Goal: Information Seeking & Learning: Check status

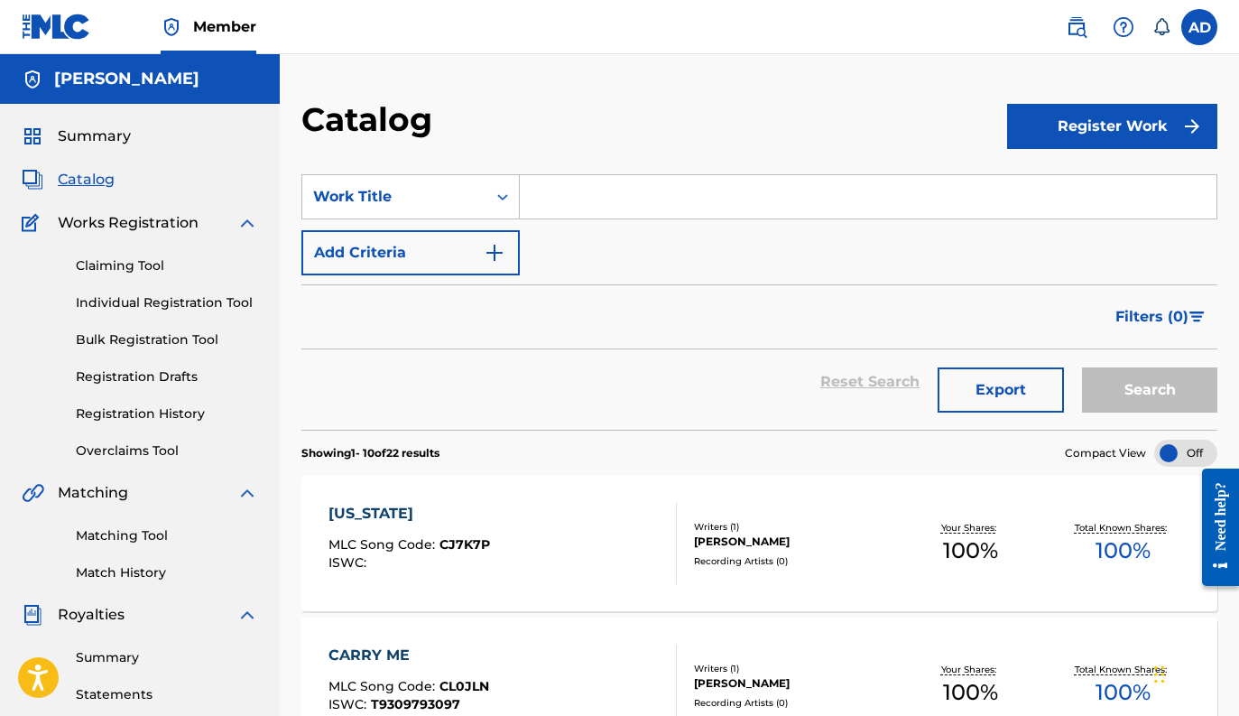
click at [87, 140] on span "Summary" at bounding box center [94, 136] width 73 height 22
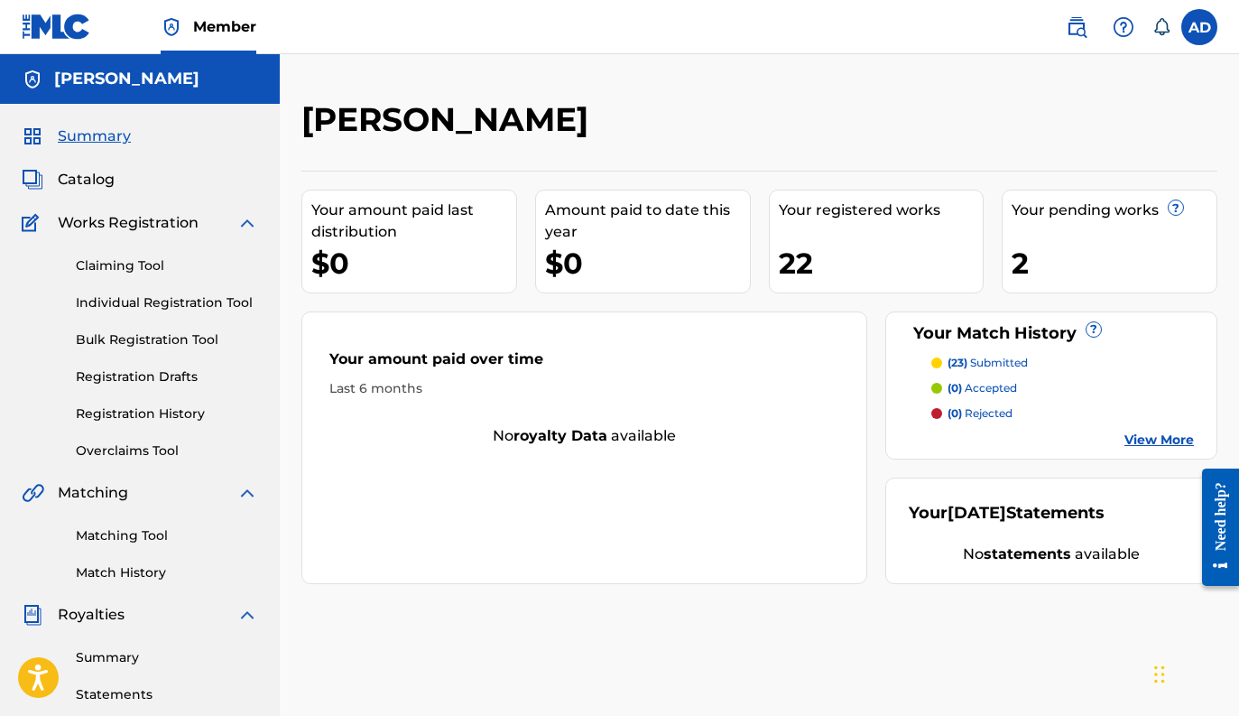
click at [135, 421] on link "Registration History" at bounding box center [167, 413] width 182 height 19
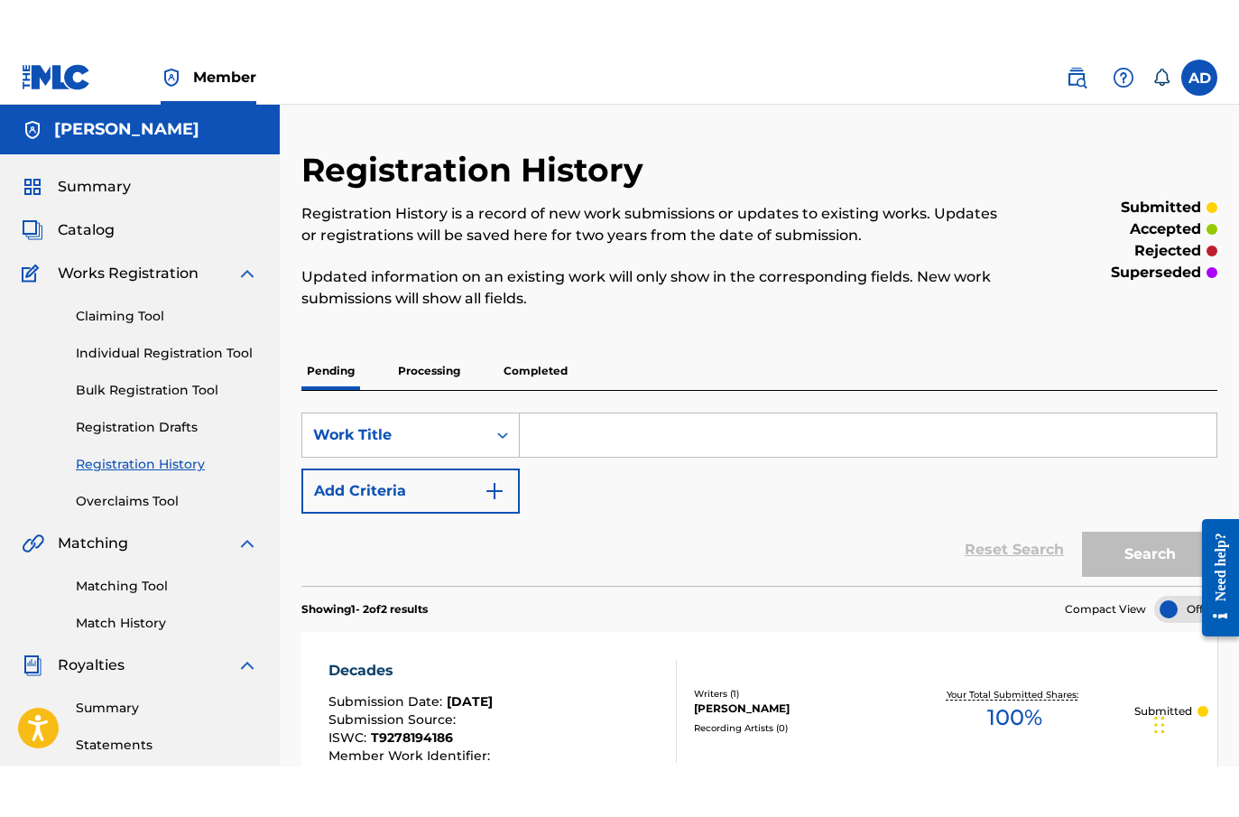
scroll to position [1, 0]
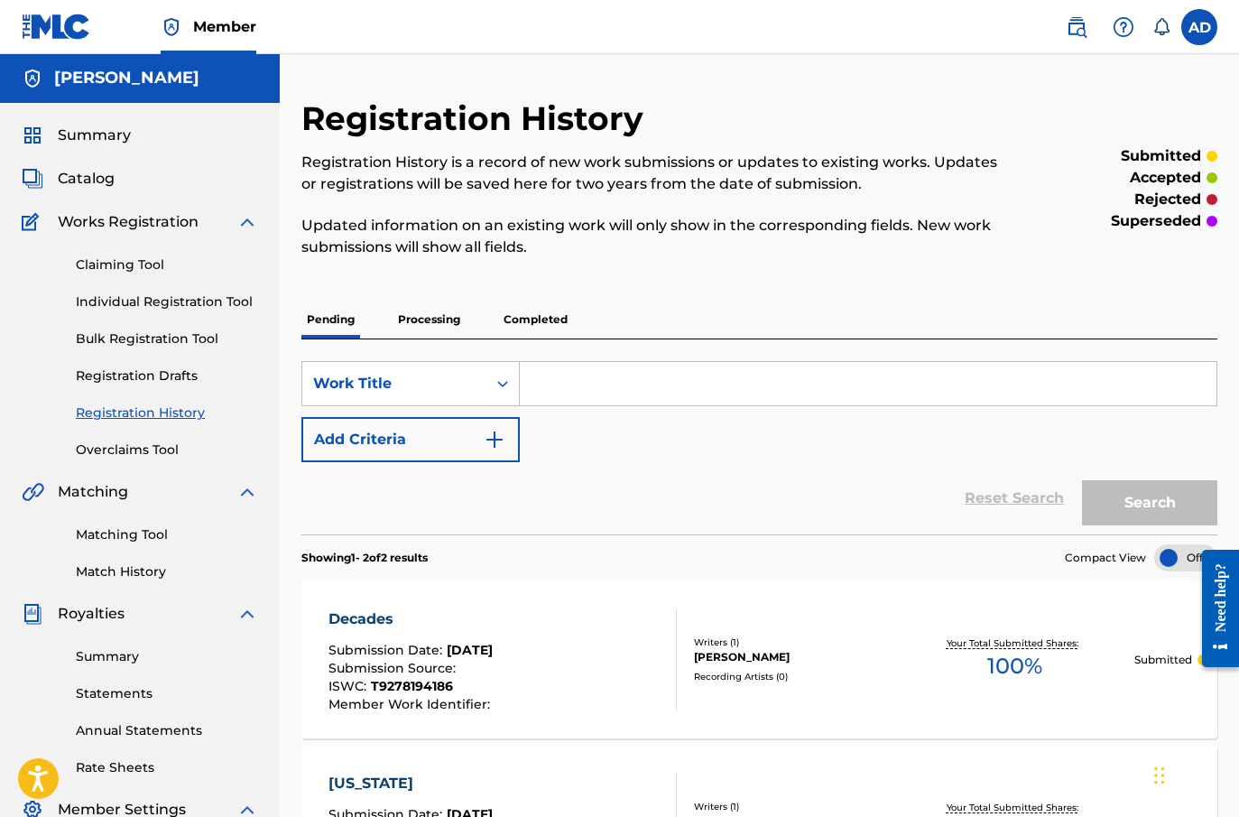
click at [525, 319] on p "Completed" at bounding box center [535, 319] width 75 height 38
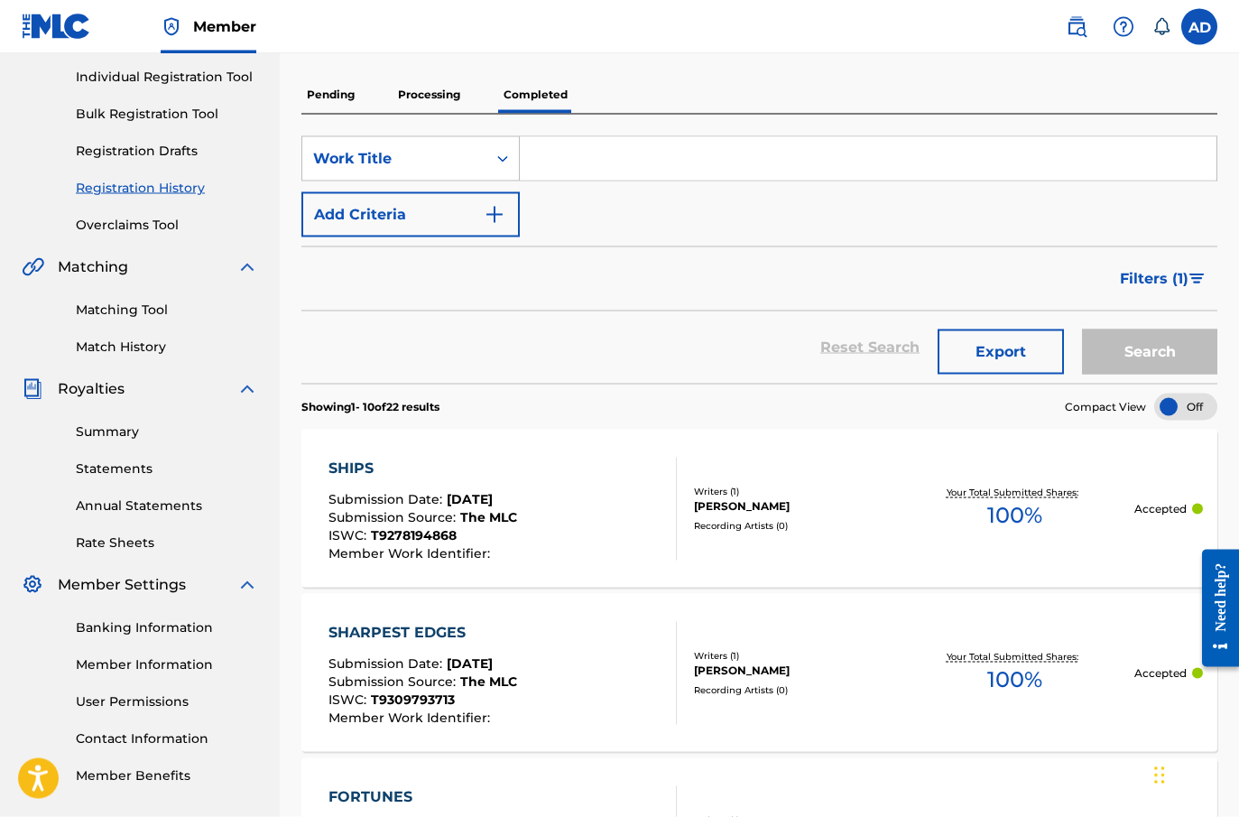
scroll to position [275, 0]
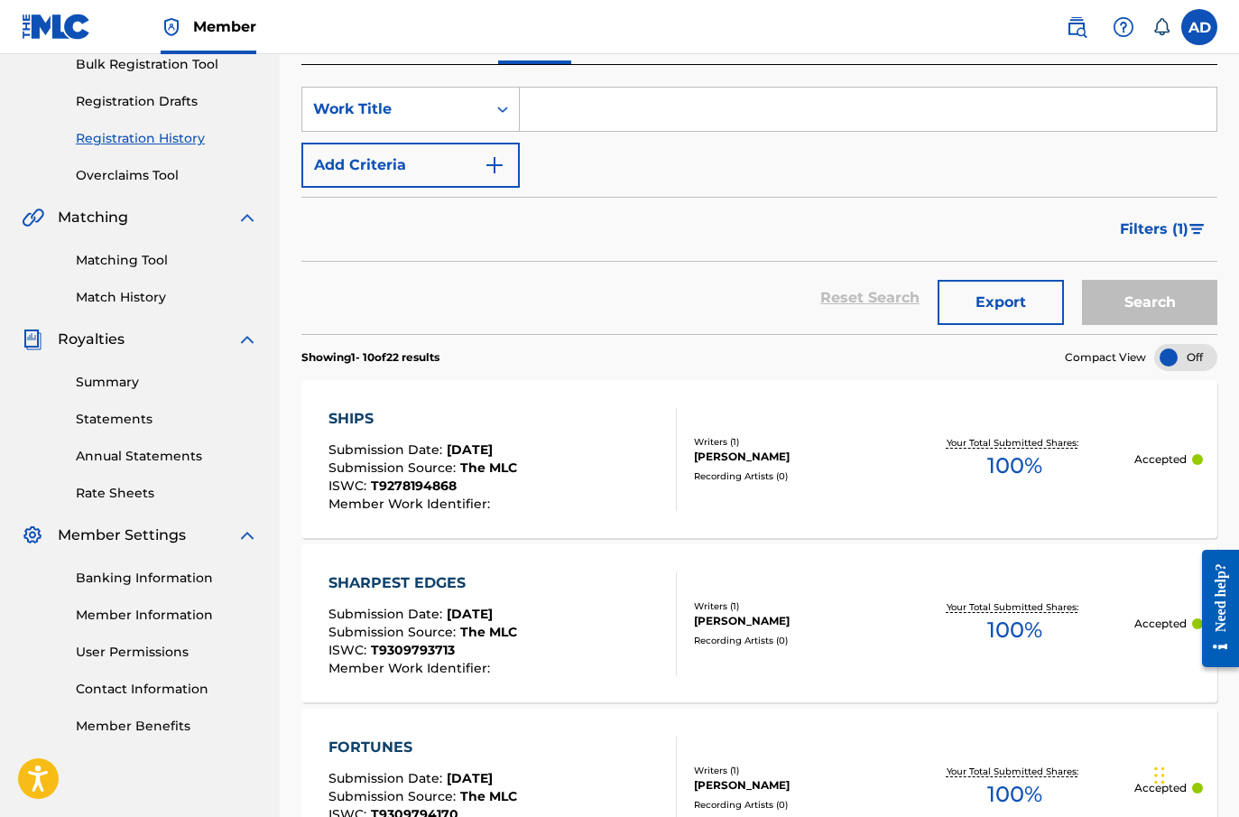
click at [744, 472] on div "Recording Artists ( 0 )" at bounding box center [794, 476] width 200 height 14
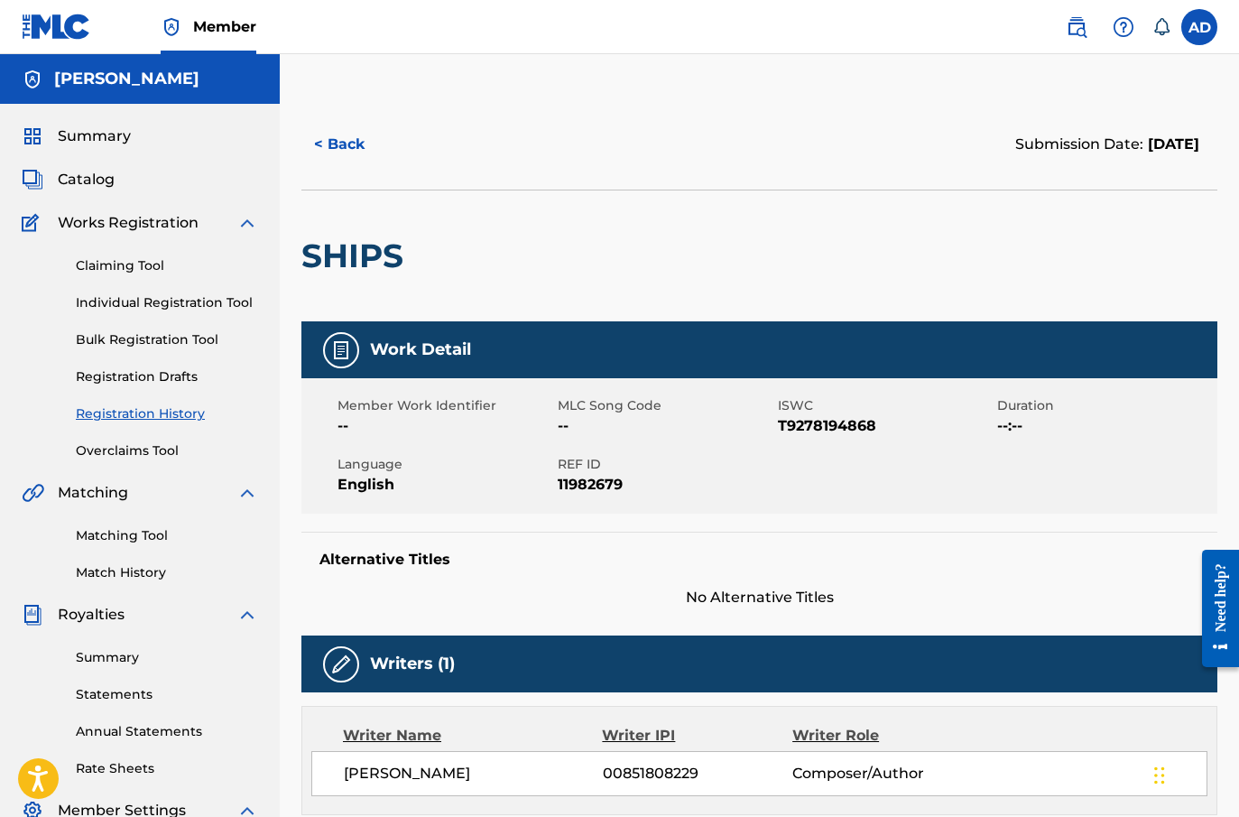
click at [140, 575] on link "Match History" at bounding box center [167, 572] width 182 height 19
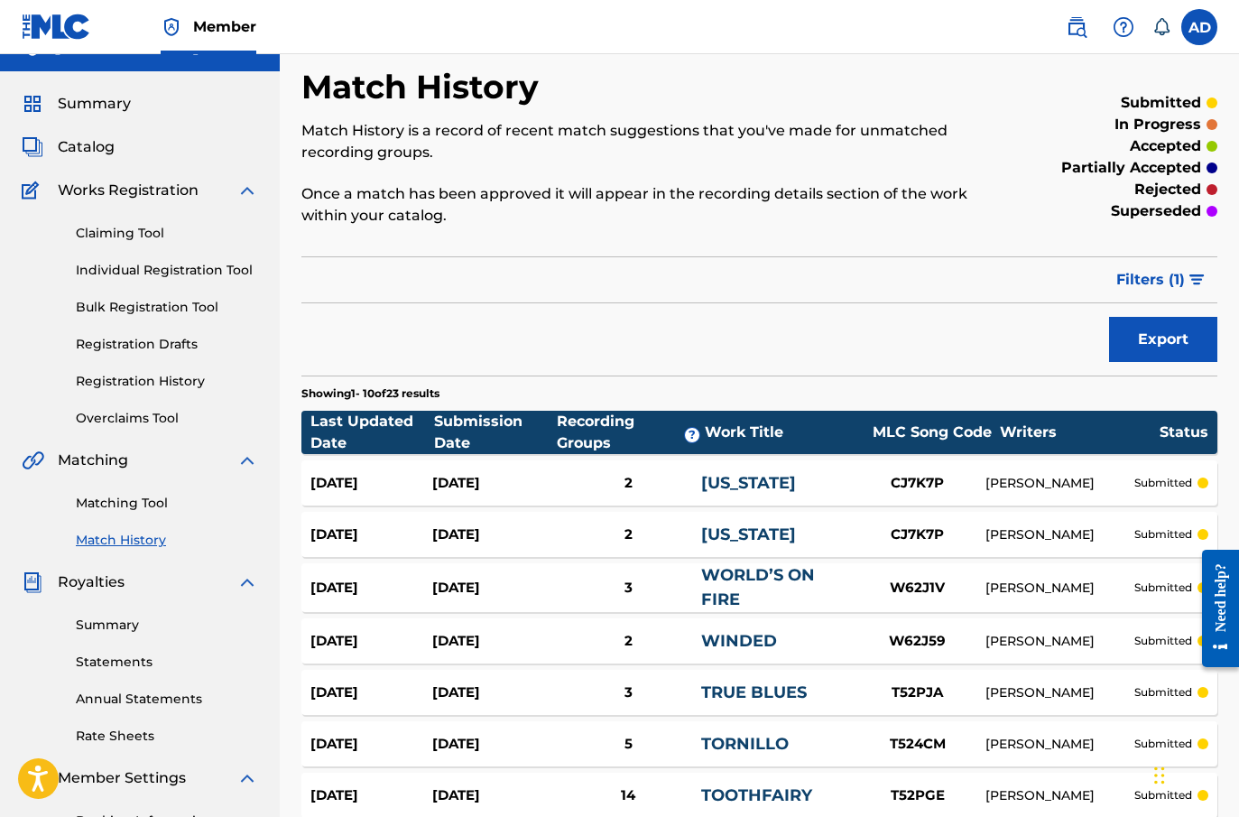
scroll to position [32, 0]
click at [1182, 289] on span "Filters ( 1 )" at bounding box center [1150, 281] width 69 height 22
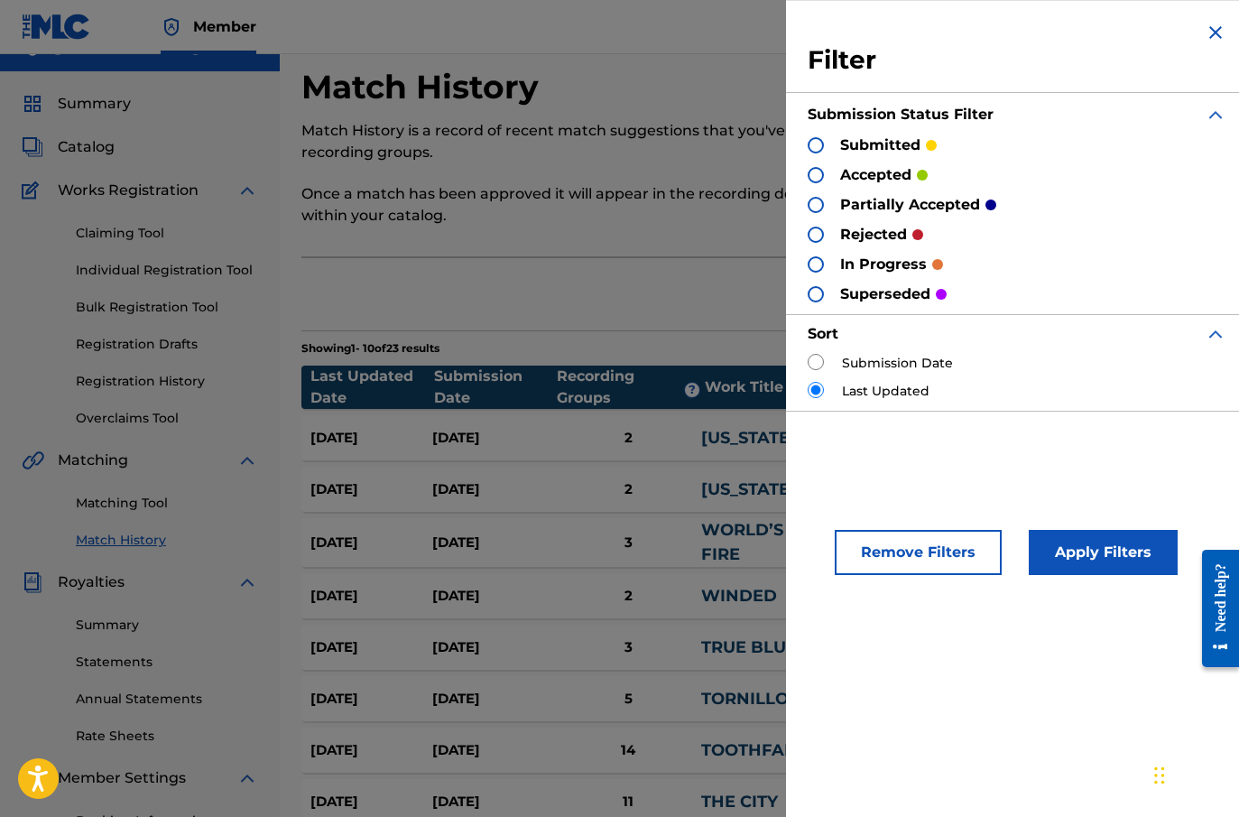
click at [679, 293] on div "Export" at bounding box center [759, 294] width 916 height 45
click at [688, 462] on section "Last Updated Date Submission Date Recording Groups ? Work Title MLC Song Code W…" at bounding box center [759, 643] width 916 height 574
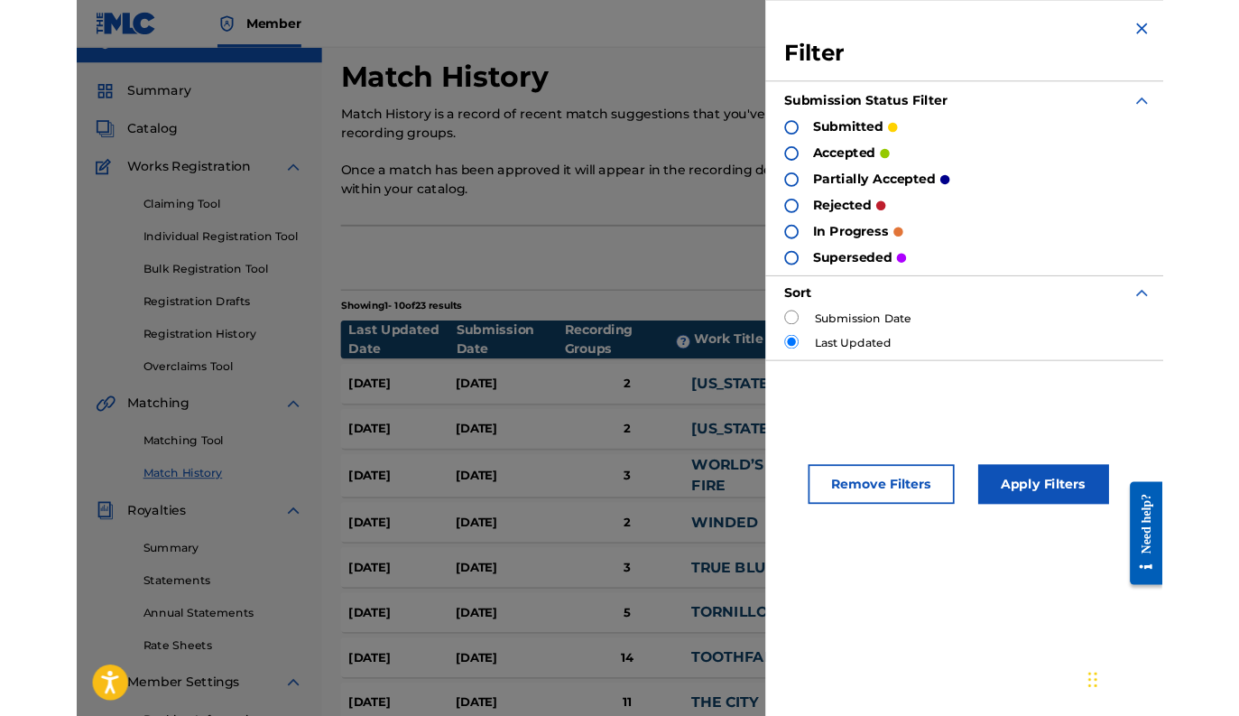
scroll to position [83, 0]
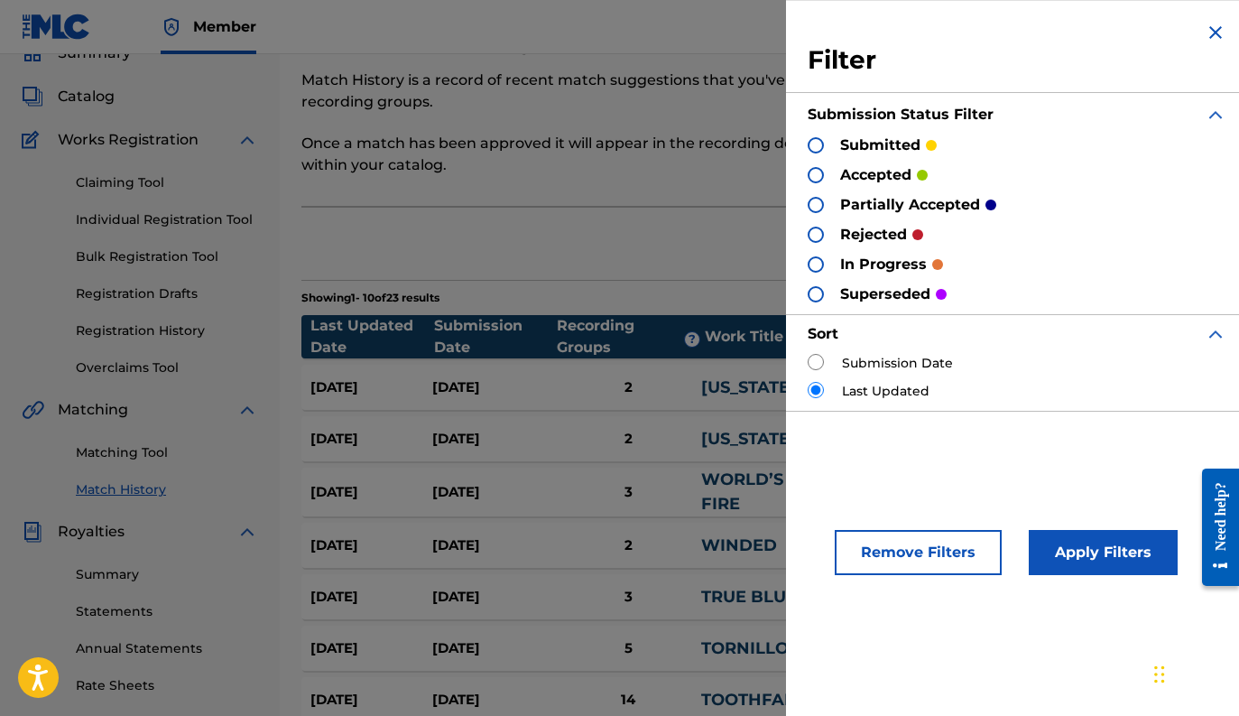
click at [1221, 33] on img at bounding box center [1216, 33] width 22 height 22
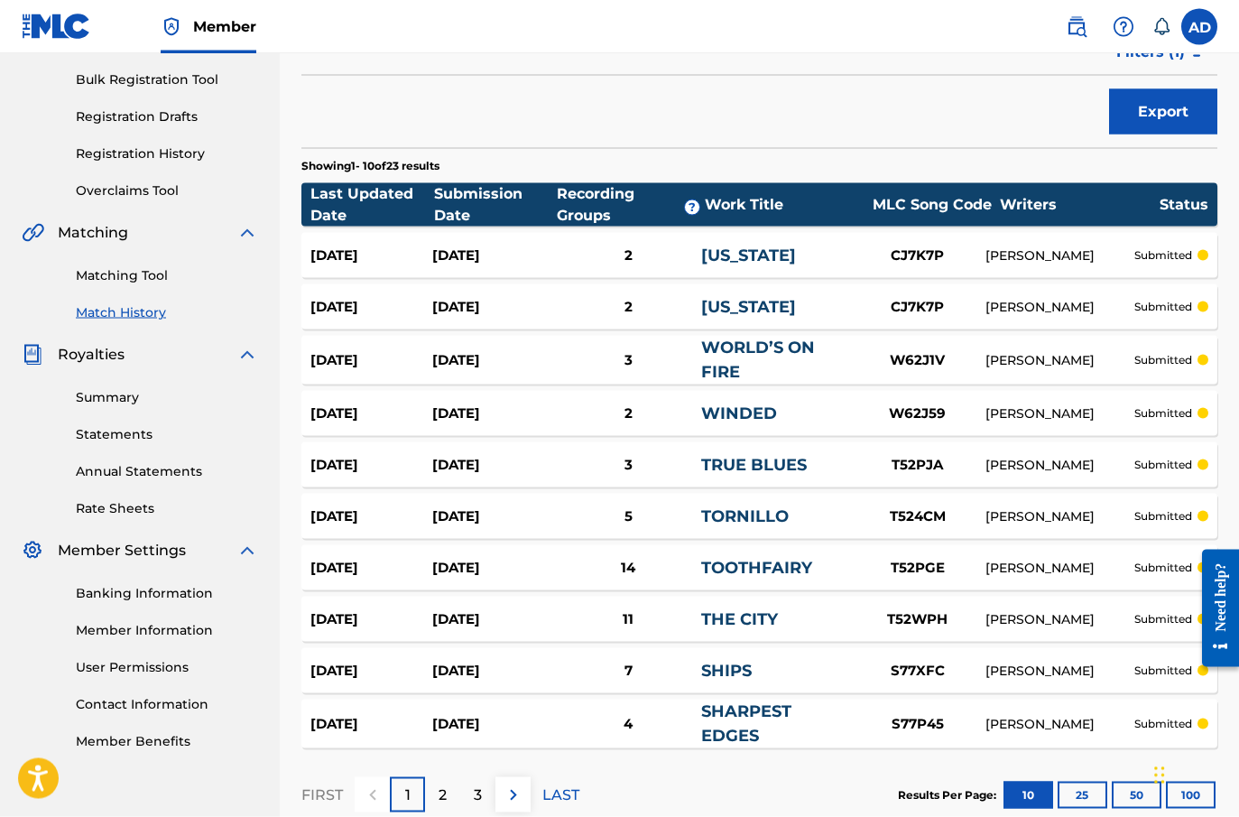
scroll to position [261, 0]
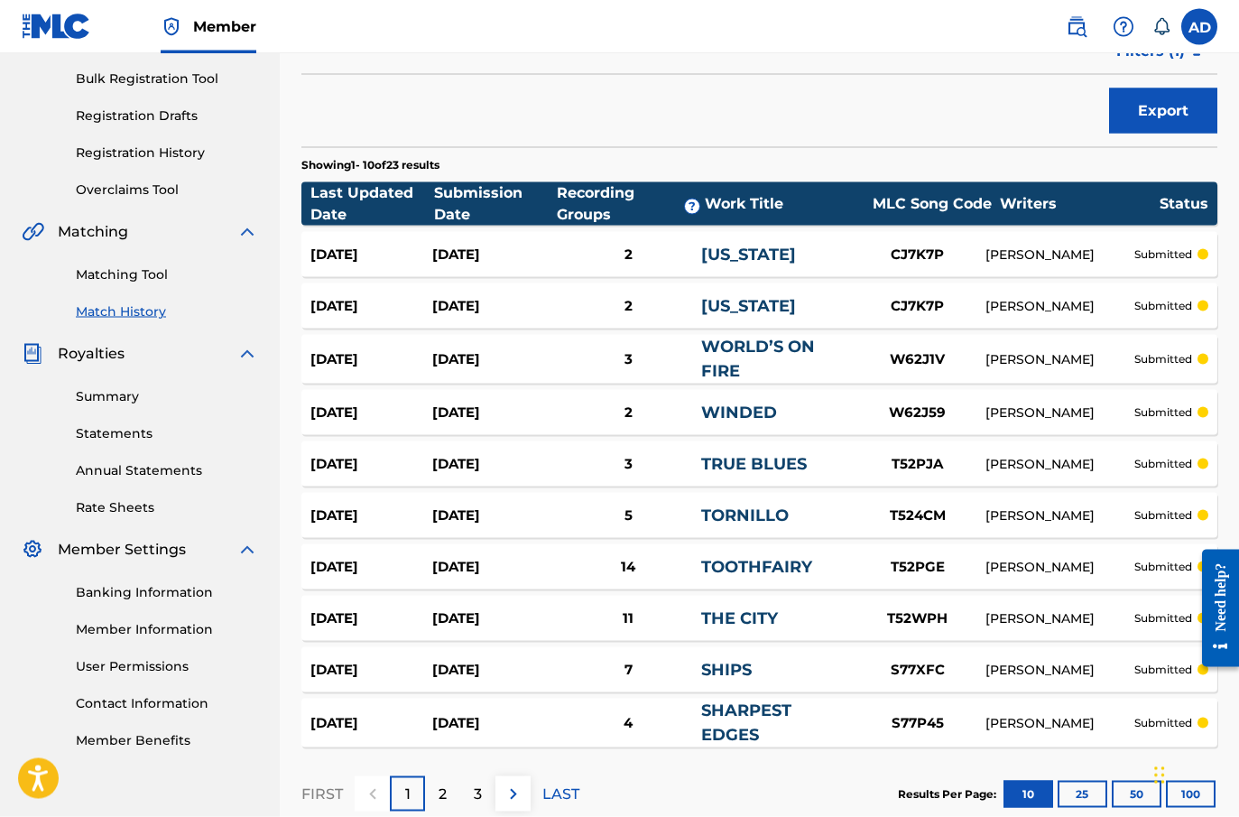
click at [703, 662] on link "SHIPS" at bounding box center [726, 670] width 51 height 20
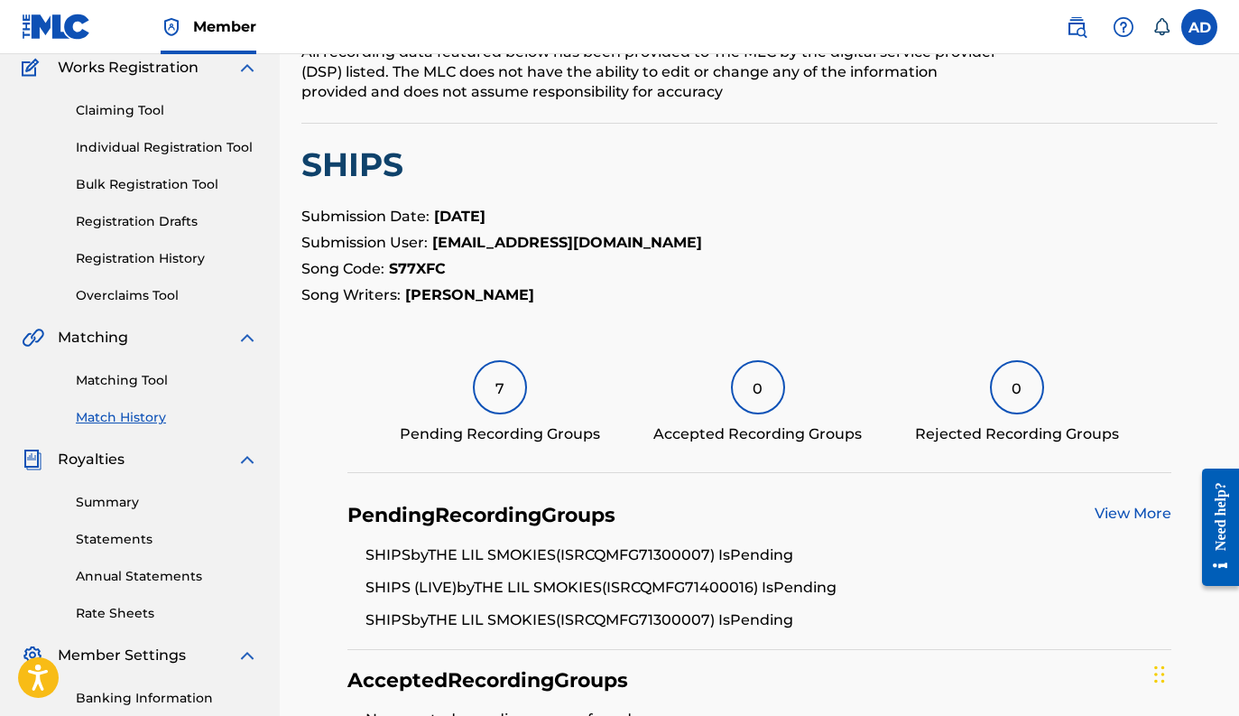
scroll to position [150, 0]
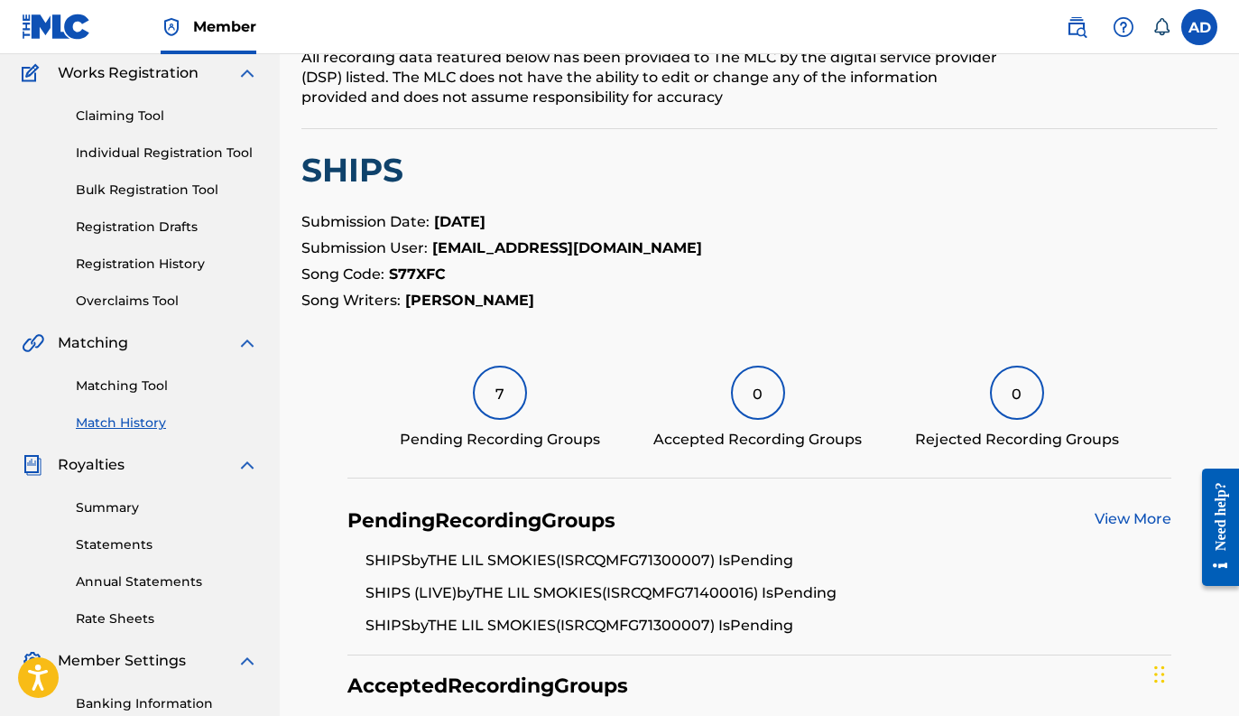
click at [503, 397] on div "7" at bounding box center [500, 392] width 54 height 54
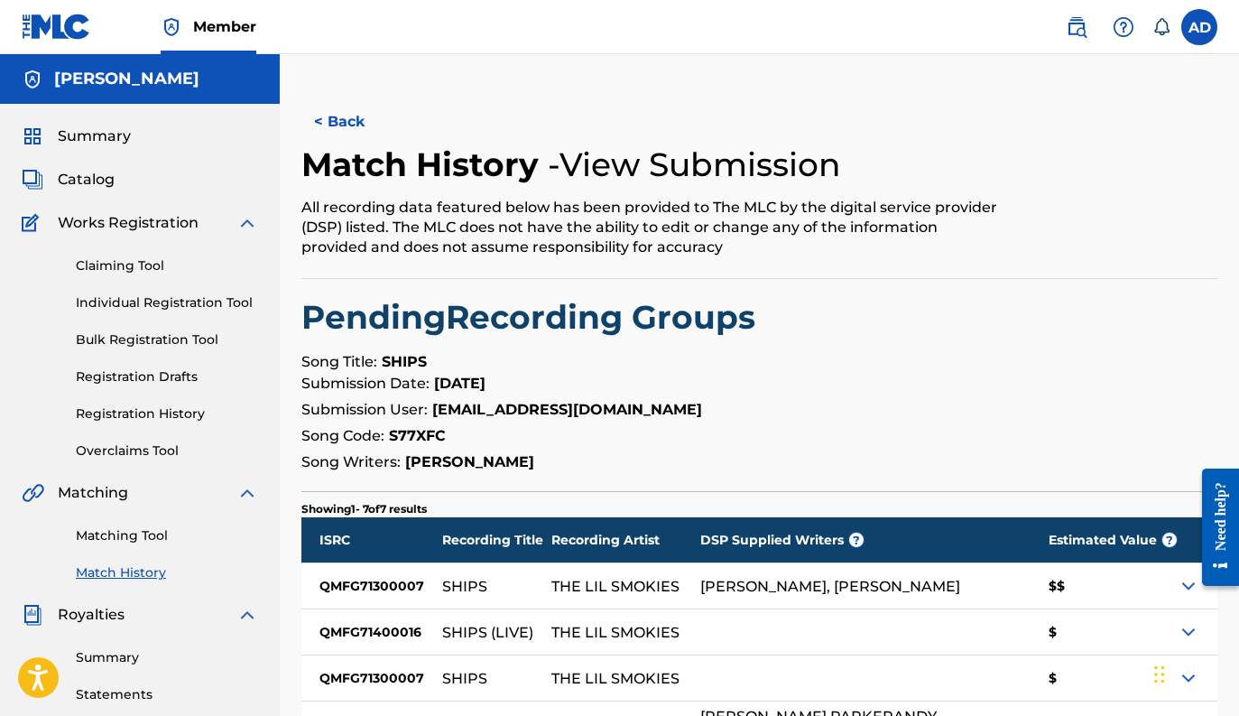
click at [345, 118] on button "< Back" at bounding box center [355, 121] width 108 height 45
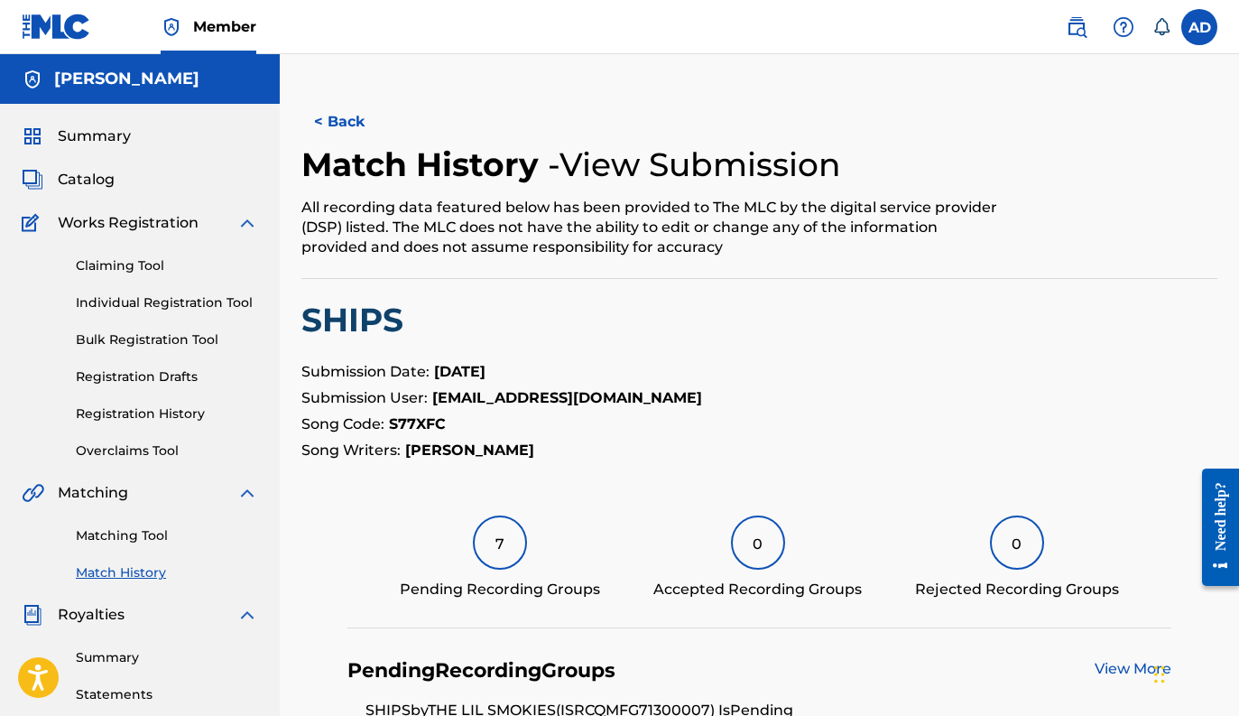
click at [325, 116] on button "< Back" at bounding box center [355, 121] width 108 height 45
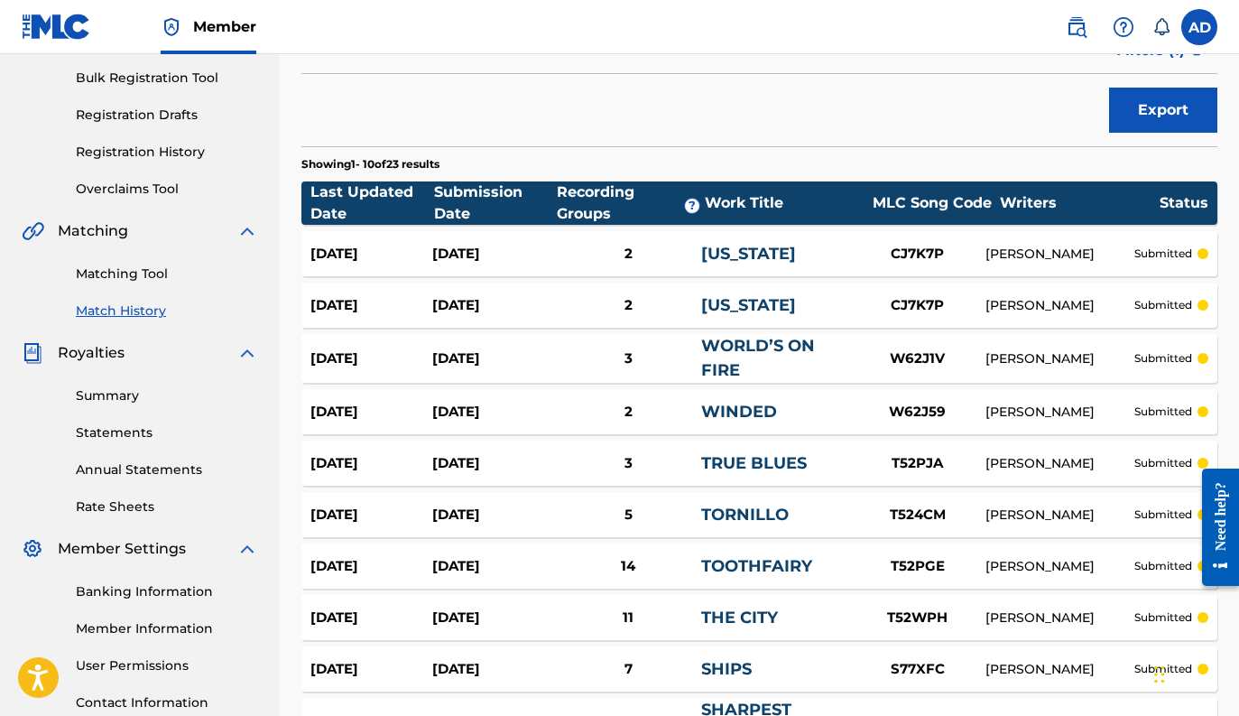
click at [514, 363] on div "Aug 28, 2025" at bounding box center [493, 358] width 122 height 21
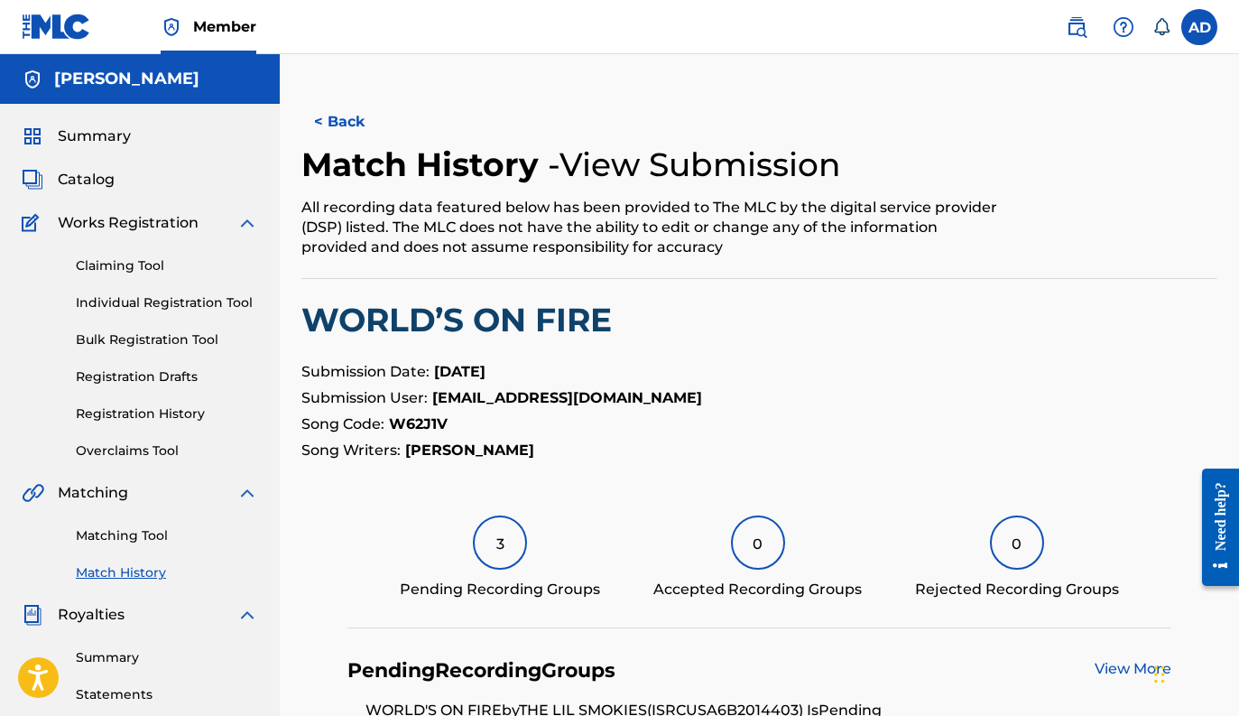
click at [509, 528] on div "3" at bounding box center [500, 542] width 54 height 54
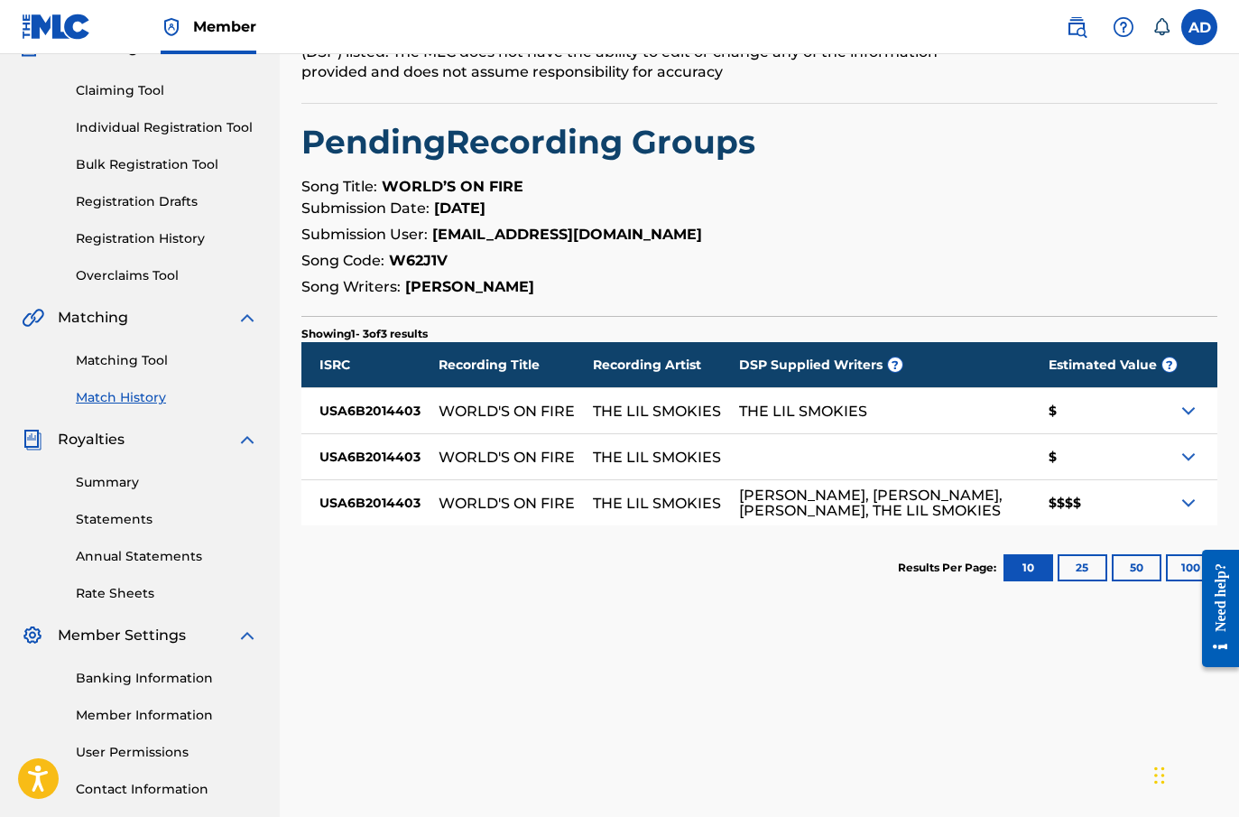
scroll to position [245, 0]
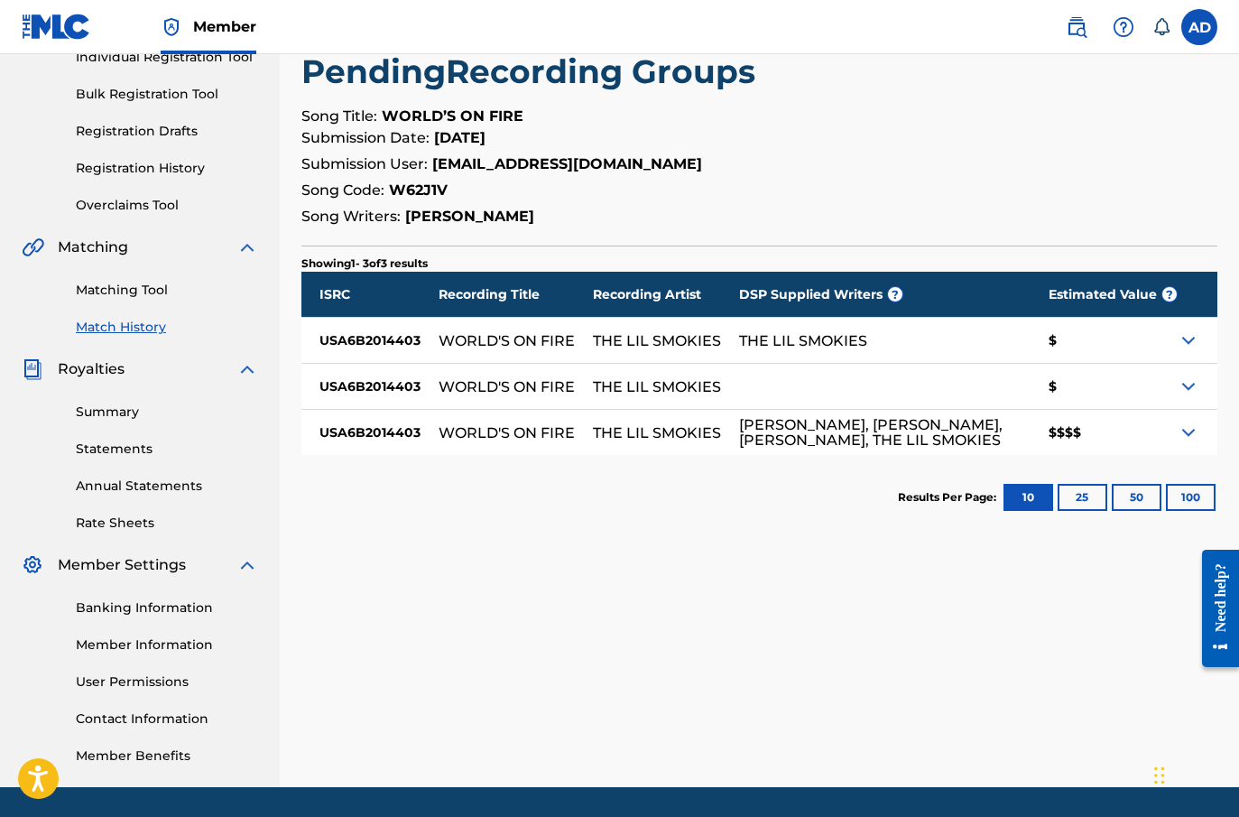
click at [1188, 439] on img at bounding box center [1189, 432] width 22 height 22
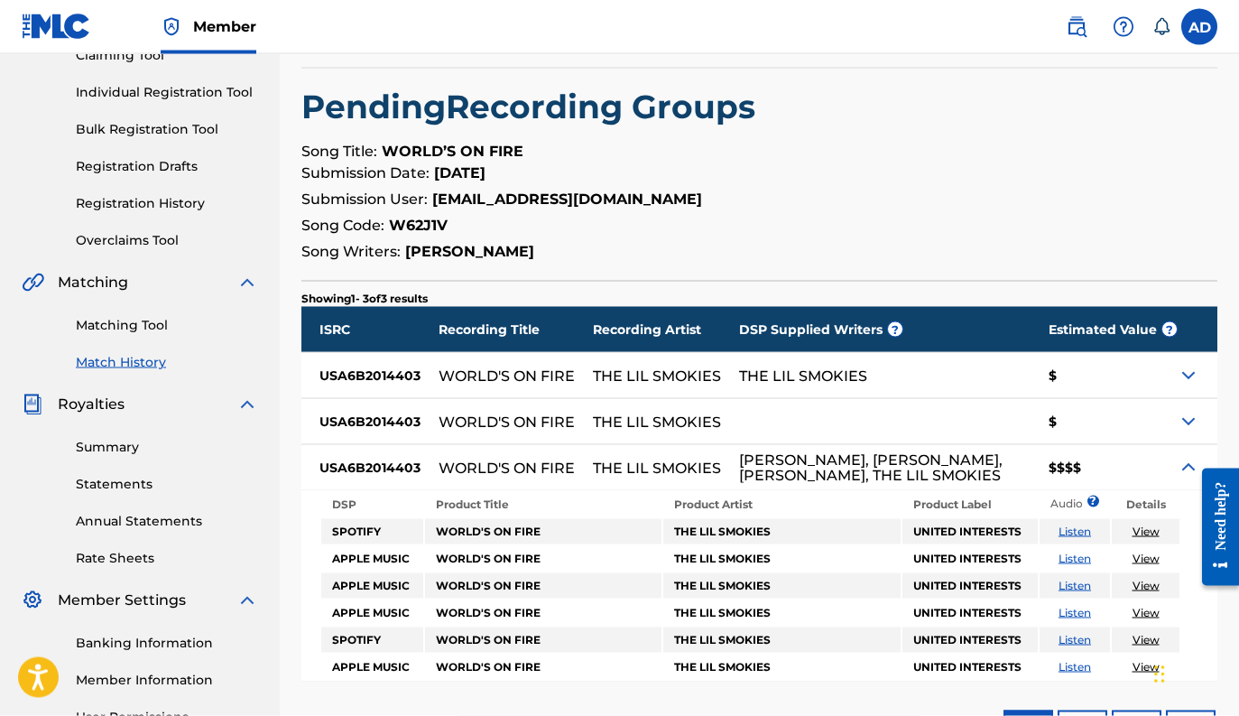
scroll to position [0, 0]
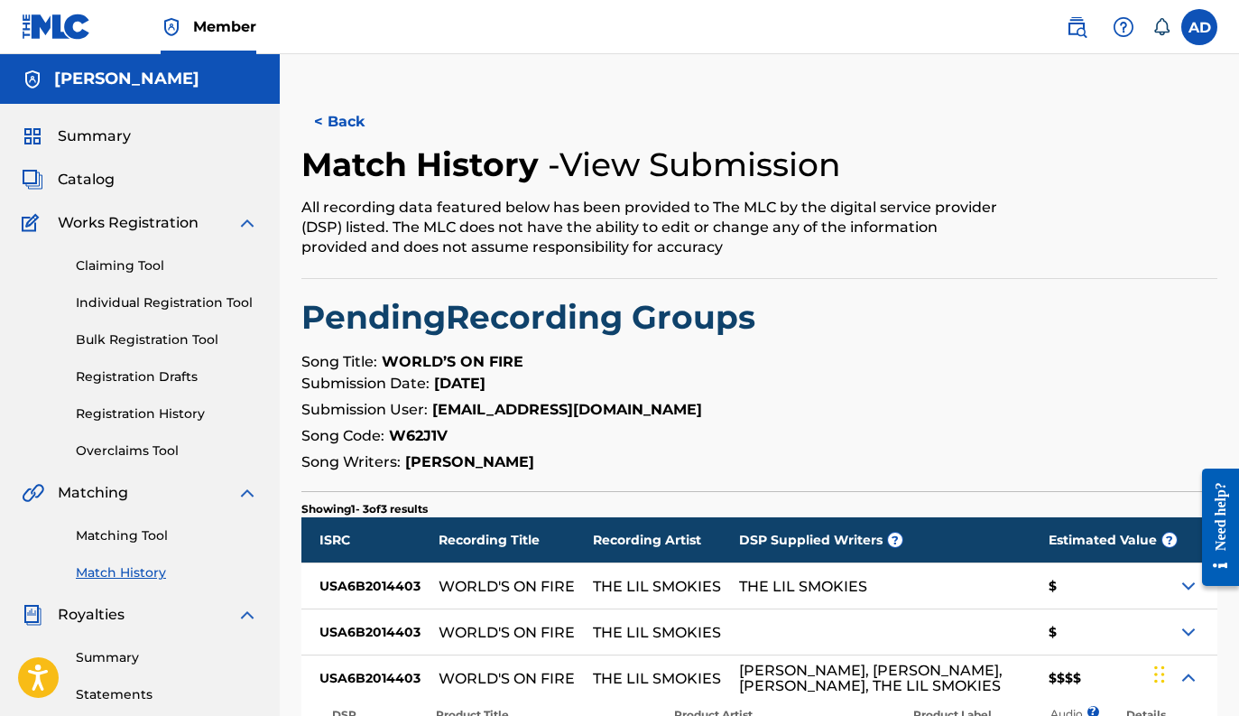
click at [328, 116] on button "< Back" at bounding box center [355, 121] width 108 height 45
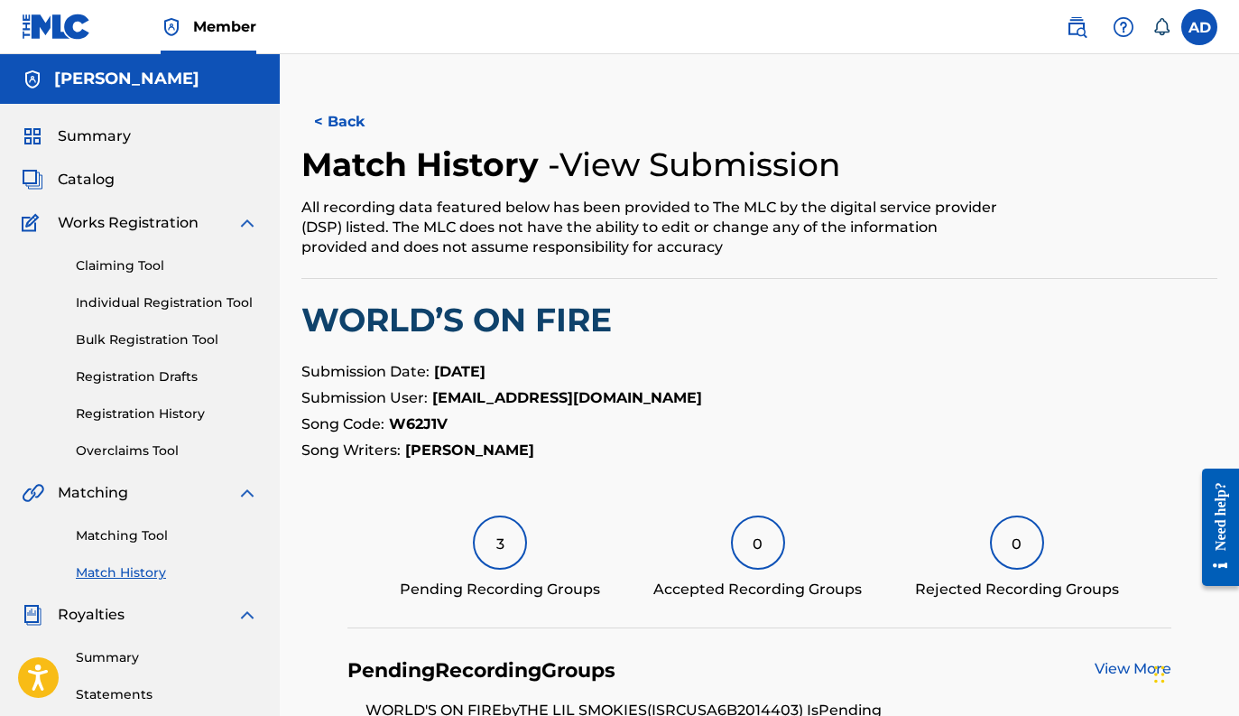
click at [330, 127] on button "< Back" at bounding box center [355, 121] width 108 height 45
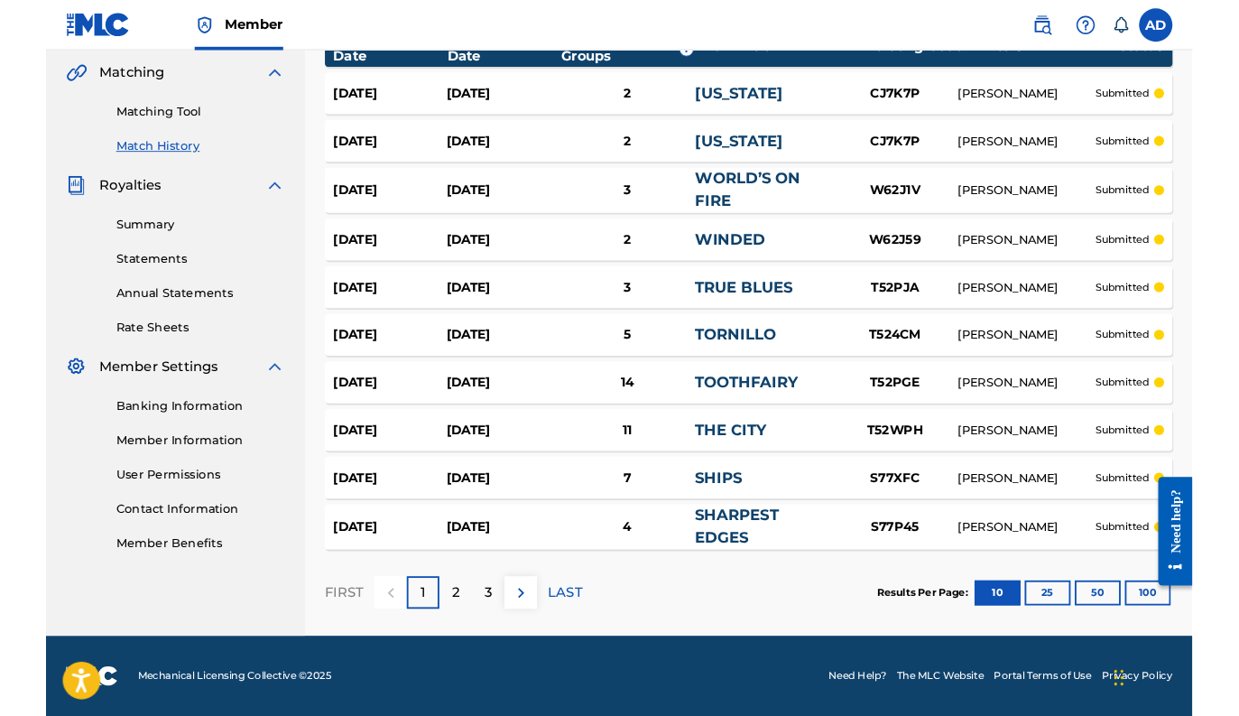
scroll to position [438, 0]
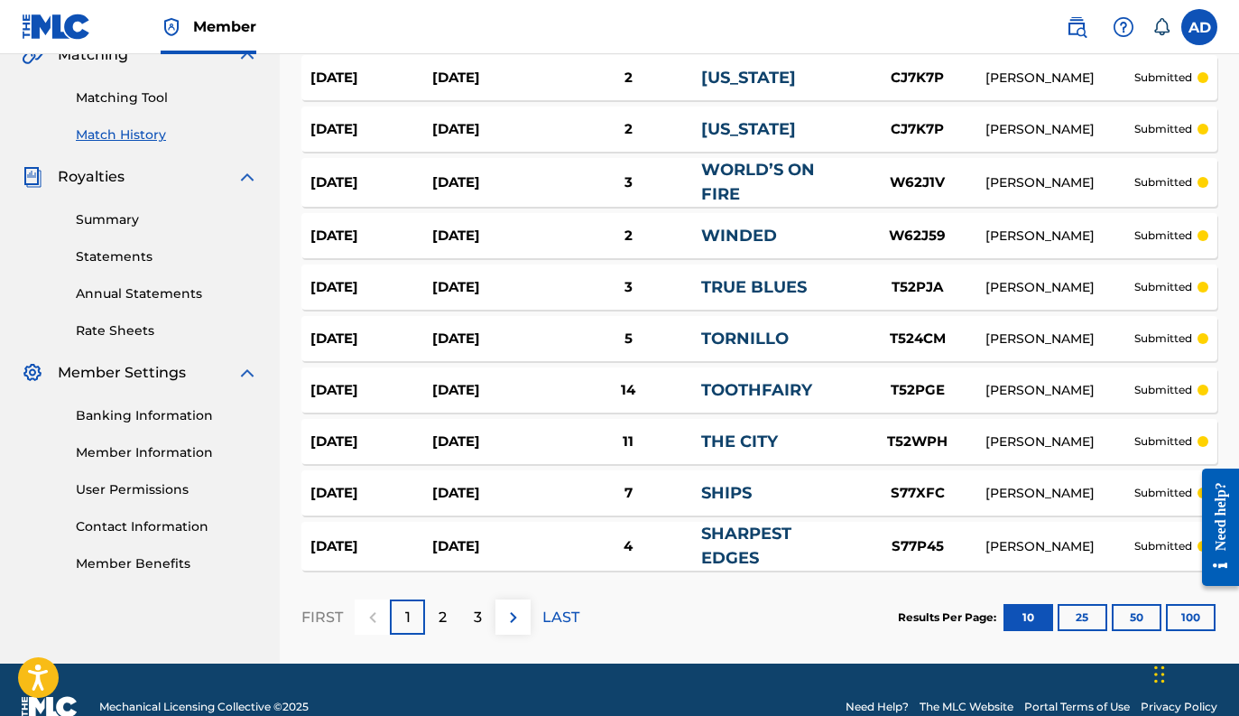
click at [644, 287] on div "3" at bounding box center [628, 287] width 146 height 21
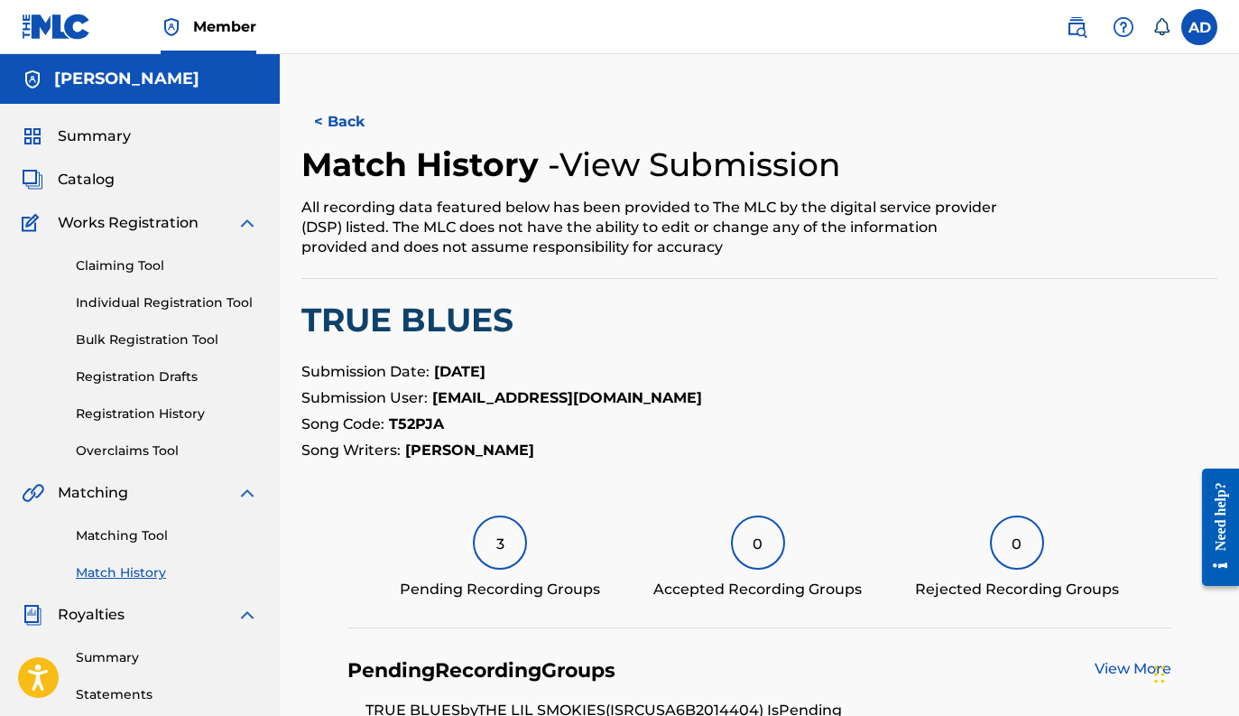
click at [515, 524] on div "3" at bounding box center [500, 542] width 54 height 54
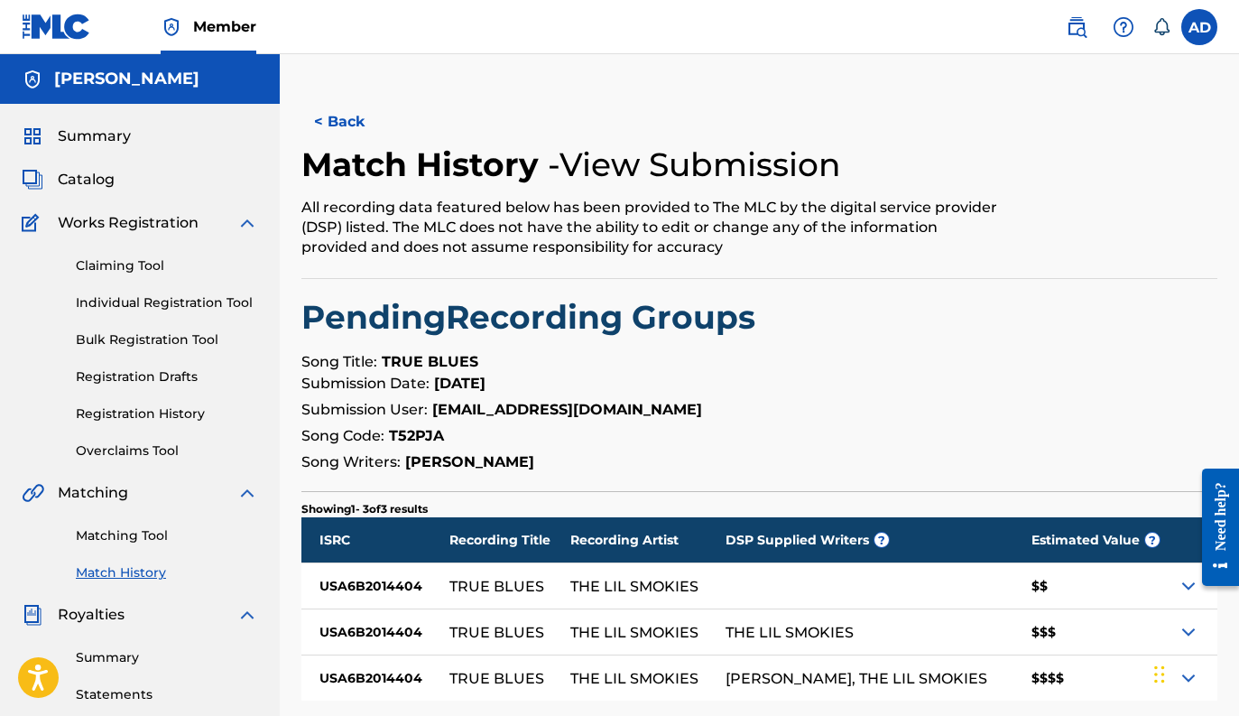
click at [329, 121] on button "< Back" at bounding box center [355, 121] width 108 height 45
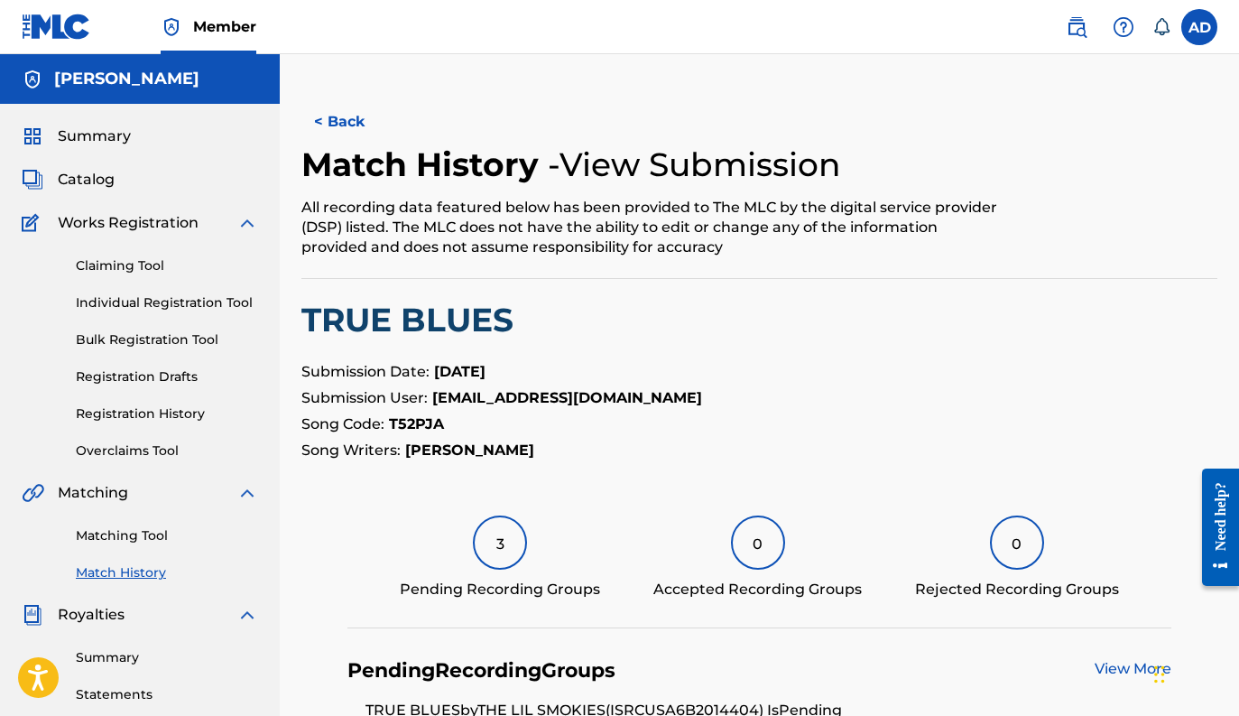
click at [344, 127] on button "< Back" at bounding box center [355, 121] width 108 height 45
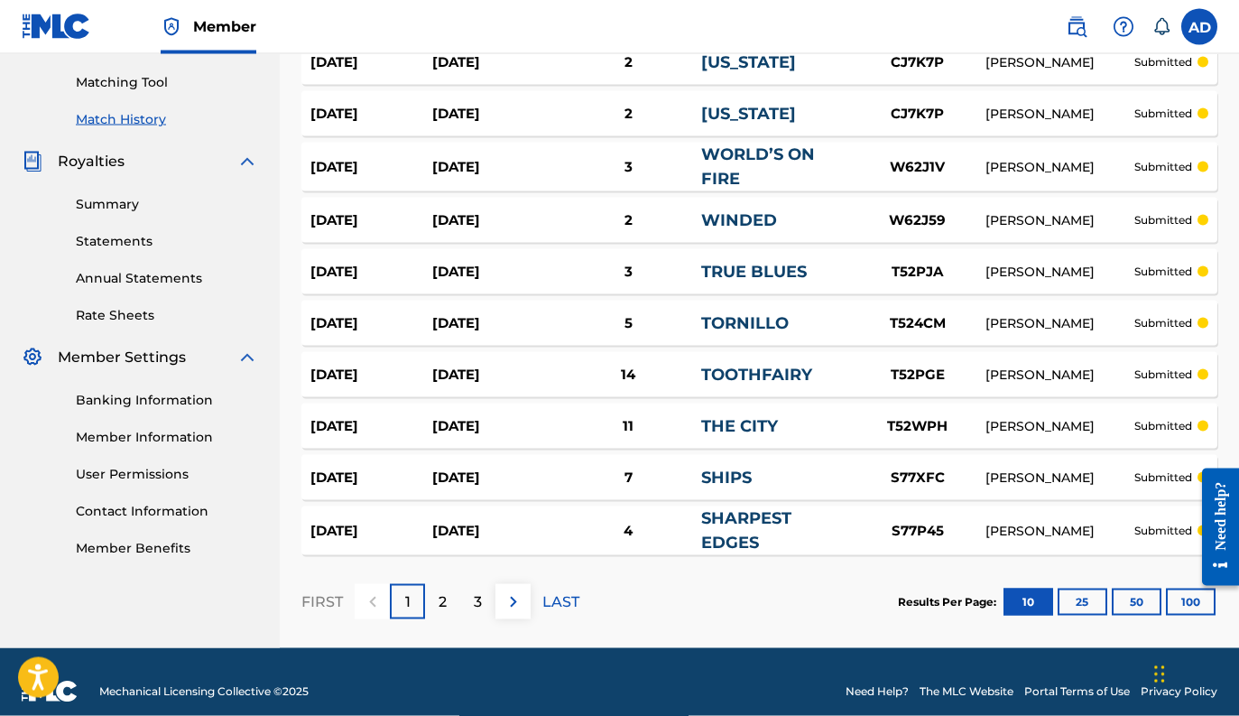
scroll to position [468, 0]
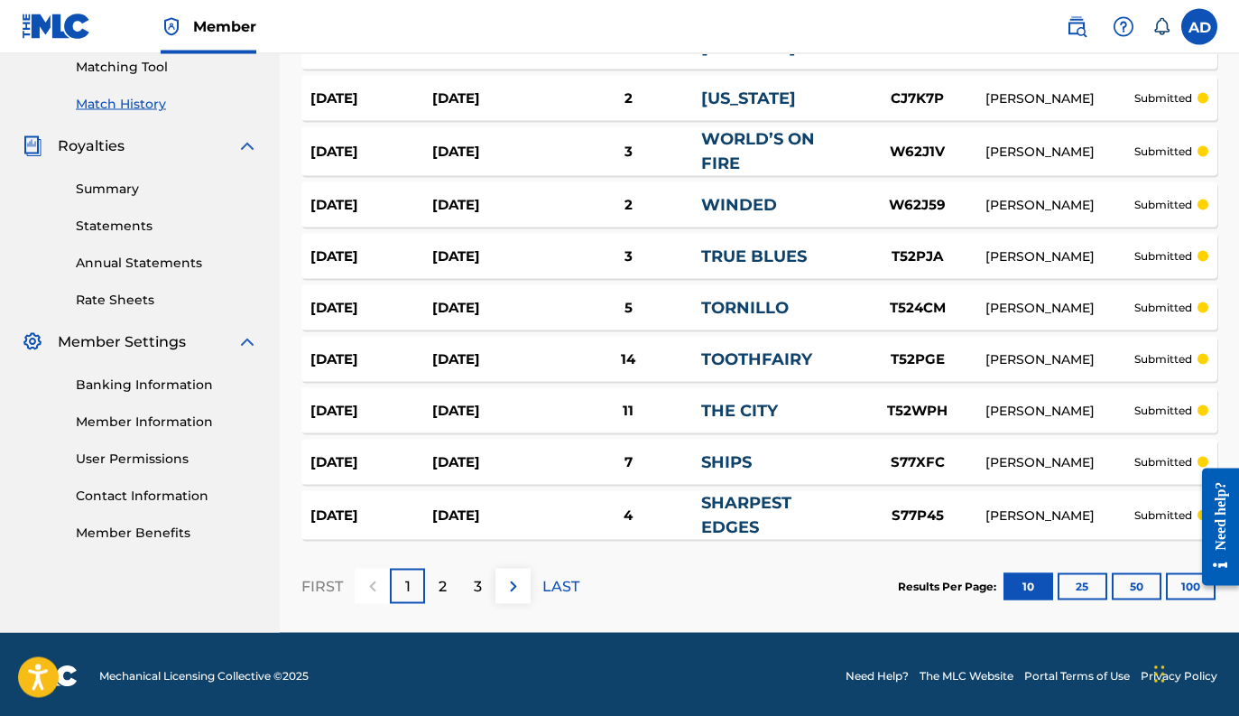
click at [737, 423] on div "Aug 28, 2025 Aug 28, 2025 11 THE CITY T52WPH ANDREW DUNNIGAN submitted" at bounding box center [759, 410] width 916 height 45
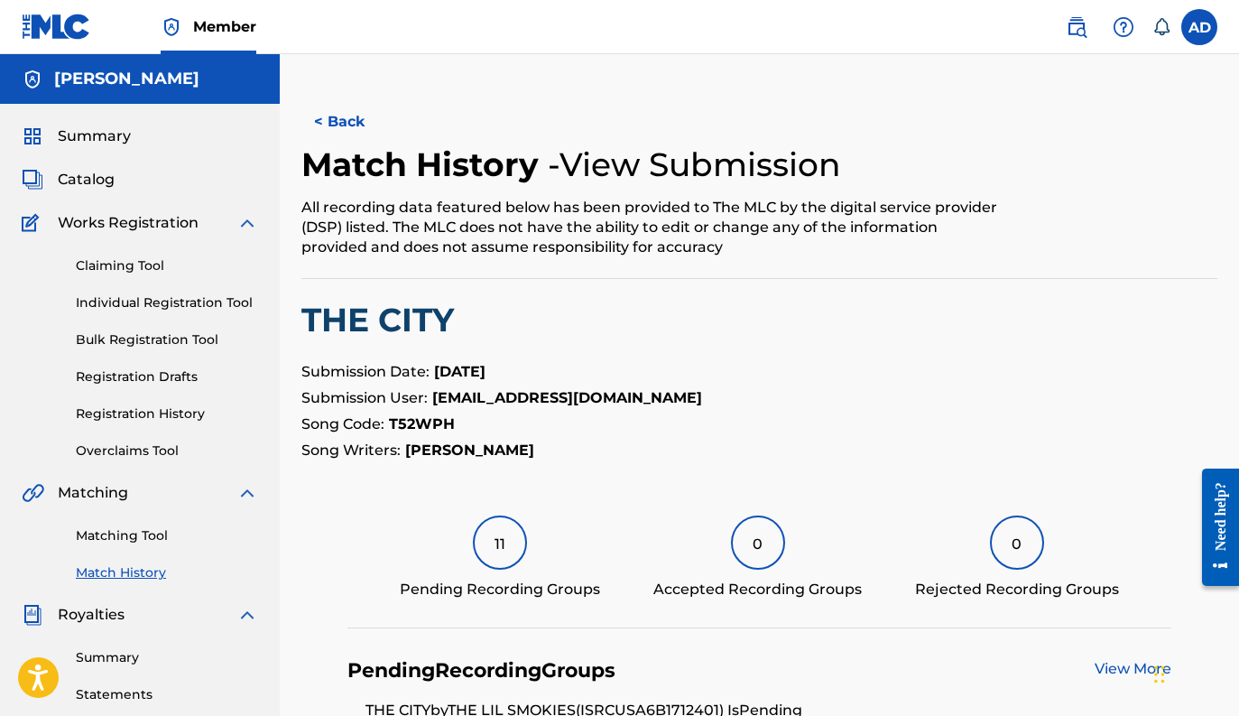
click at [516, 536] on div "11" at bounding box center [500, 542] width 54 height 54
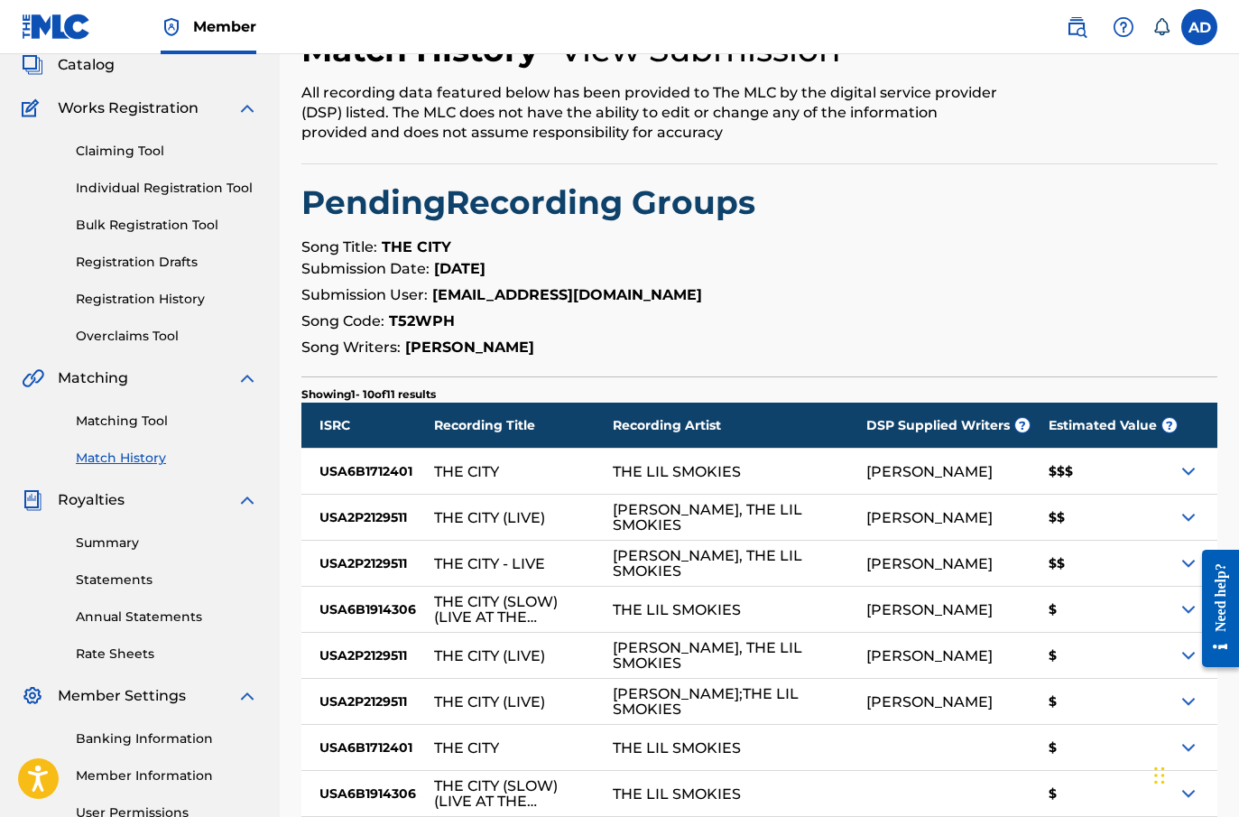
scroll to position [10, 0]
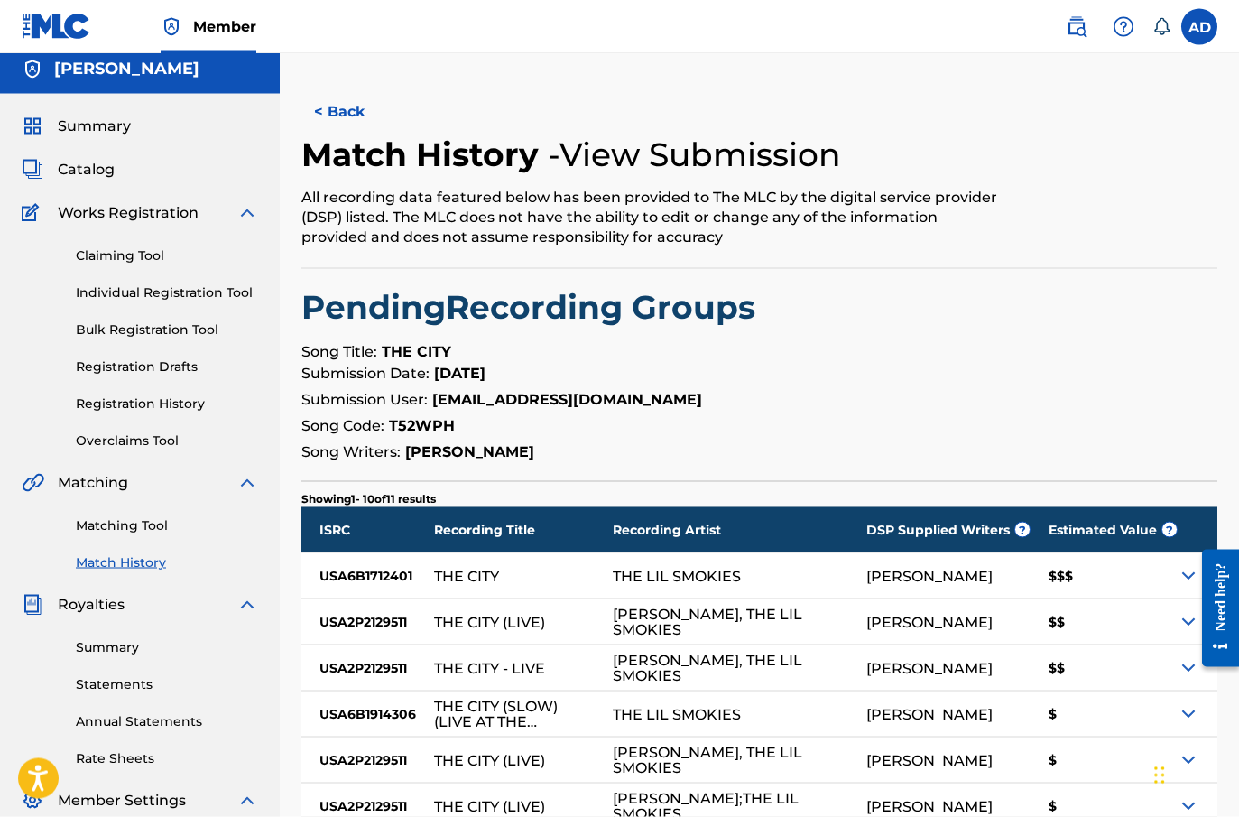
click at [328, 105] on button "< Back" at bounding box center [355, 111] width 108 height 45
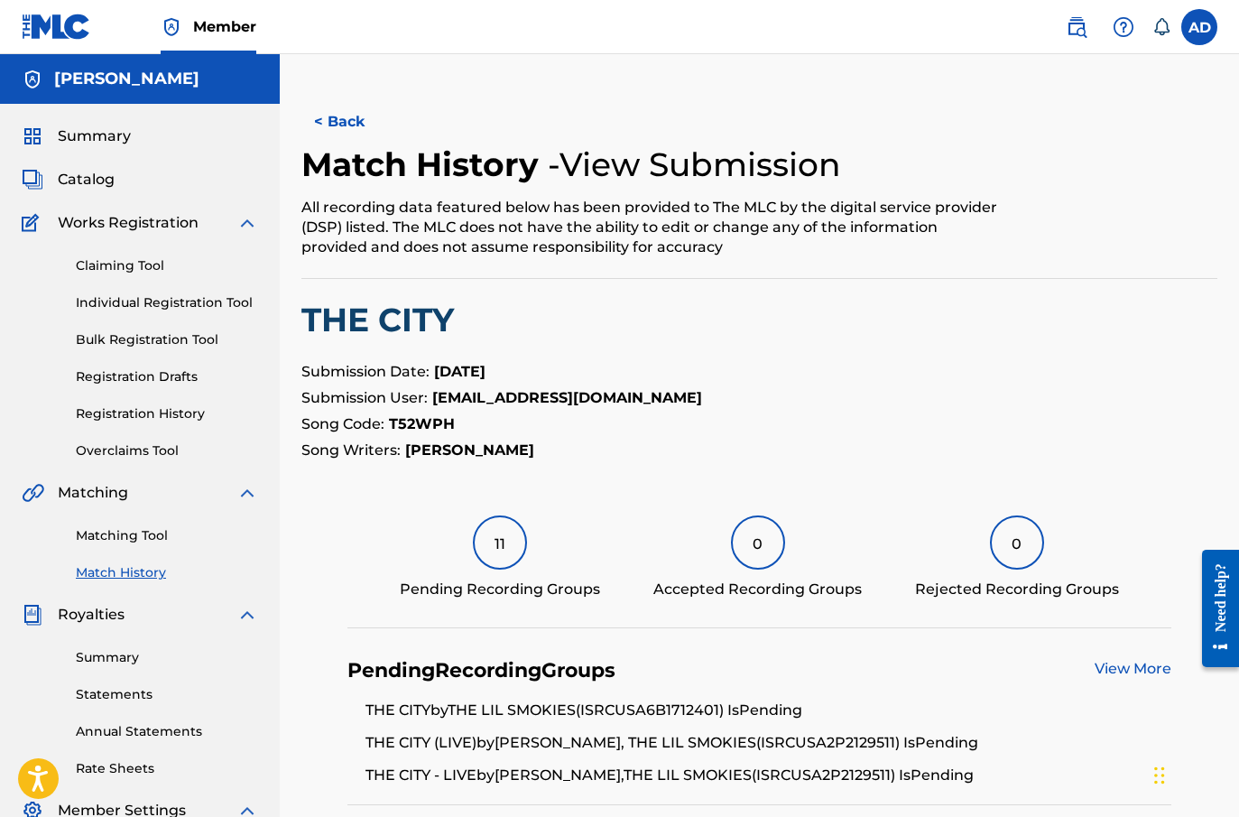
click at [348, 131] on button "< Back" at bounding box center [355, 121] width 108 height 45
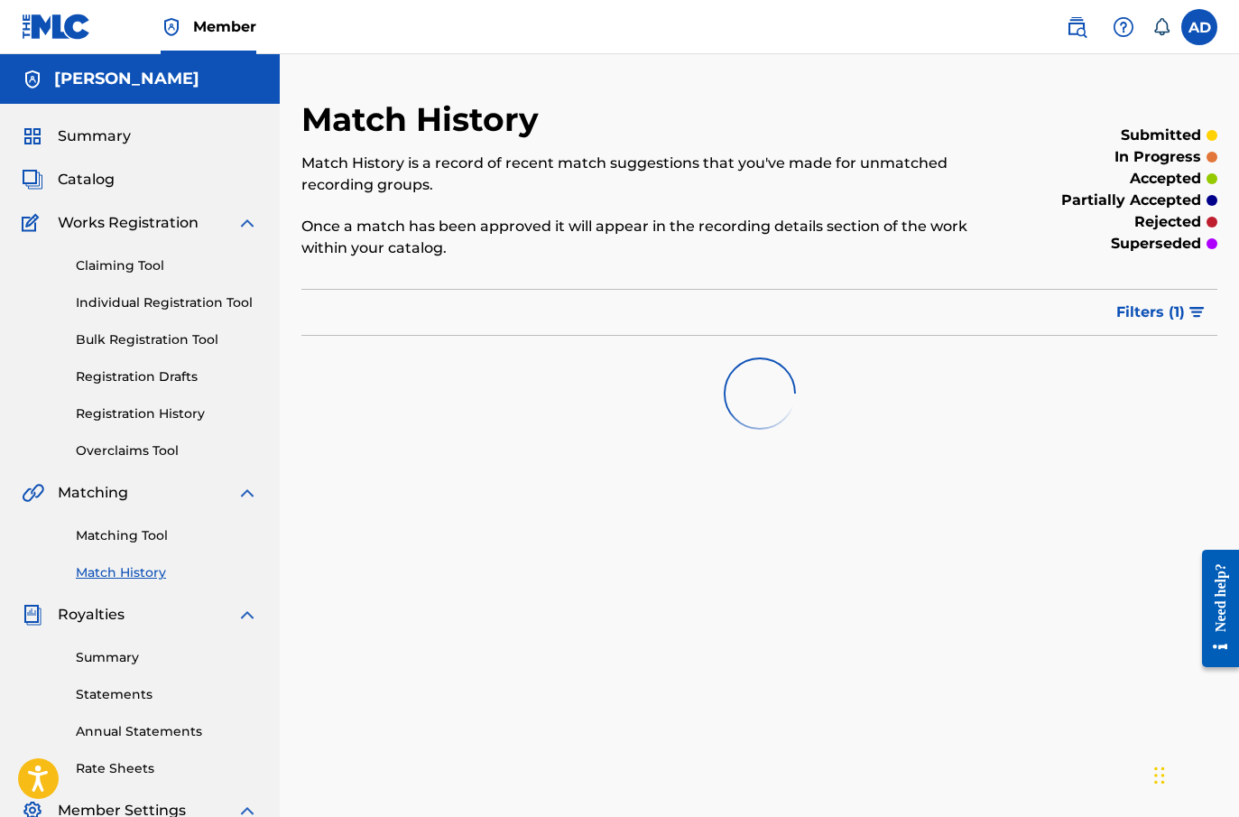
scroll to position [280, 0]
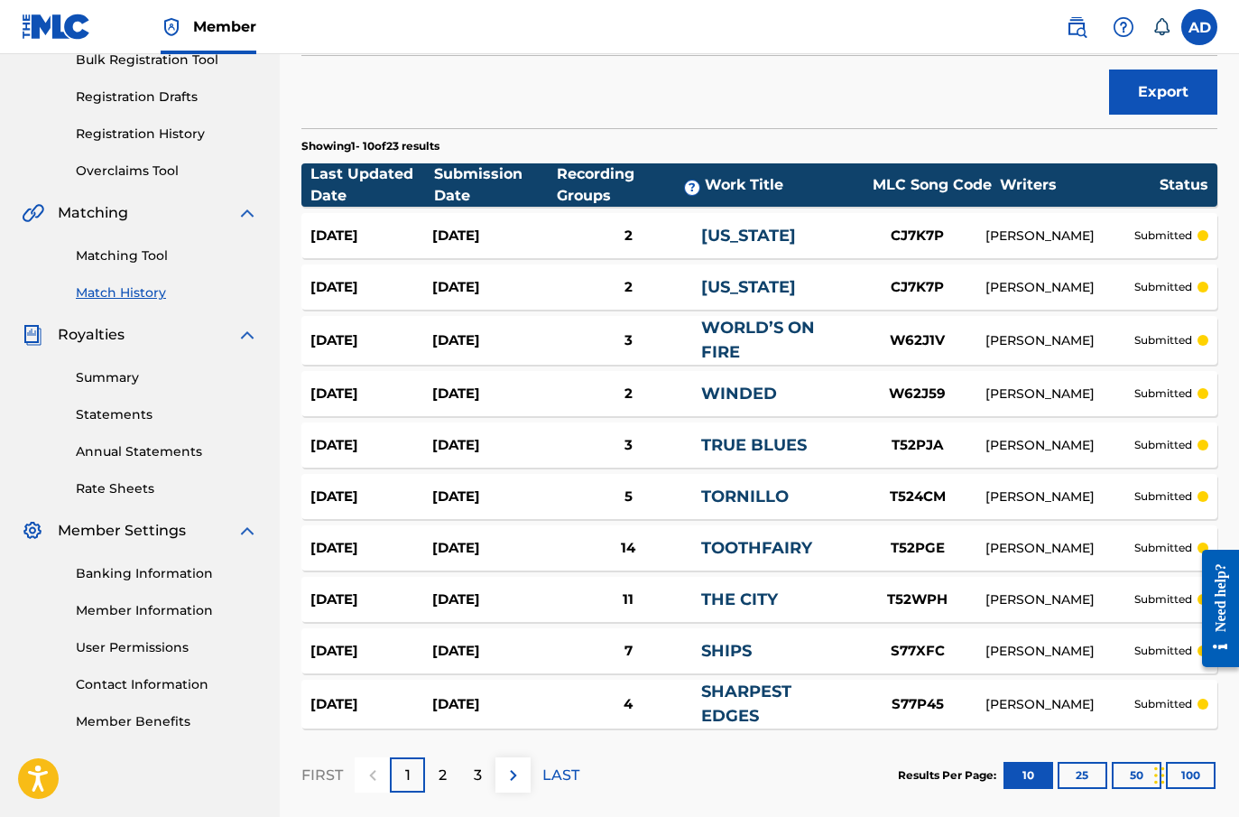
click at [615, 471] on section "Last Updated Date Submission Date Recording Groups ? Work Title MLC Song Code W…" at bounding box center [759, 441] width 916 height 574
click at [639, 402] on div "2" at bounding box center [628, 394] width 146 height 21
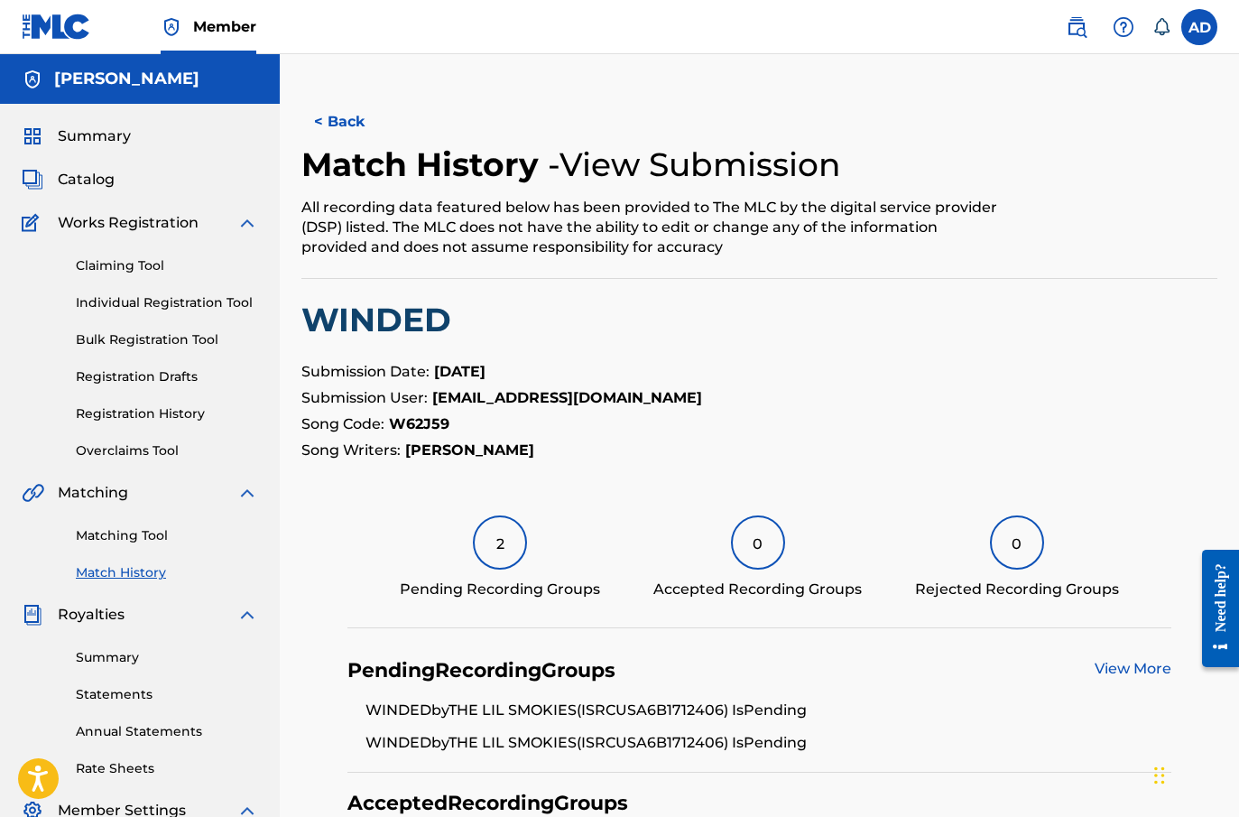
click at [496, 542] on div "2" at bounding box center [500, 542] width 54 height 54
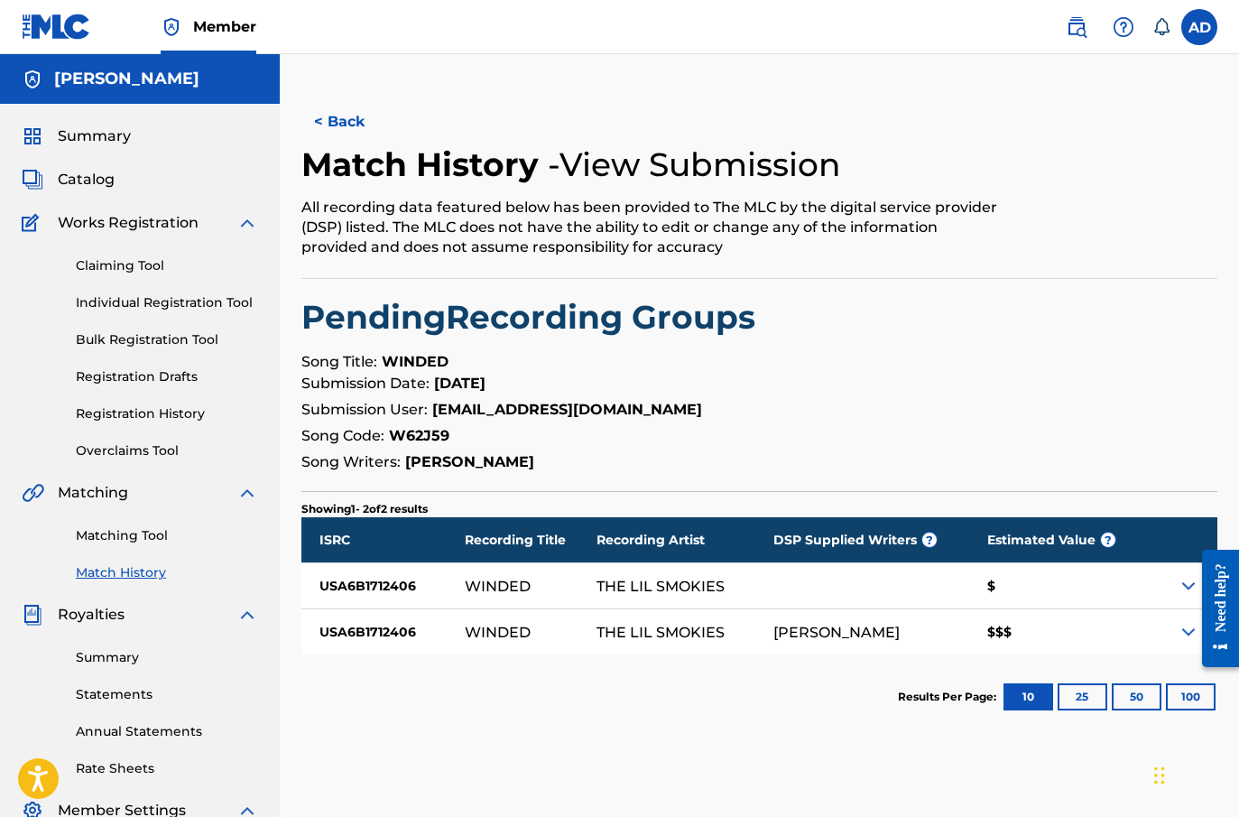
click at [339, 114] on button "< Back" at bounding box center [355, 121] width 108 height 45
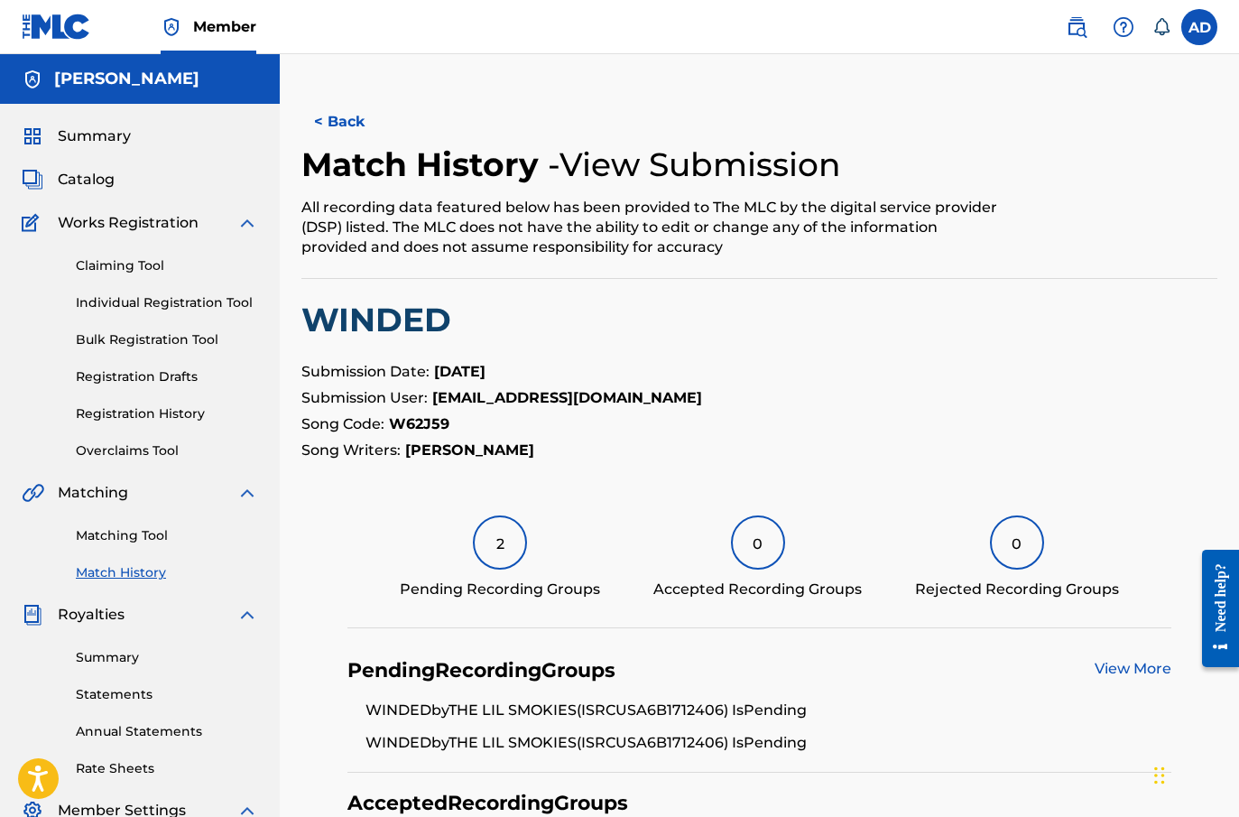
click at [337, 126] on button "< Back" at bounding box center [355, 121] width 108 height 45
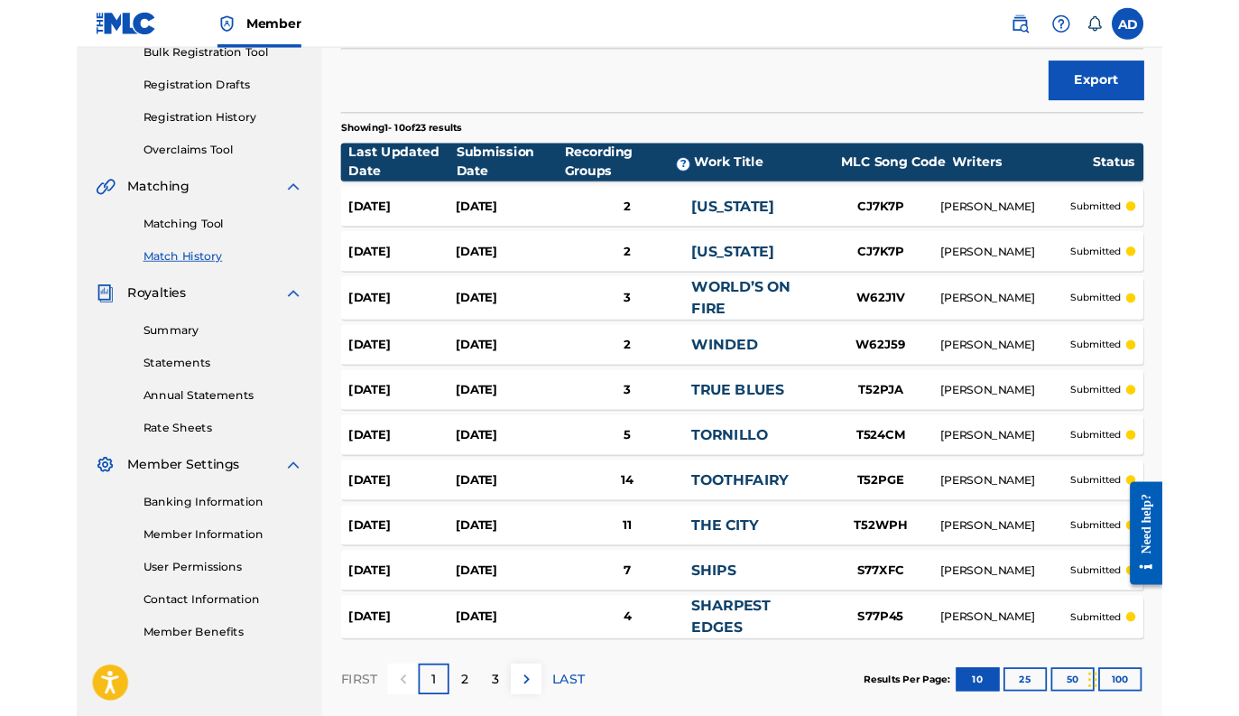
scroll to position [472, 0]
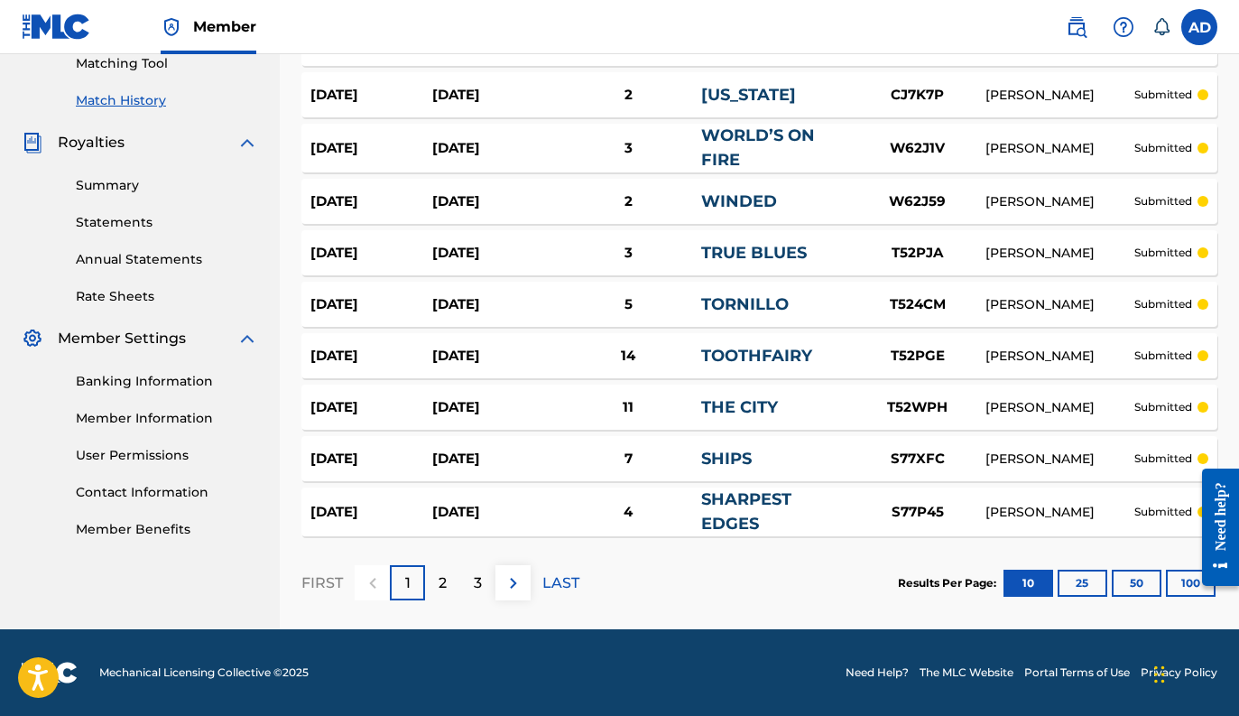
click at [717, 518] on link "SHARPEST EDGES" at bounding box center [746, 511] width 90 height 44
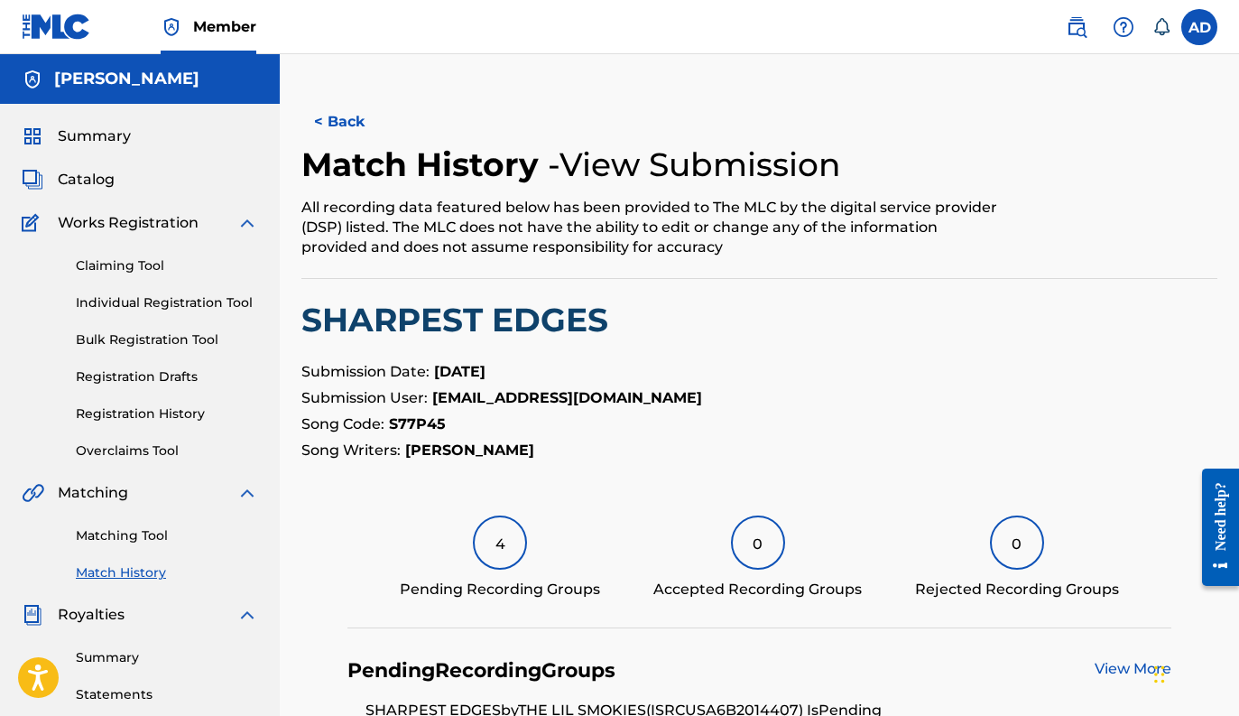
click at [528, 547] on div "4 Pending Recording Groups" at bounding box center [500, 557] width 200 height 85
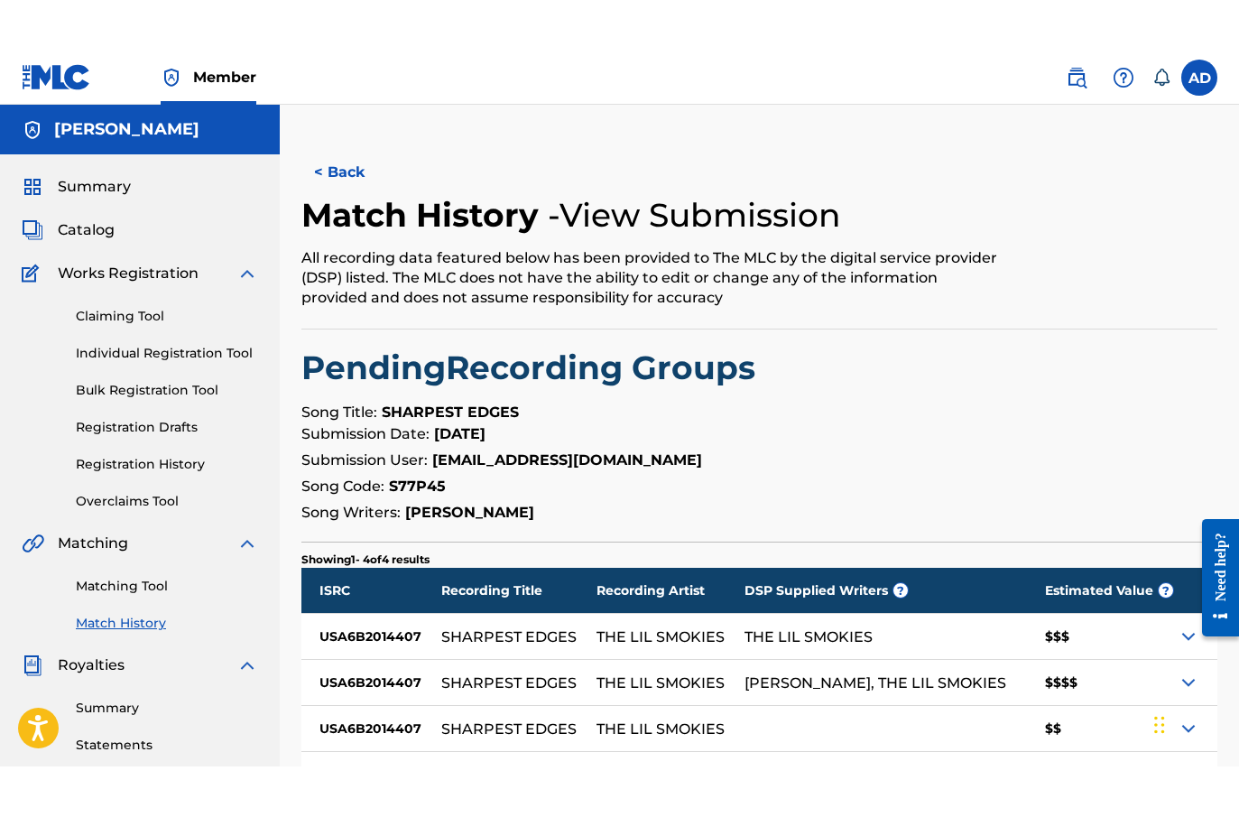
scroll to position [29, 0]
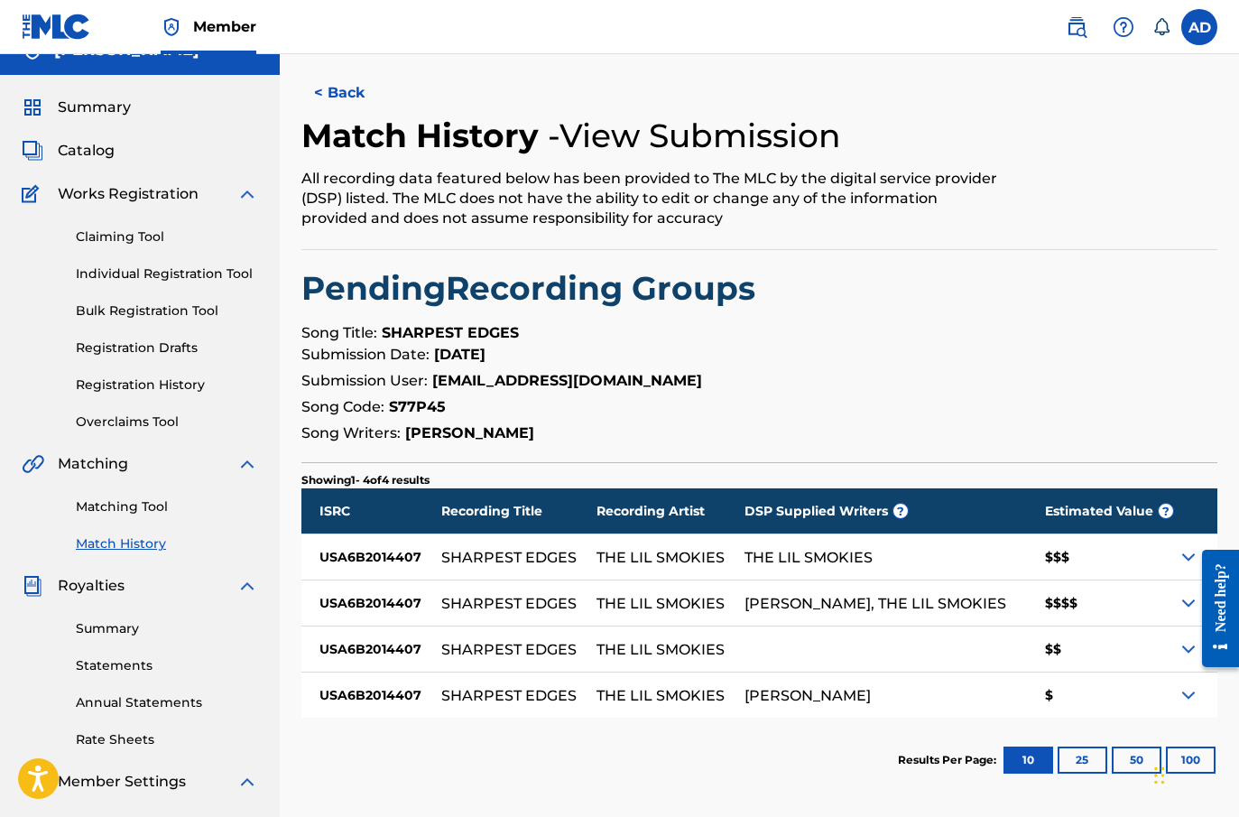
click at [350, 96] on button "< Back" at bounding box center [355, 92] width 108 height 45
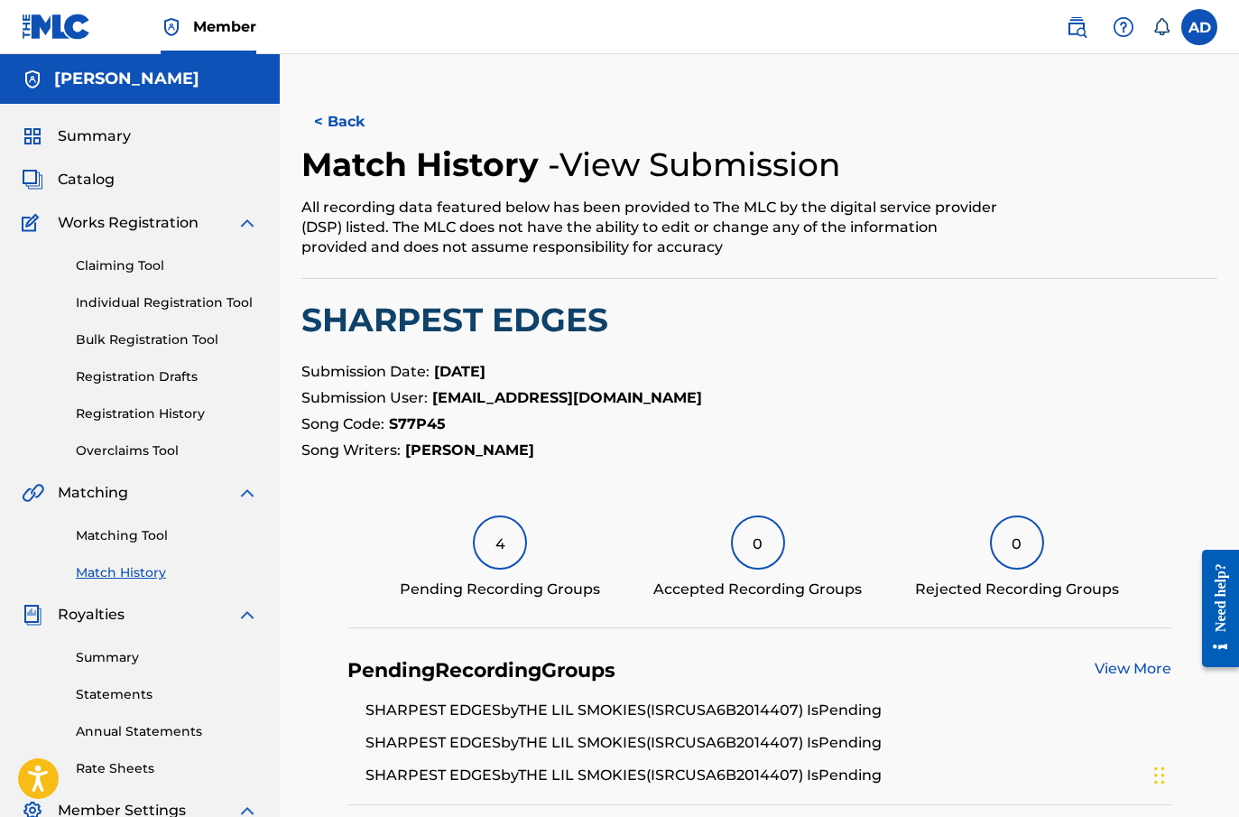
click at [351, 138] on button "< Back" at bounding box center [355, 121] width 108 height 45
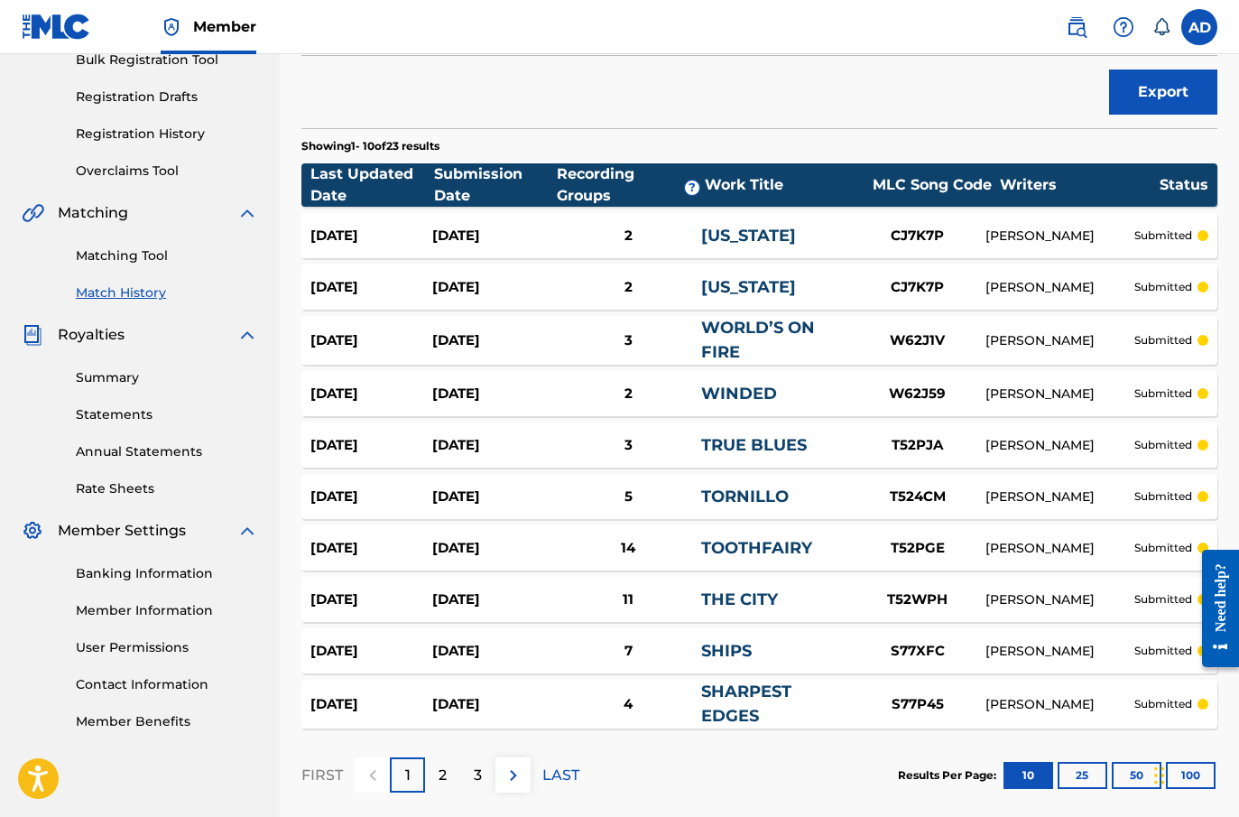
scroll to position [306, 0]
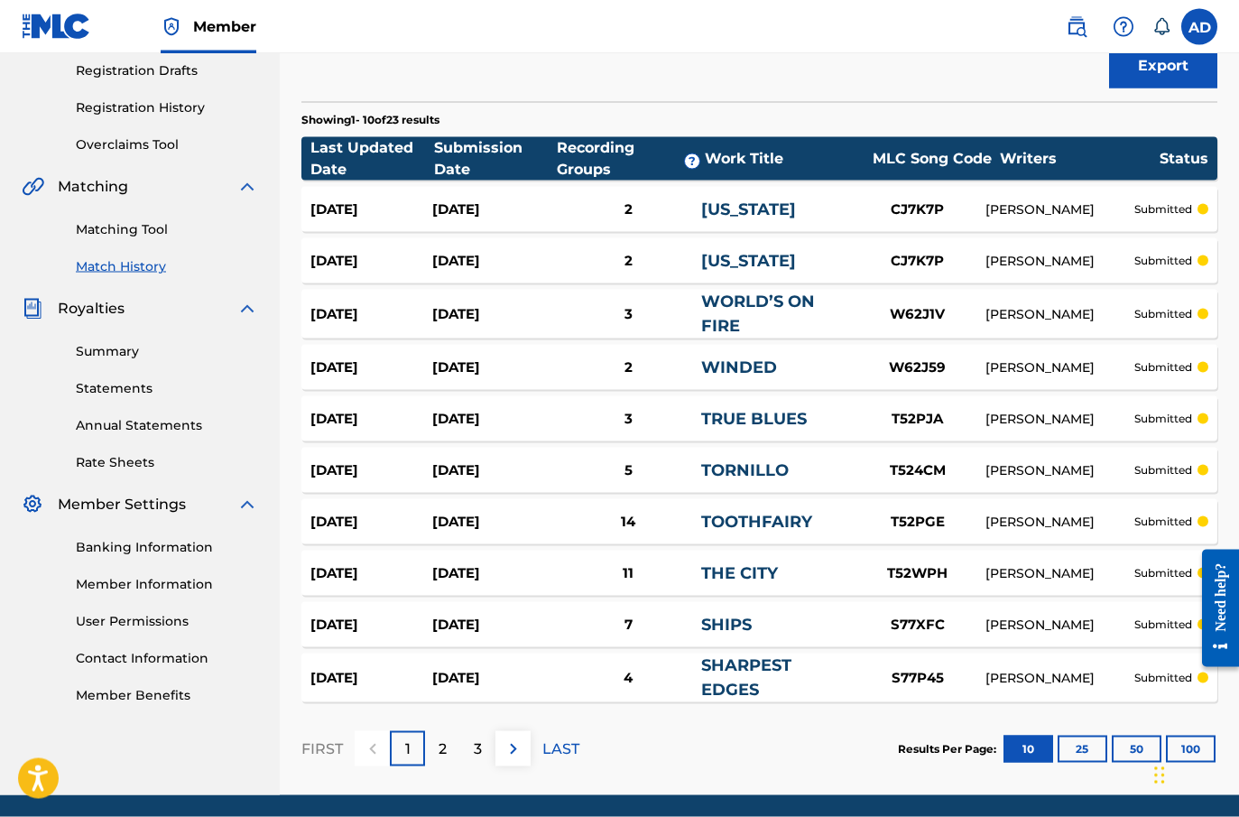
click at [474, 715] on p "3" at bounding box center [478, 749] width 8 height 22
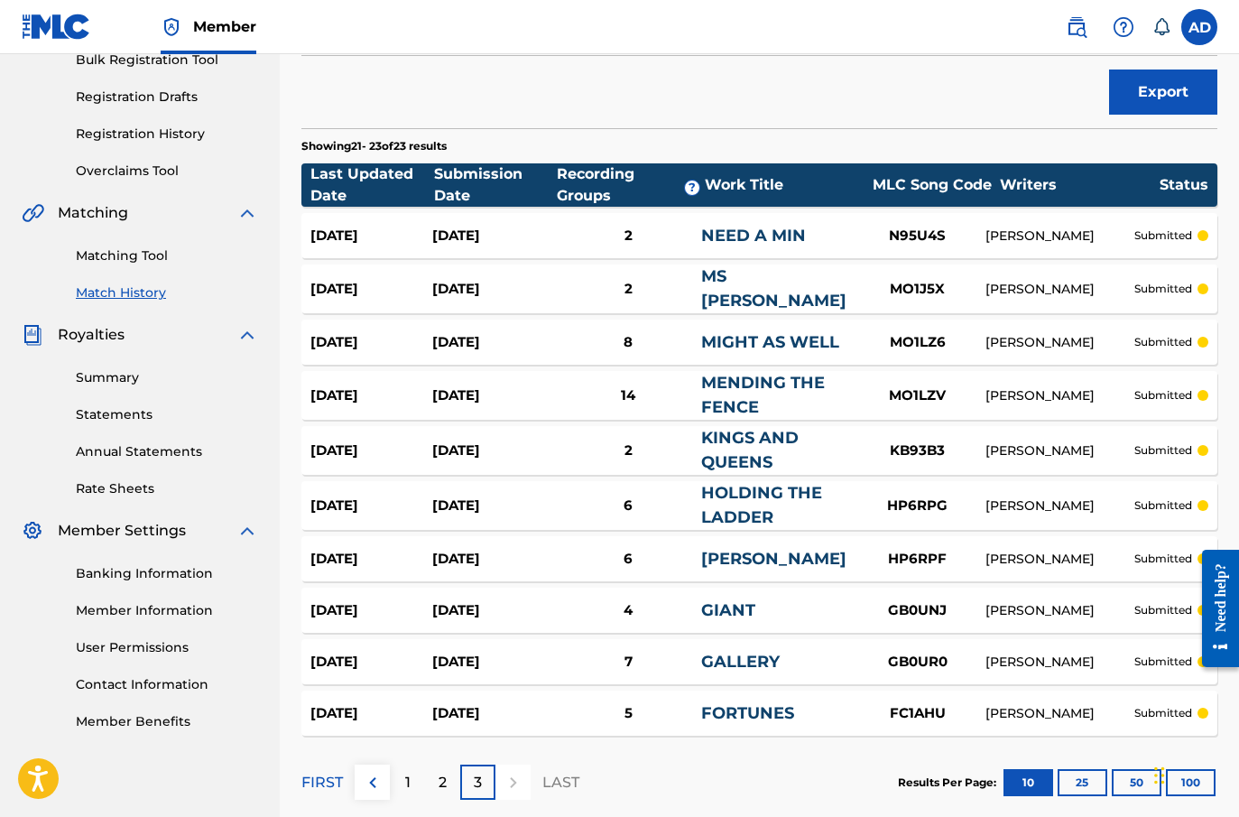
click at [704, 340] on link "MIGHT AS WELL" at bounding box center [770, 342] width 138 height 20
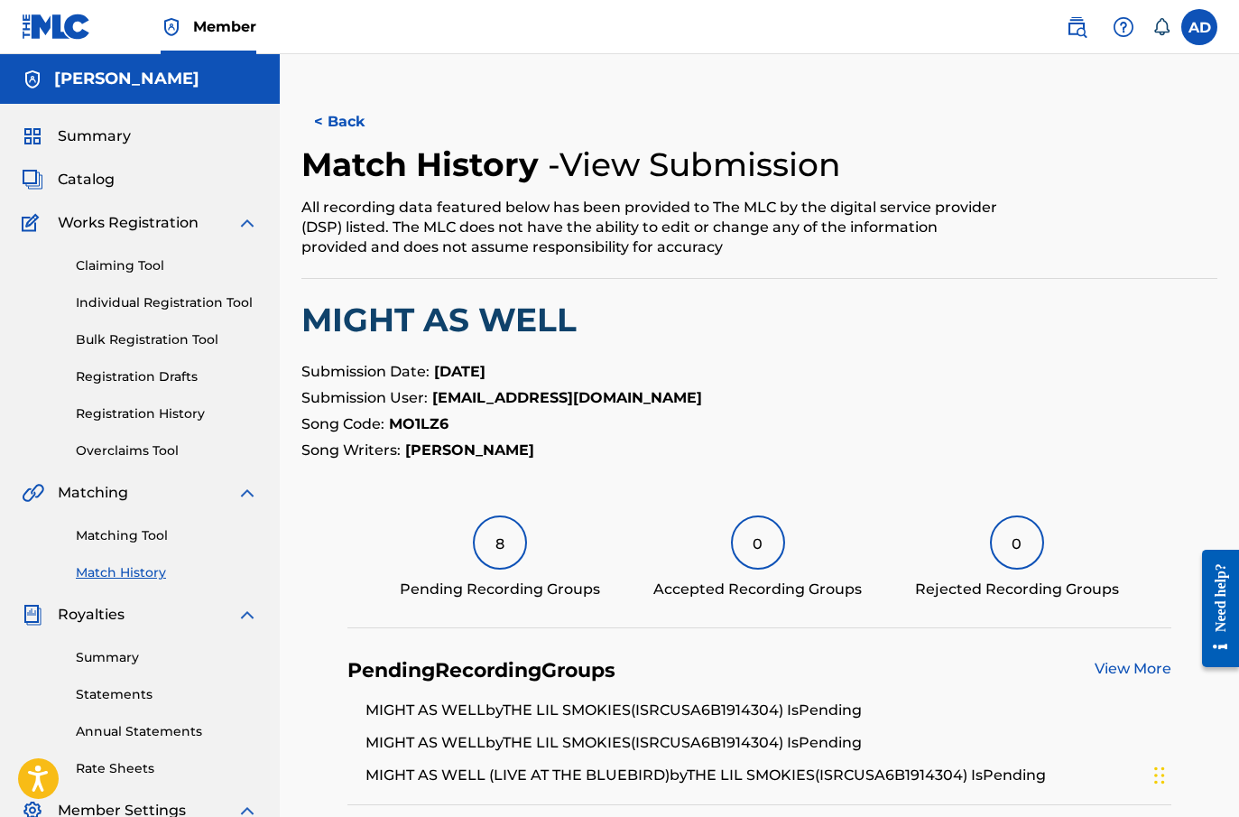
click at [488, 550] on div "8" at bounding box center [500, 542] width 54 height 54
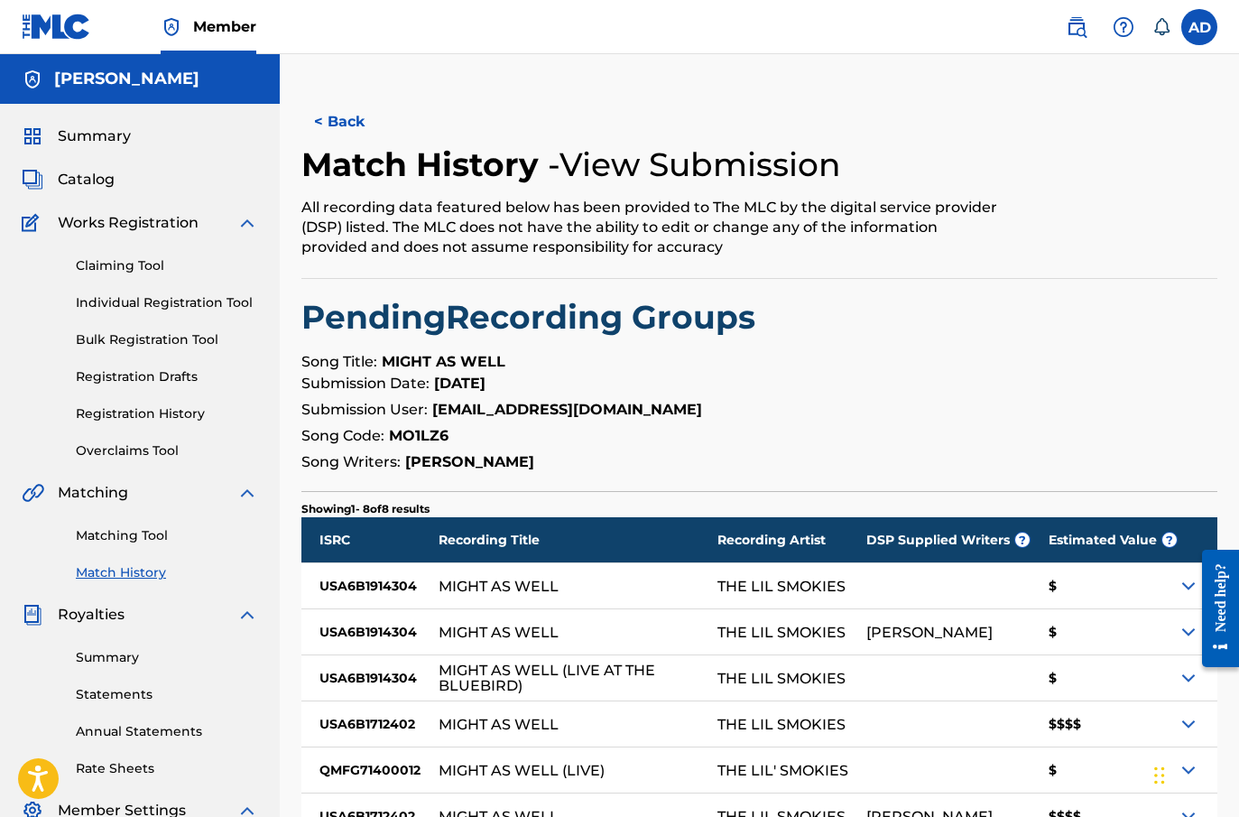
click at [348, 116] on button "< Back" at bounding box center [355, 121] width 108 height 45
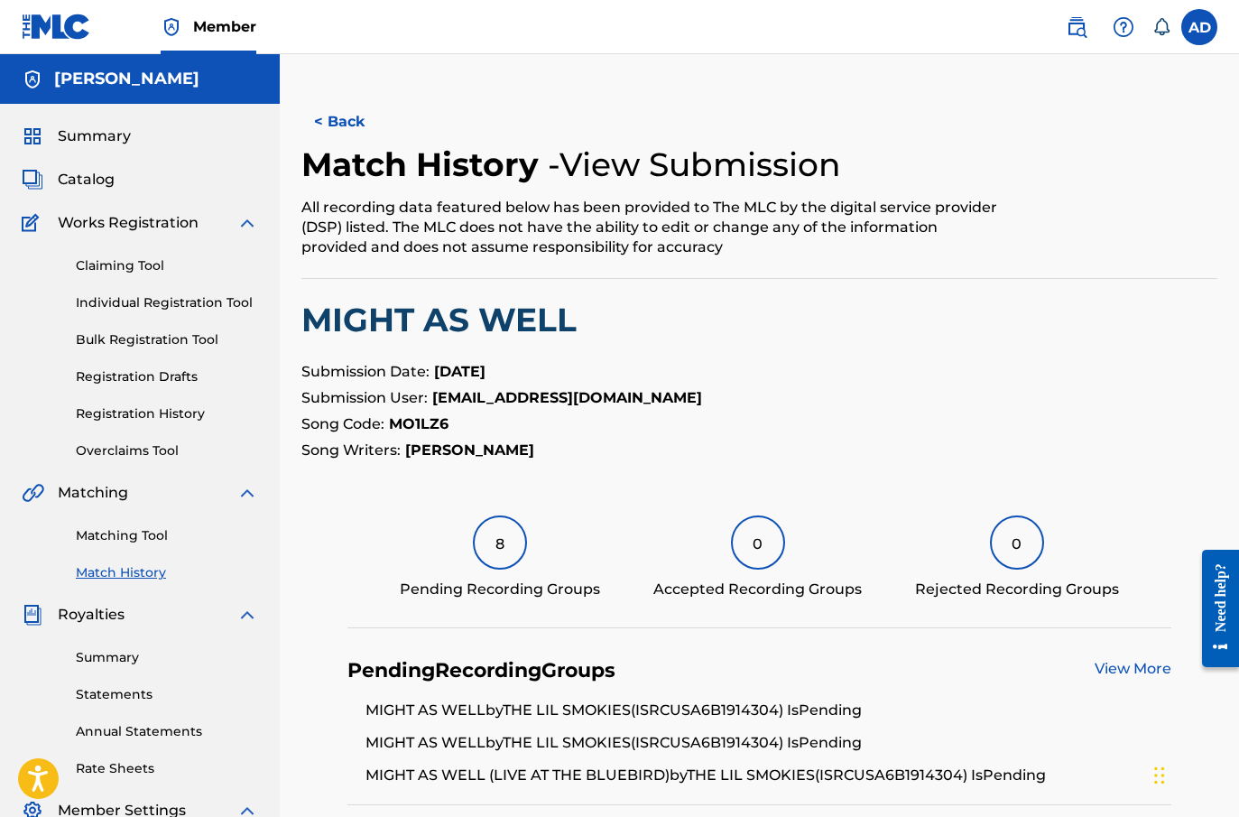
click at [362, 123] on button "< Back" at bounding box center [355, 121] width 108 height 45
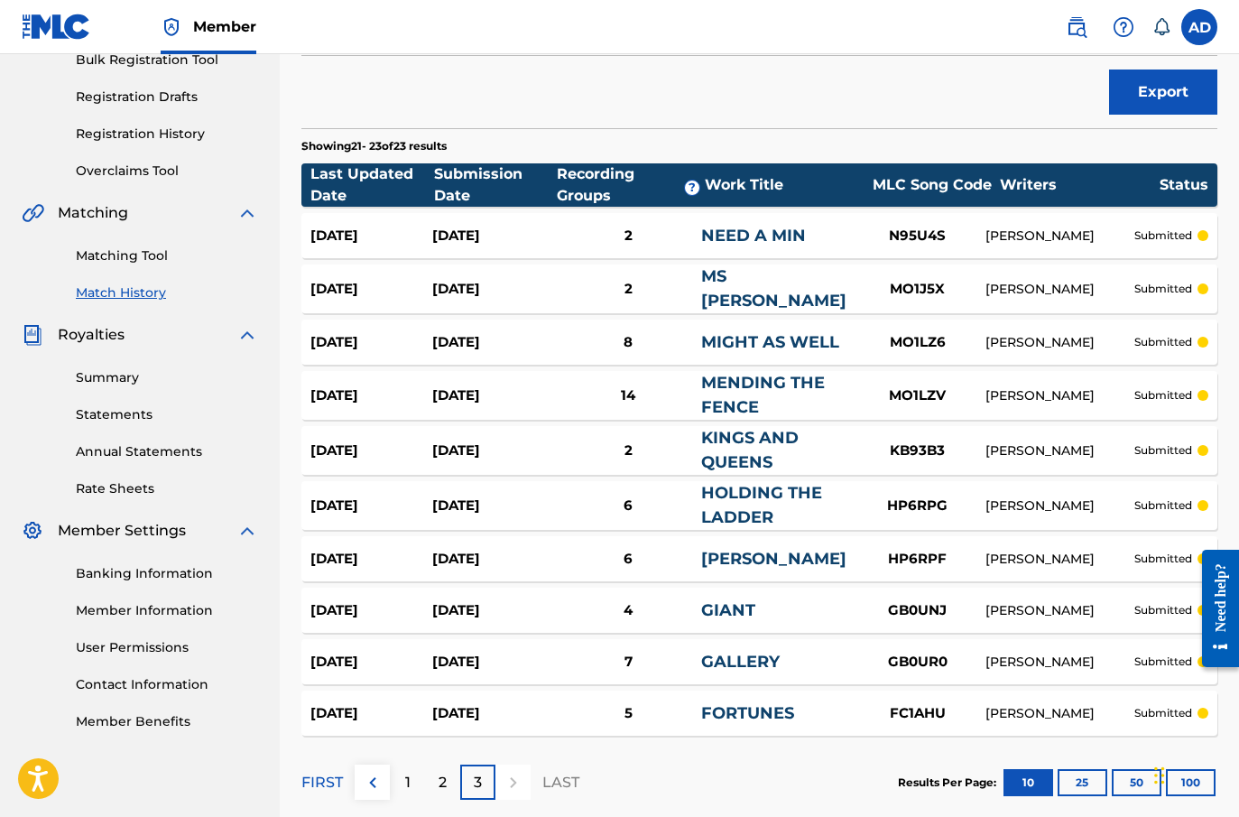
click at [648, 398] on div "14" at bounding box center [628, 395] width 146 height 21
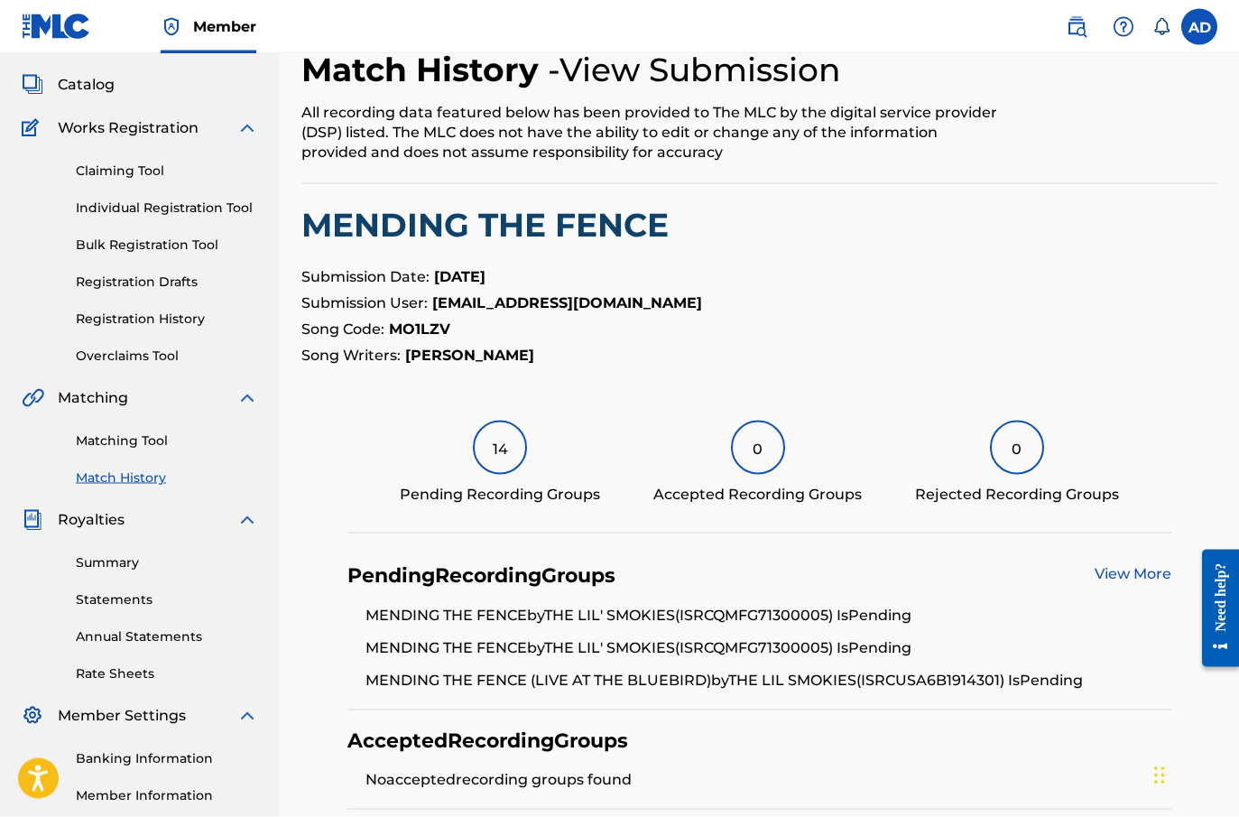
scroll to position [96, 0]
click at [509, 467] on div "14" at bounding box center [500, 447] width 54 height 54
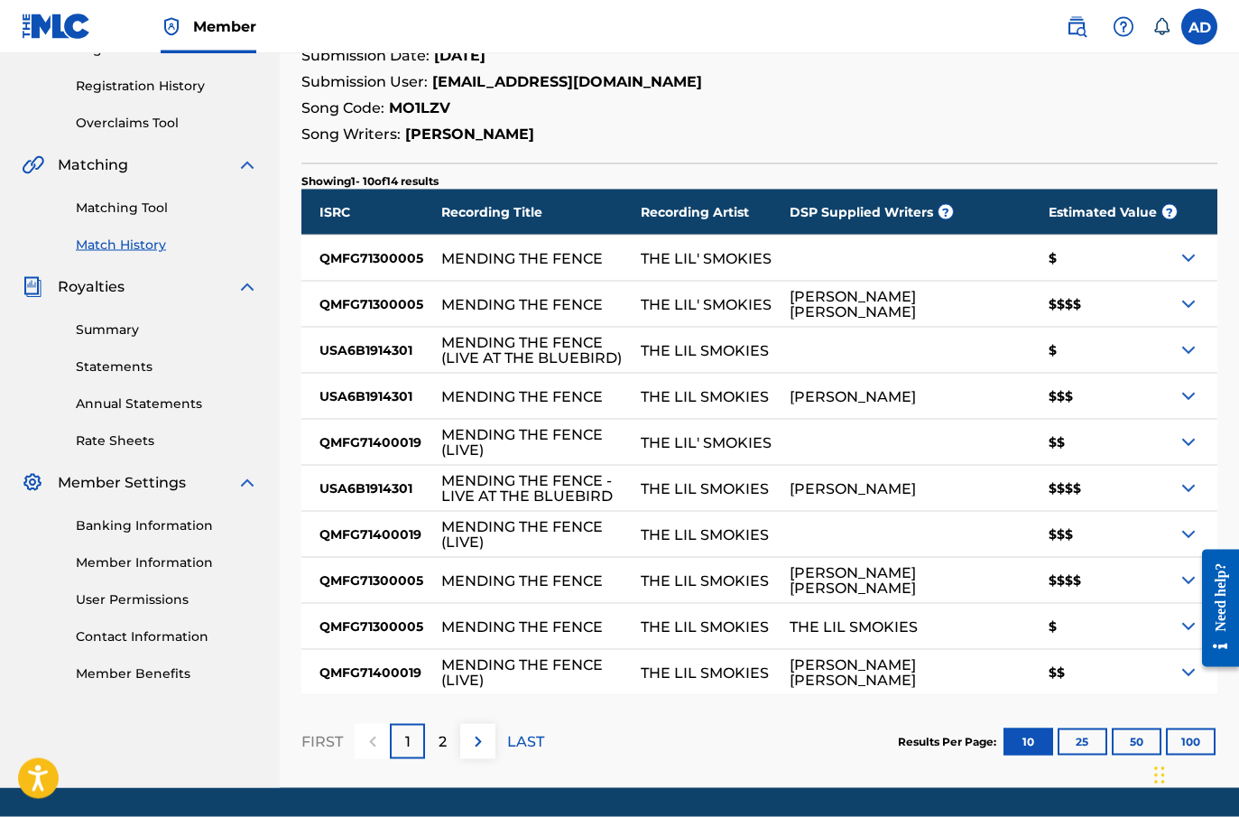
scroll to position [327, 0]
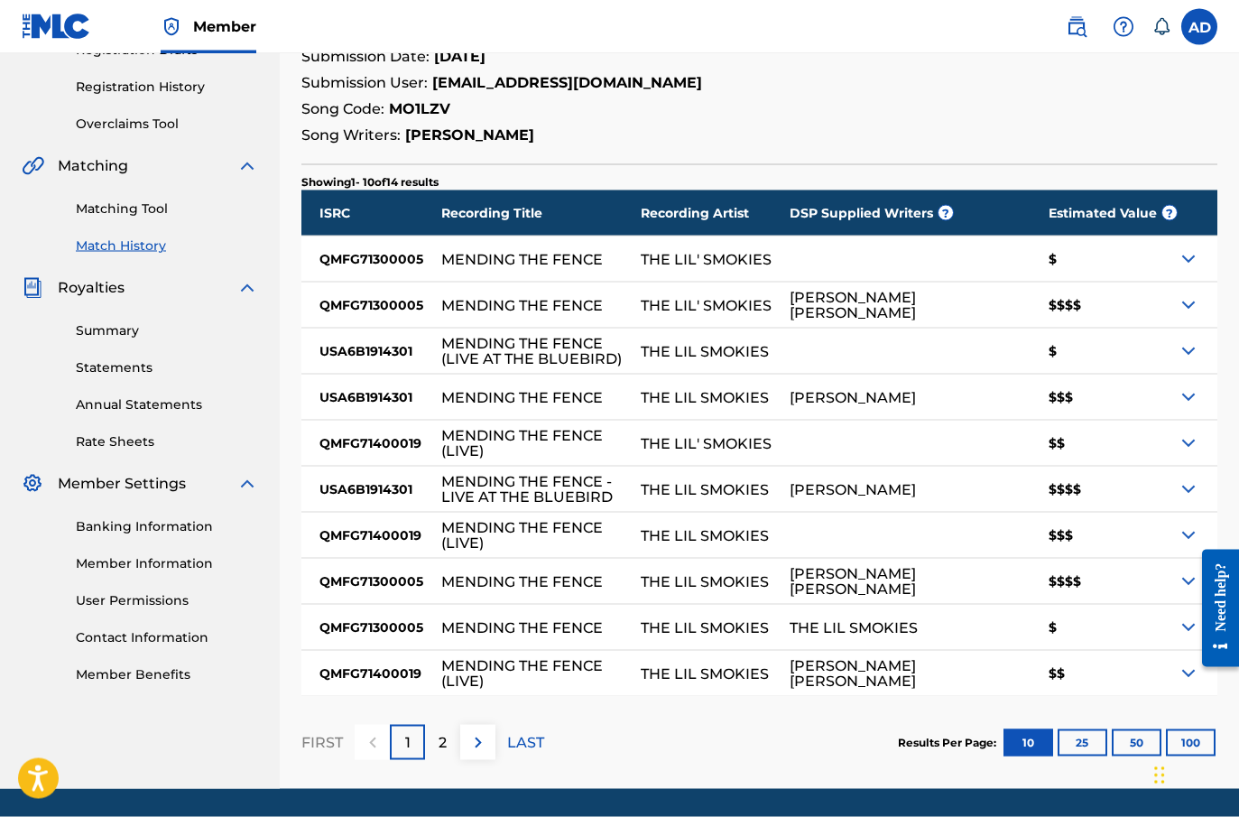
click at [439, 715] on div "2" at bounding box center [442, 742] width 35 height 35
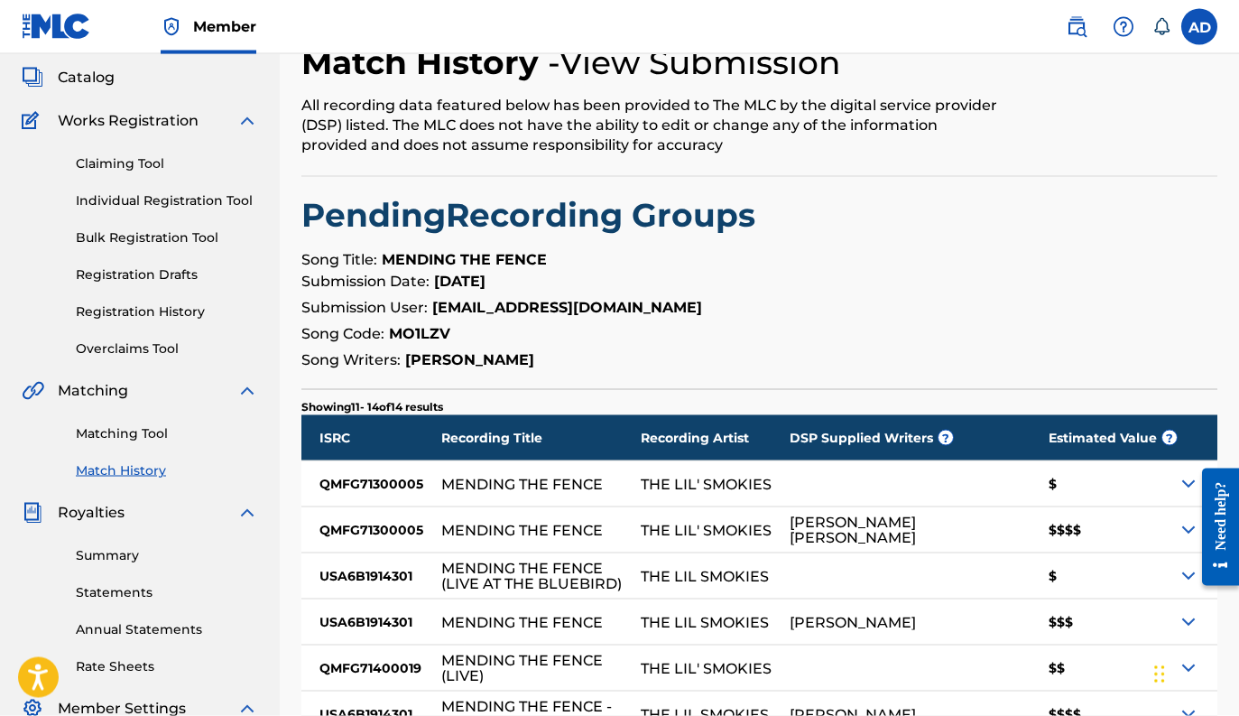
scroll to position [0, 0]
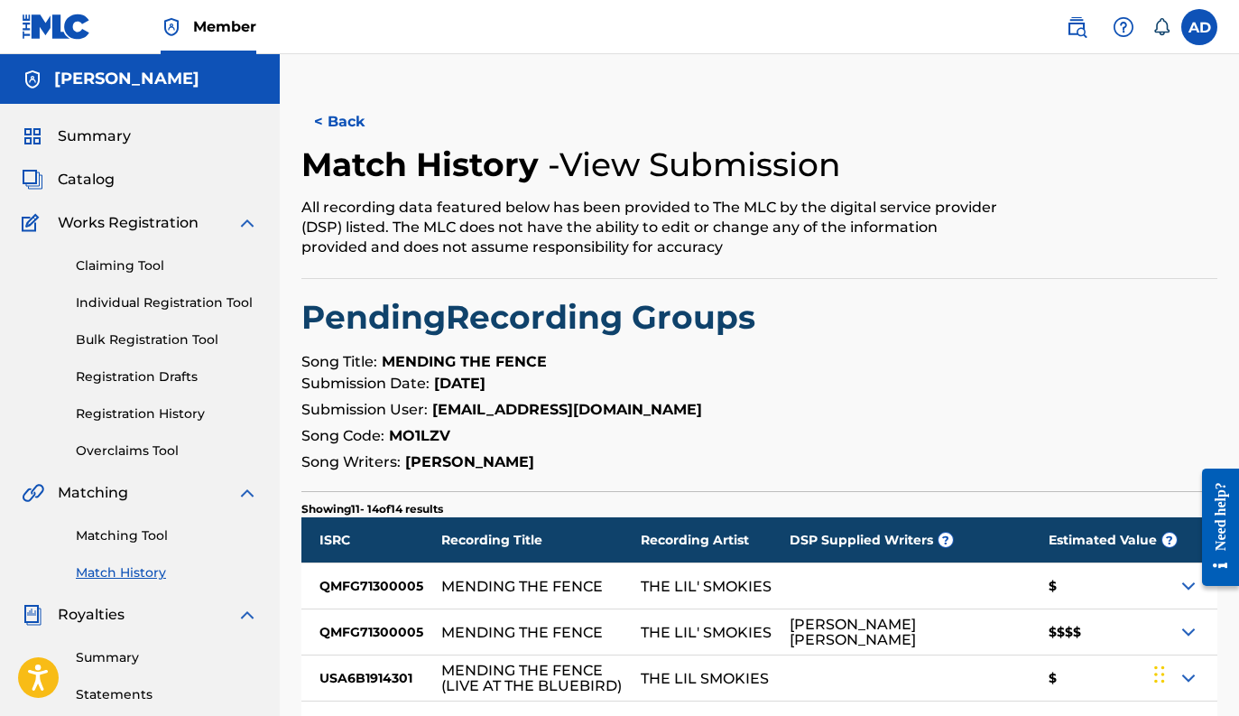
click at [328, 115] on button "< Back" at bounding box center [355, 121] width 108 height 45
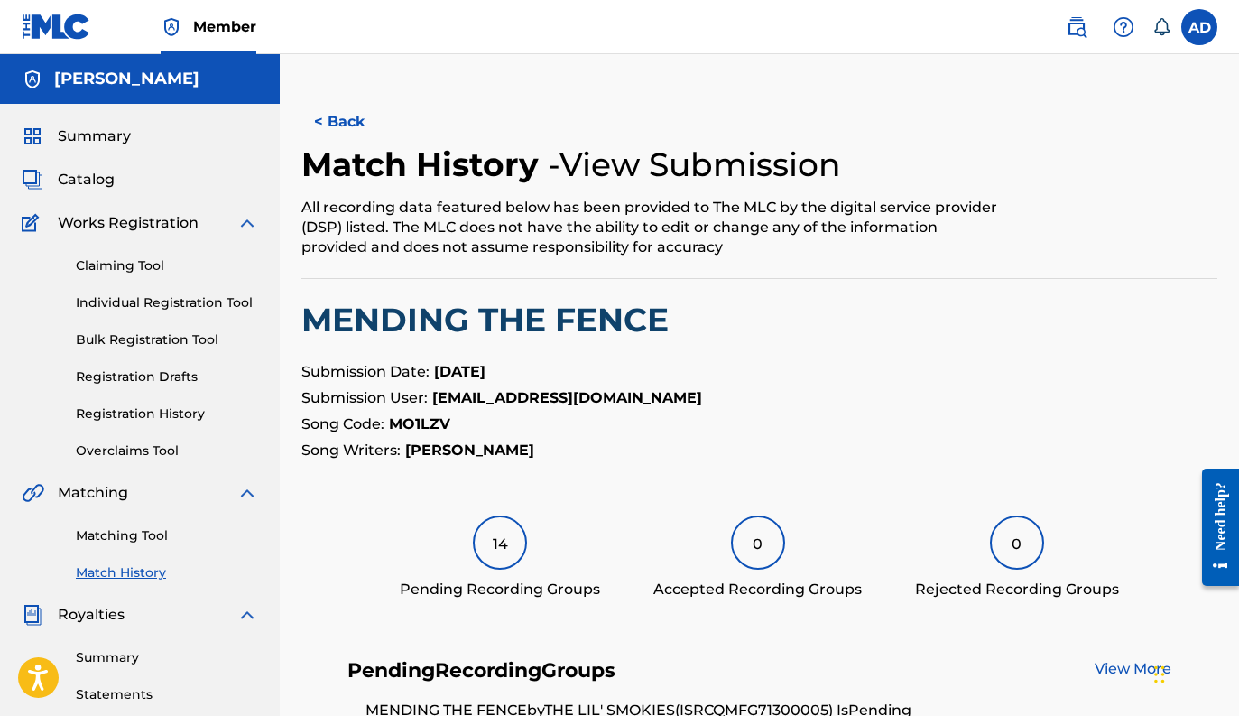
click at [336, 116] on button "< Back" at bounding box center [355, 121] width 108 height 45
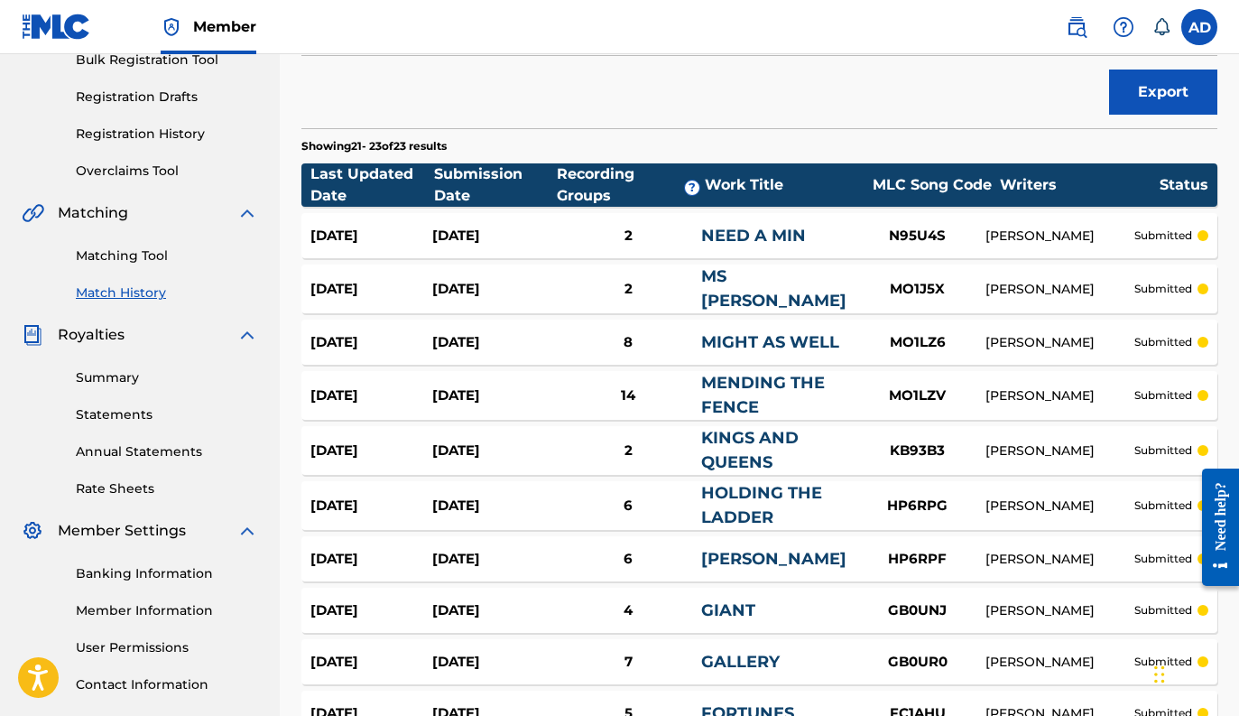
click at [680, 301] on div "Aug 28, 2025 Aug 28, 2025 2 MS MARIE MO1J5X ANDREW DUNNIGAN submitted" at bounding box center [759, 288] width 916 height 49
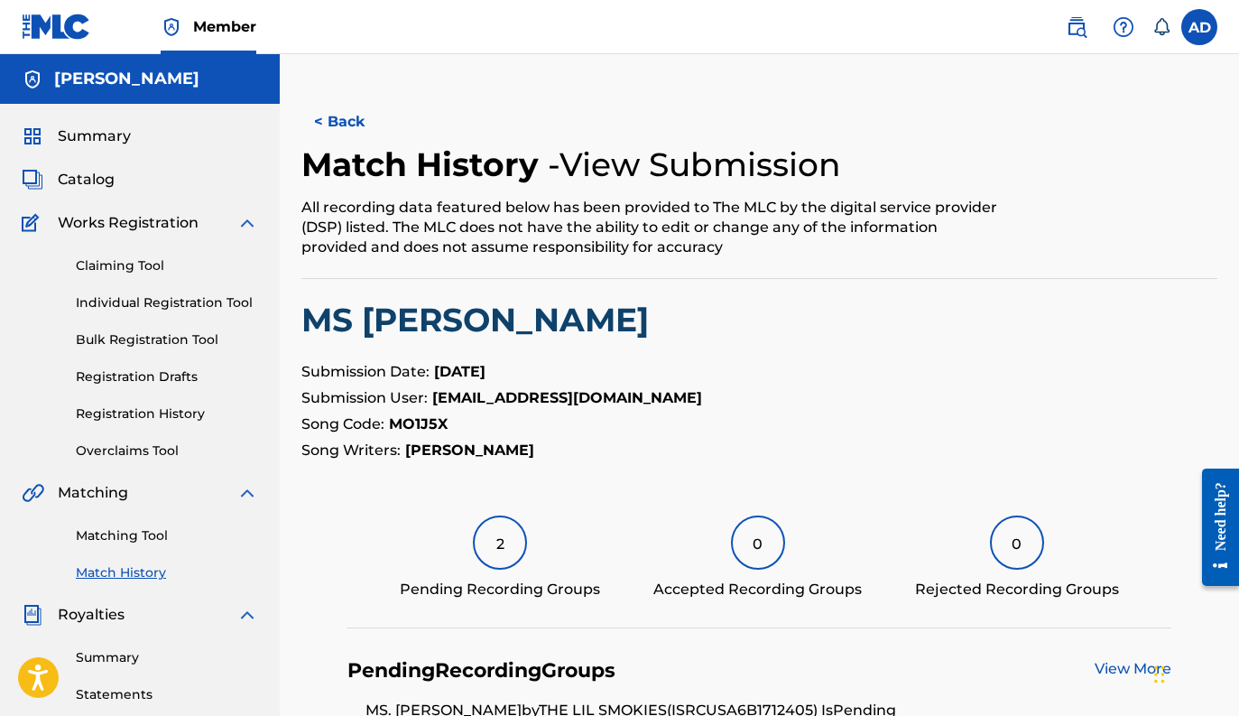
click at [485, 554] on div "2" at bounding box center [500, 542] width 54 height 54
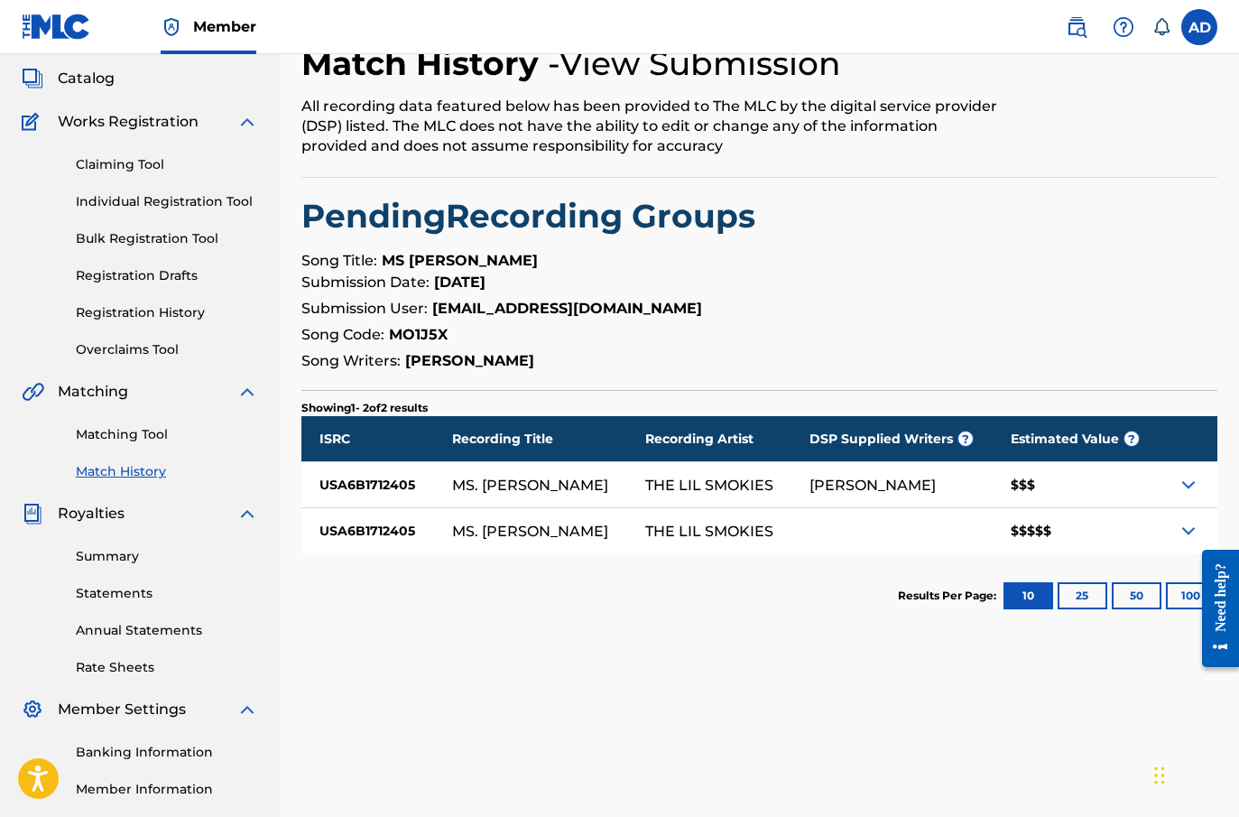
scroll to position [102, 0]
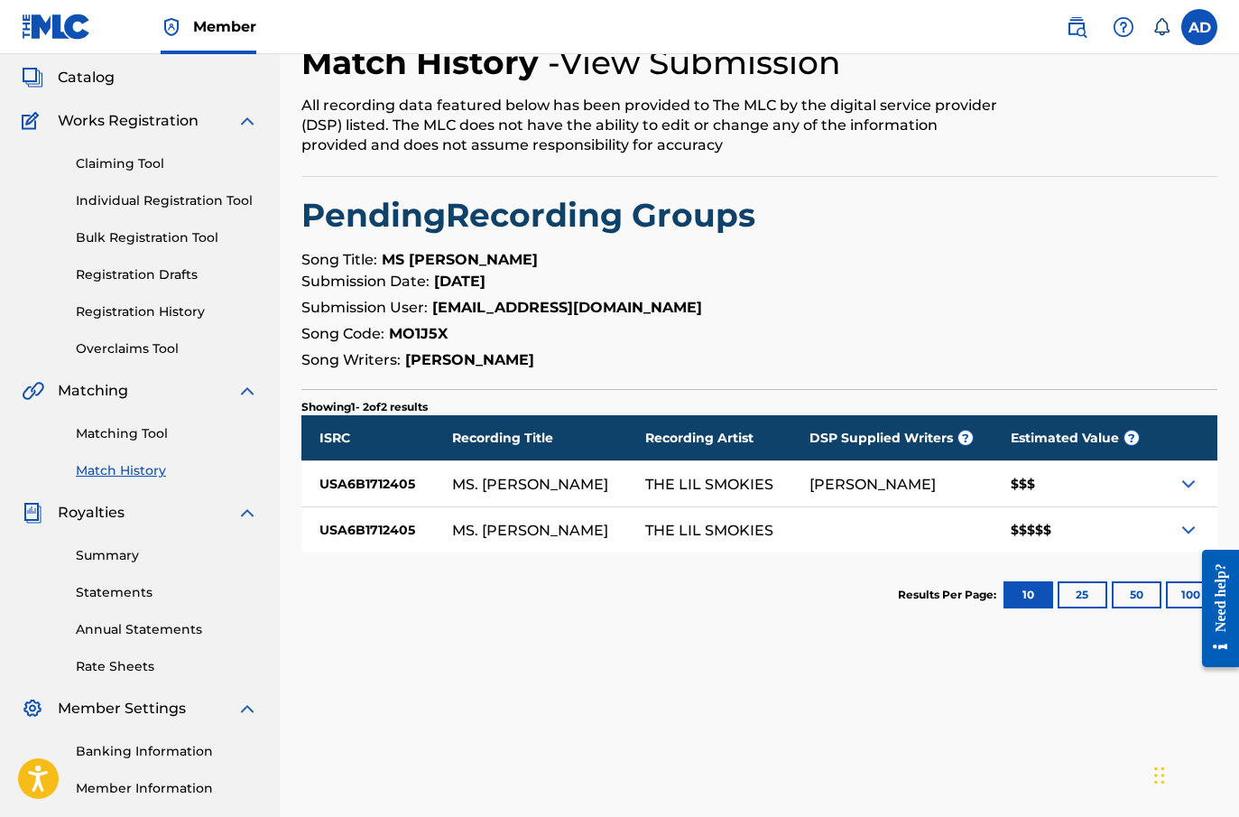
click at [1175, 529] on div at bounding box center [1188, 529] width 59 height 45
click at [1188, 530] on img at bounding box center [1189, 530] width 22 height 22
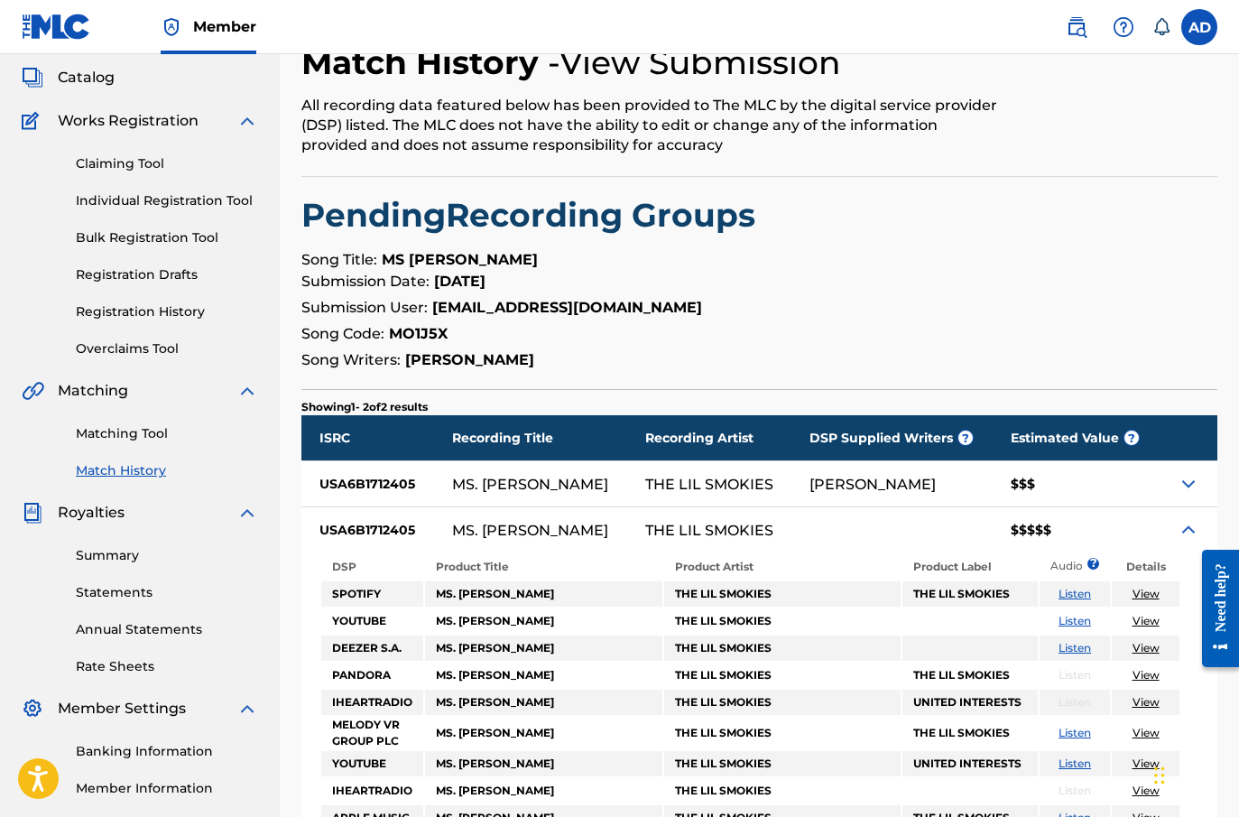
click at [1188, 530] on img at bounding box center [1189, 530] width 22 height 22
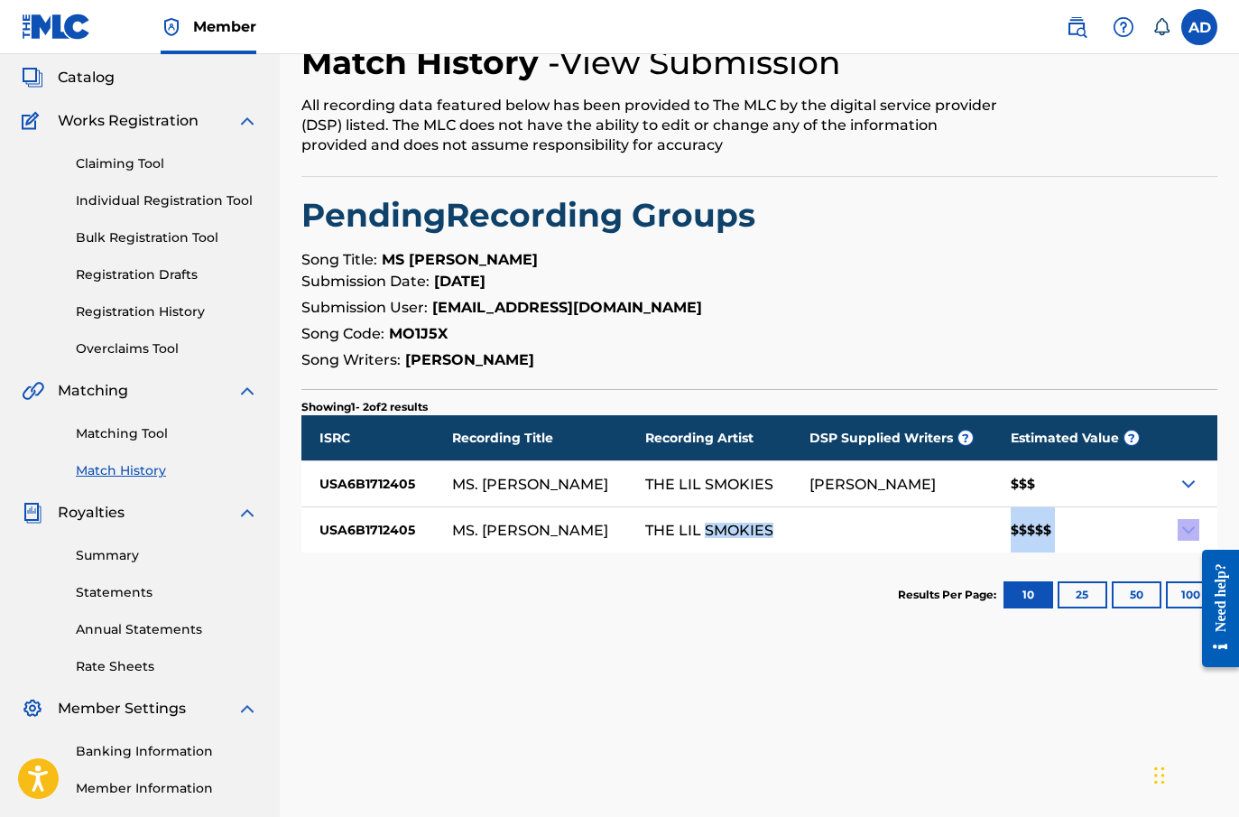
click at [1188, 530] on img at bounding box center [1189, 530] width 22 height 22
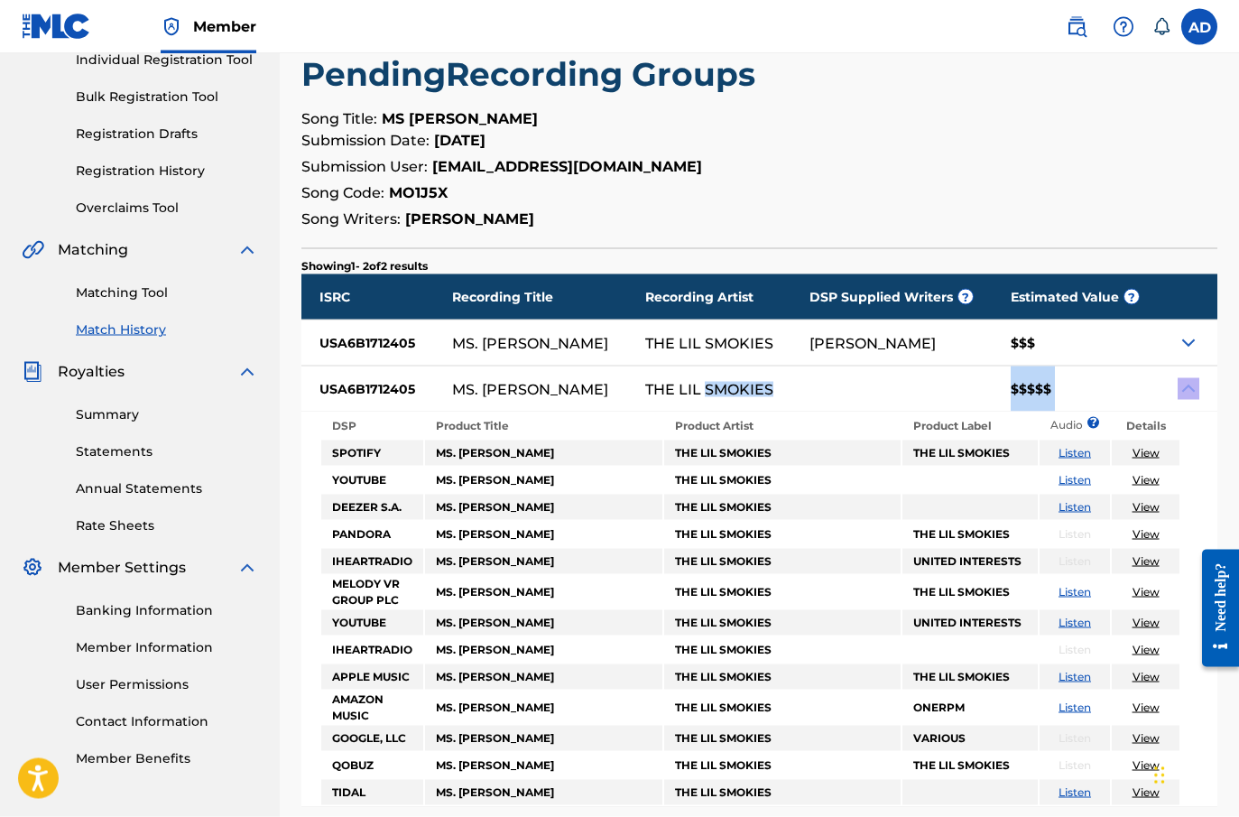
scroll to position [254, 0]
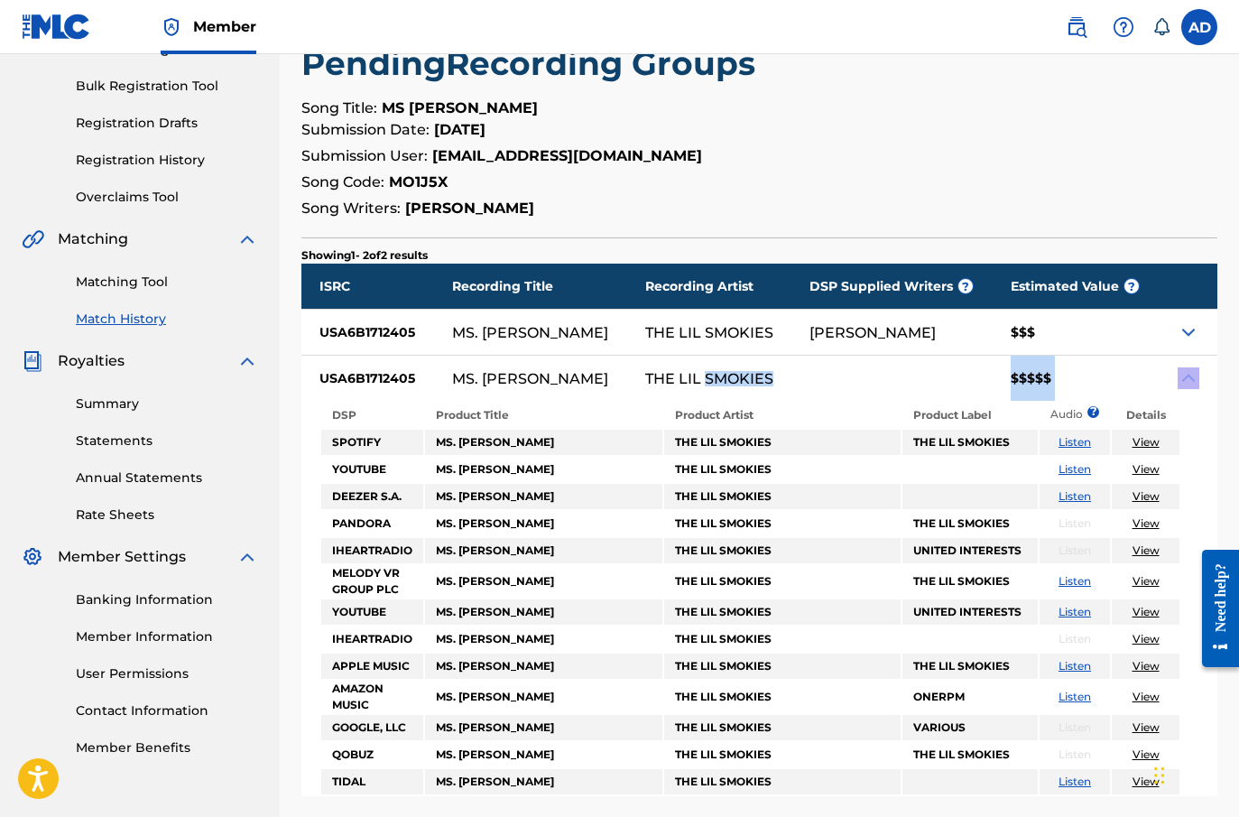
click at [1194, 378] on img at bounding box center [1189, 378] width 22 height 22
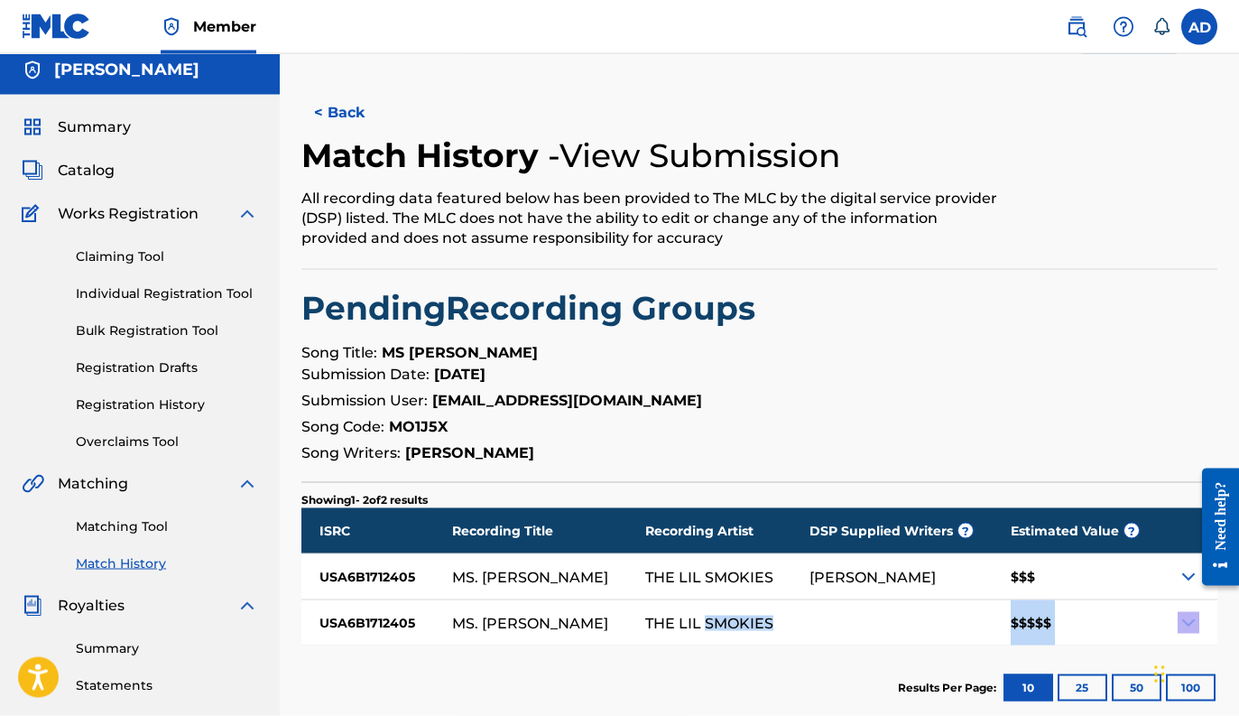
scroll to position [0, 0]
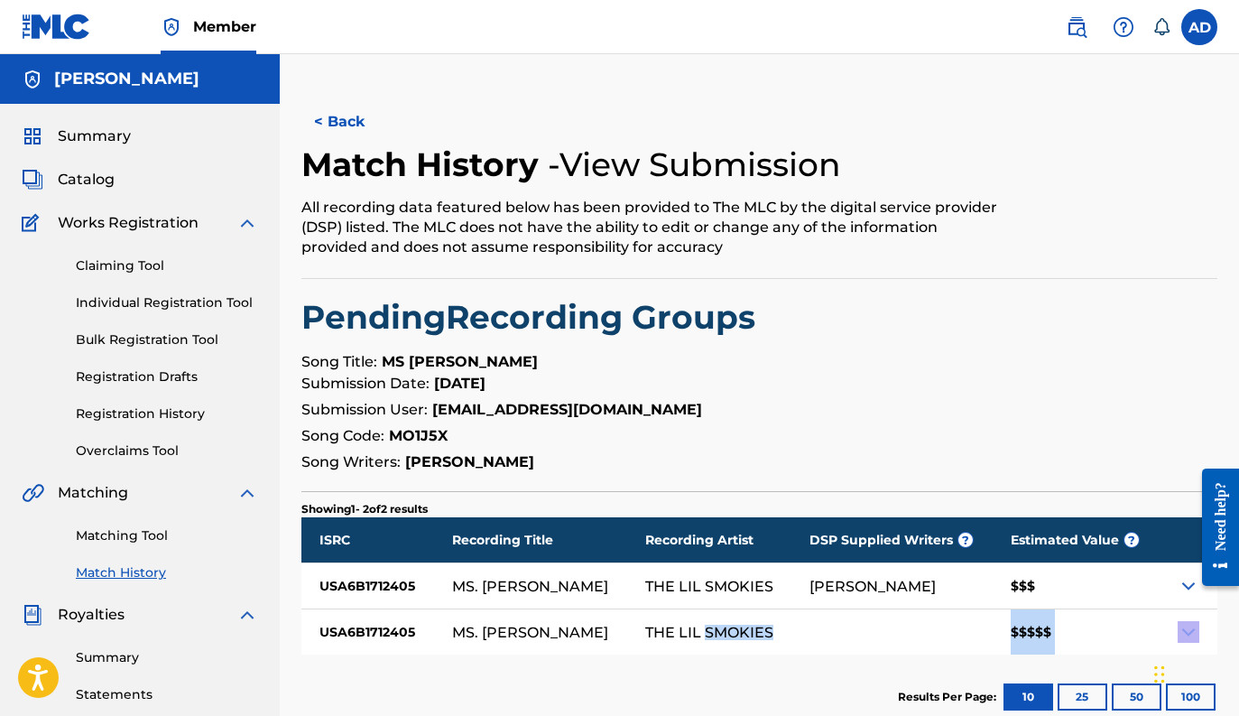
click at [332, 118] on button "< Back" at bounding box center [355, 121] width 108 height 45
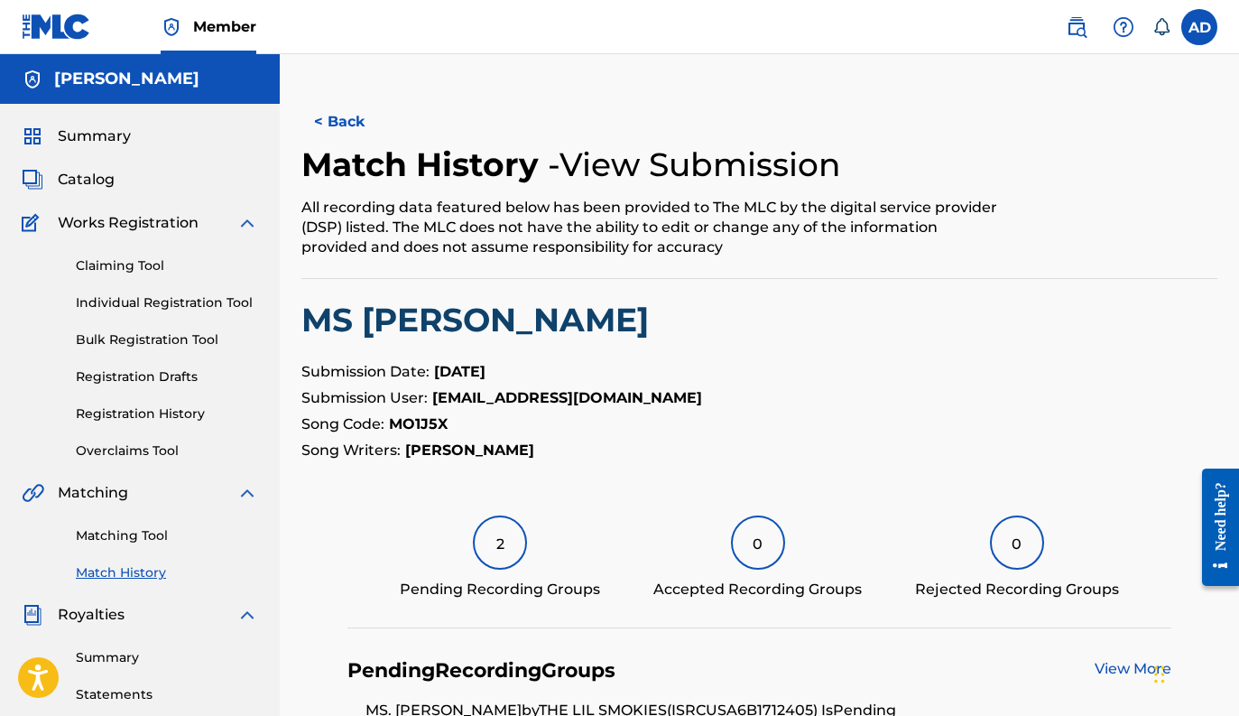
click at [349, 118] on button "< Back" at bounding box center [355, 121] width 108 height 45
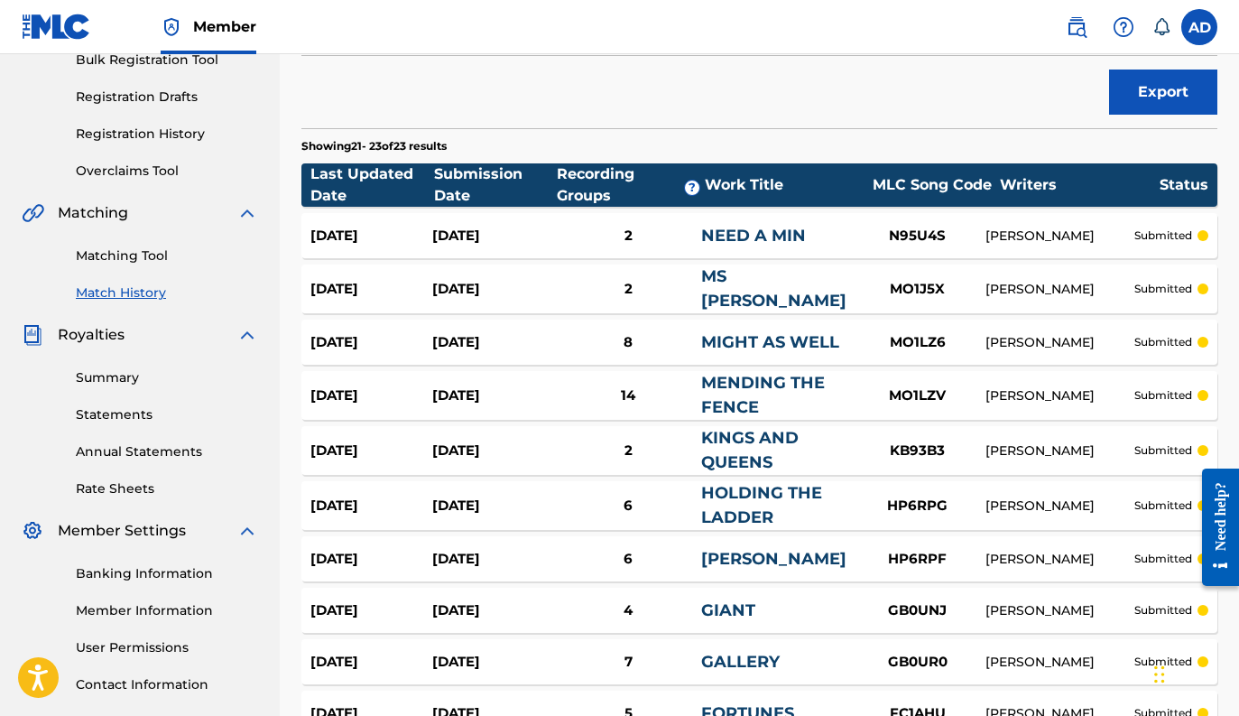
click at [762, 519] on link "HOLDING THE LADDER" at bounding box center [761, 505] width 121 height 44
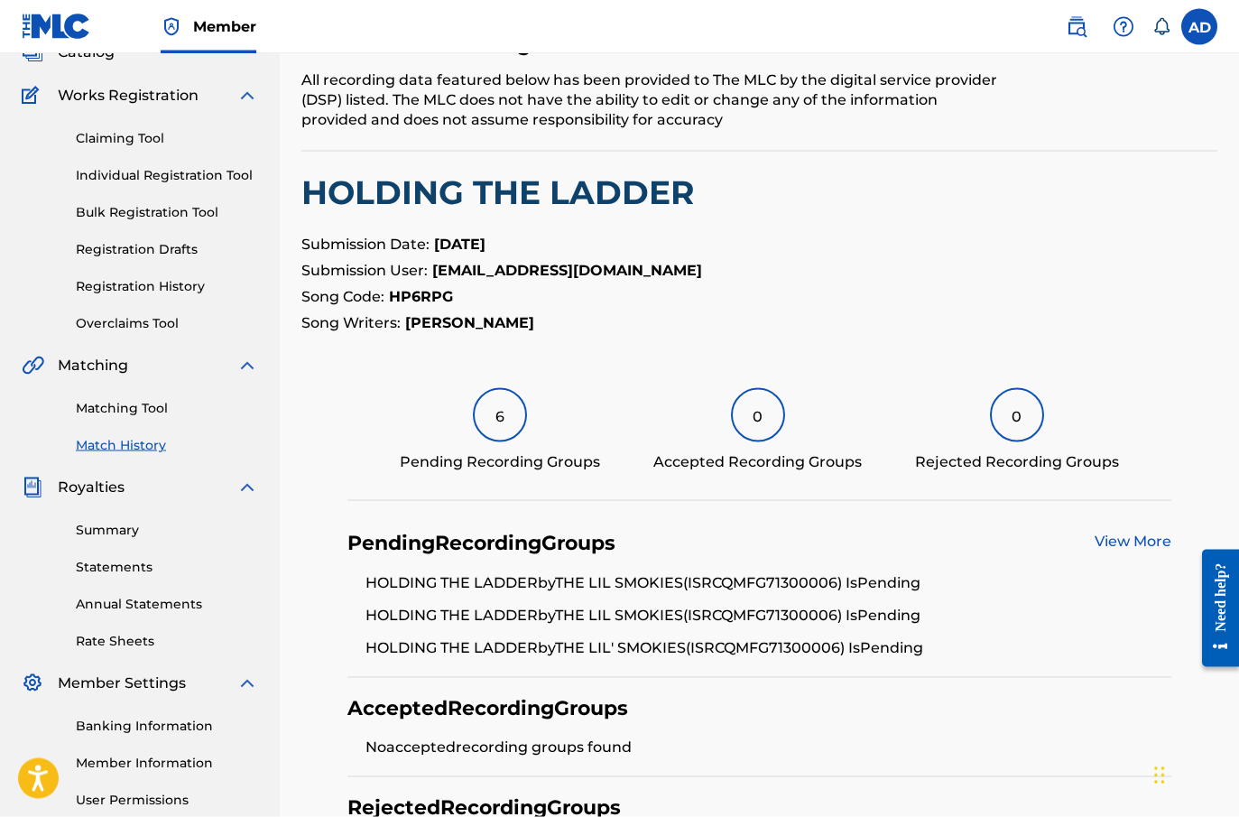
scroll to position [130, 0]
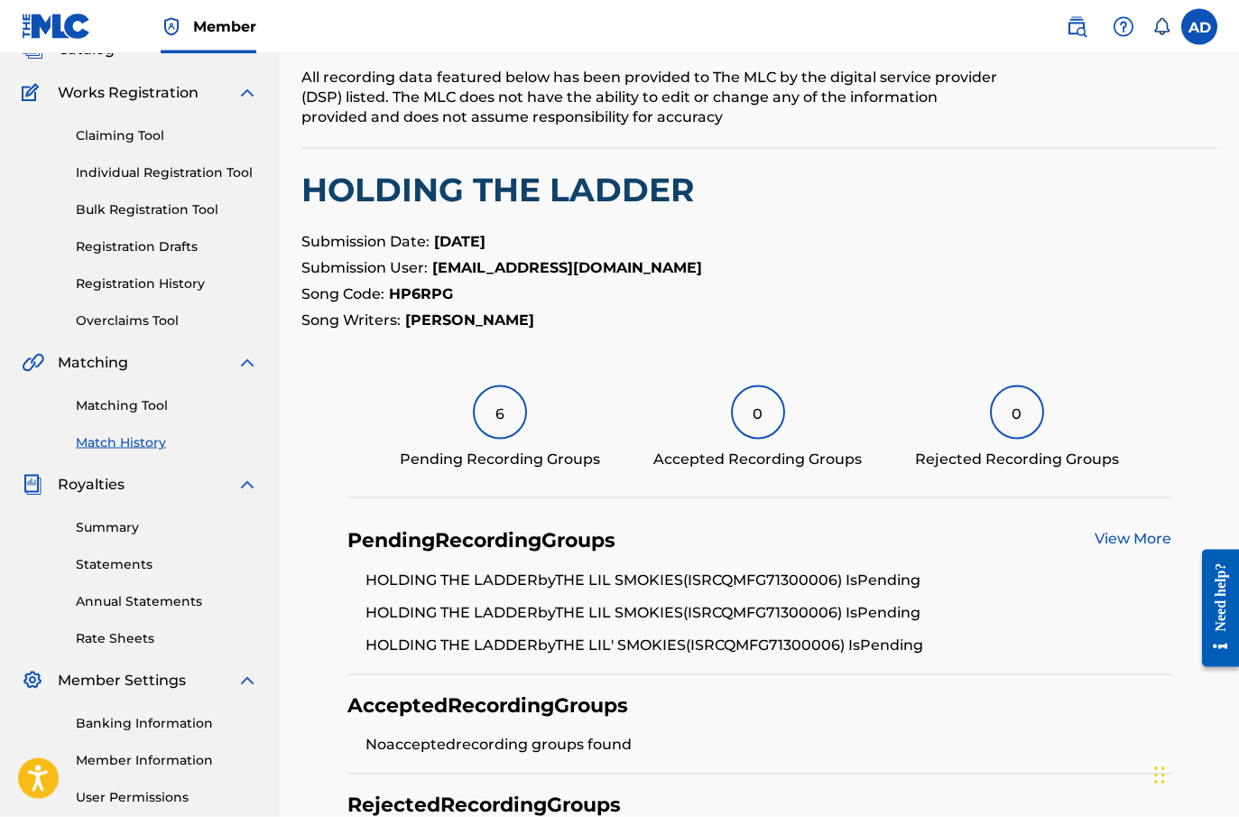
click at [507, 408] on div "6" at bounding box center [500, 412] width 54 height 54
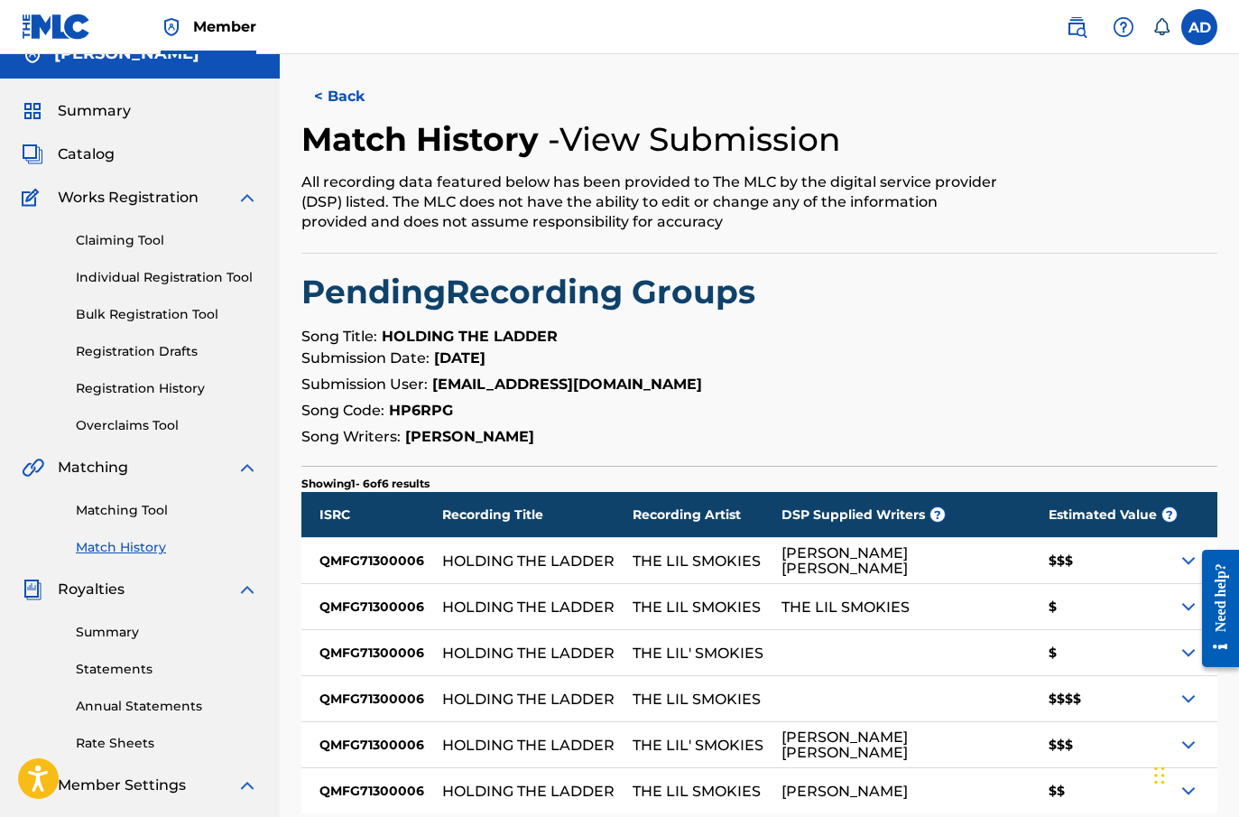
scroll to position [23, 0]
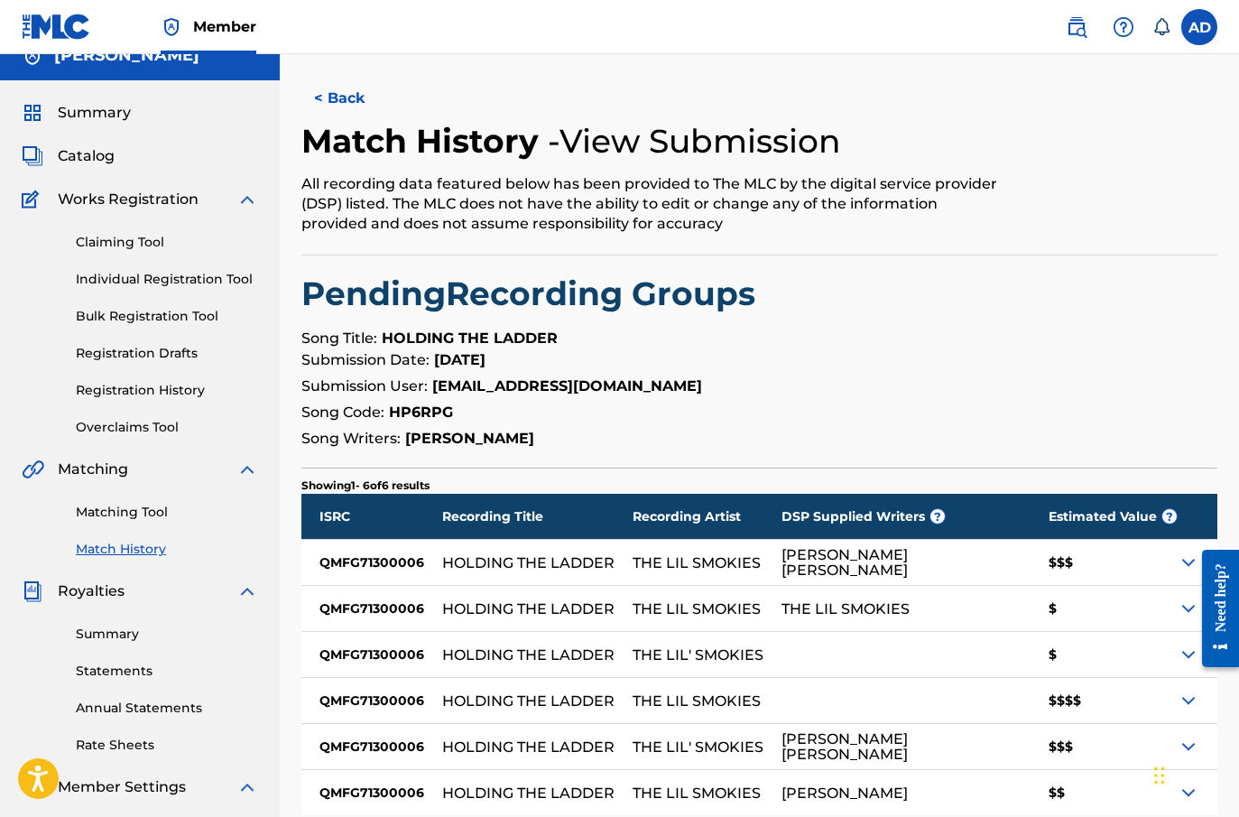
click at [339, 97] on button "< Back" at bounding box center [355, 98] width 108 height 45
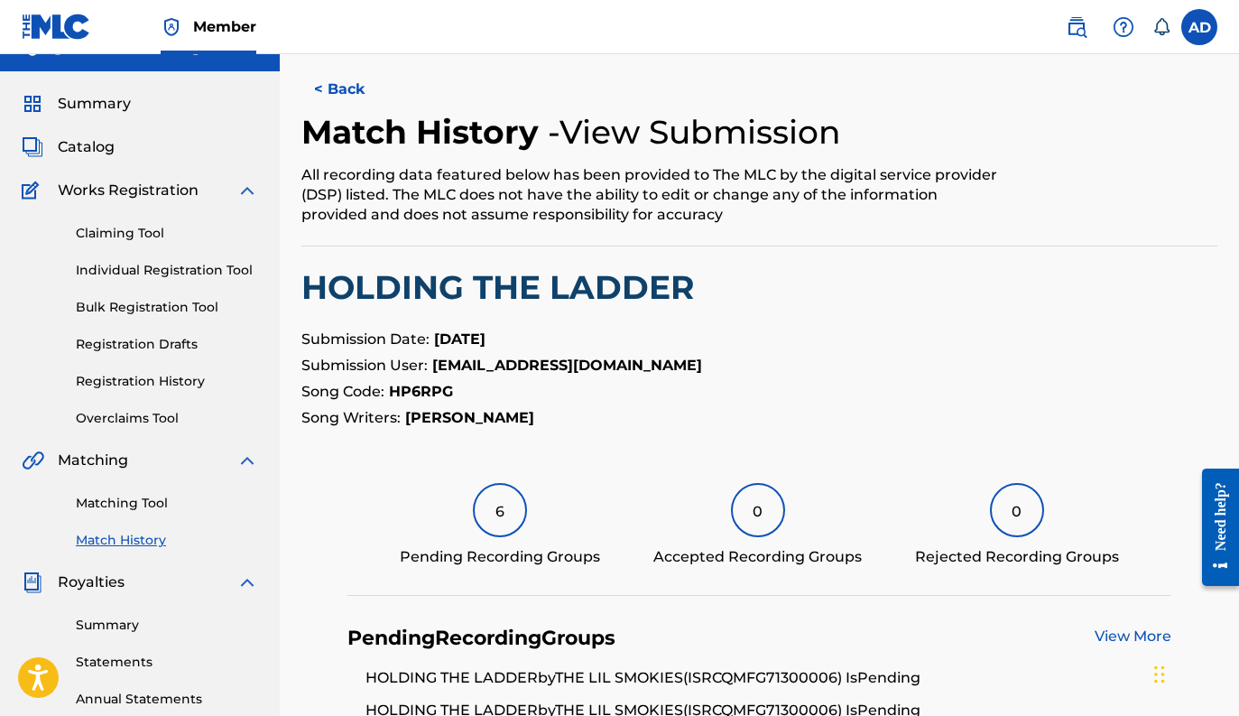
click at [337, 88] on button "< Back" at bounding box center [355, 89] width 108 height 45
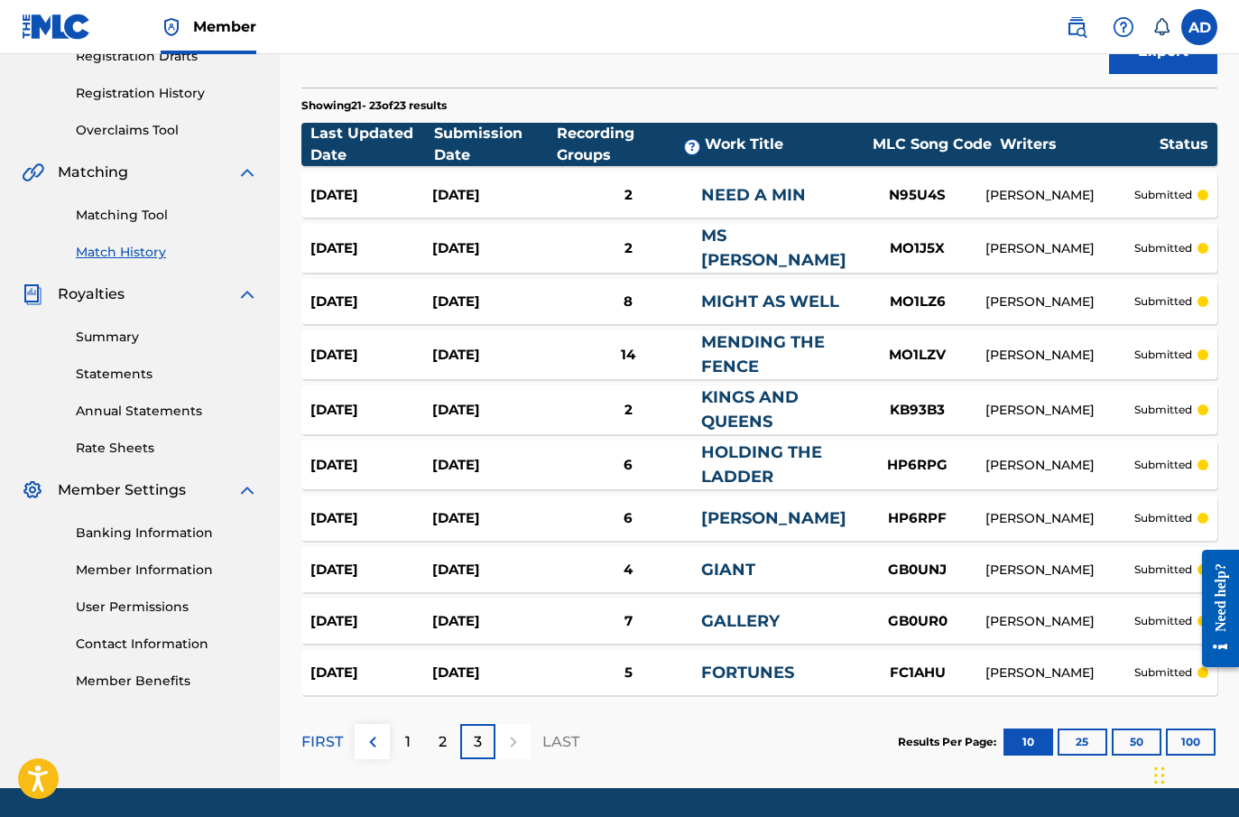
scroll to position [332, 0]
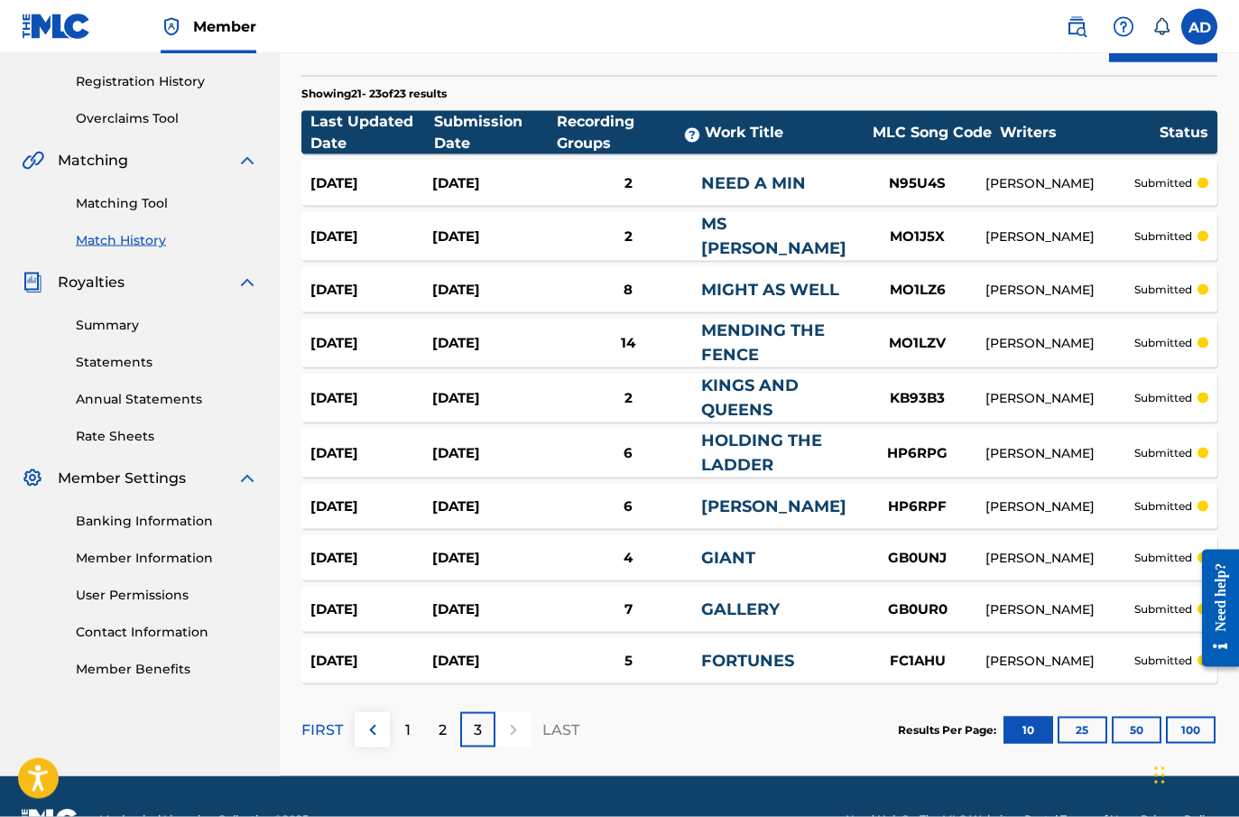
click at [729, 656] on link "FORTUNES" at bounding box center [747, 661] width 93 height 20
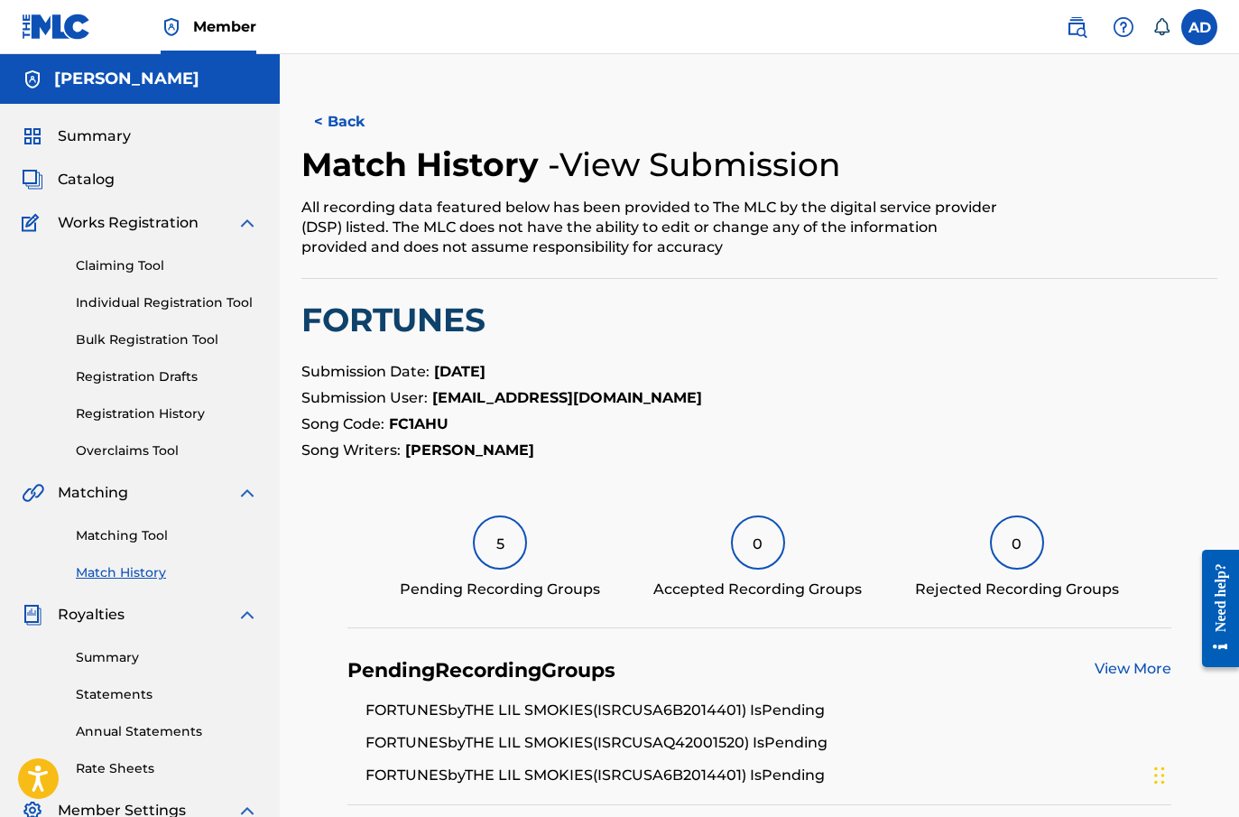
click at [523, 551] on div "5" at bounding box center [500, 542] width 54 height 54
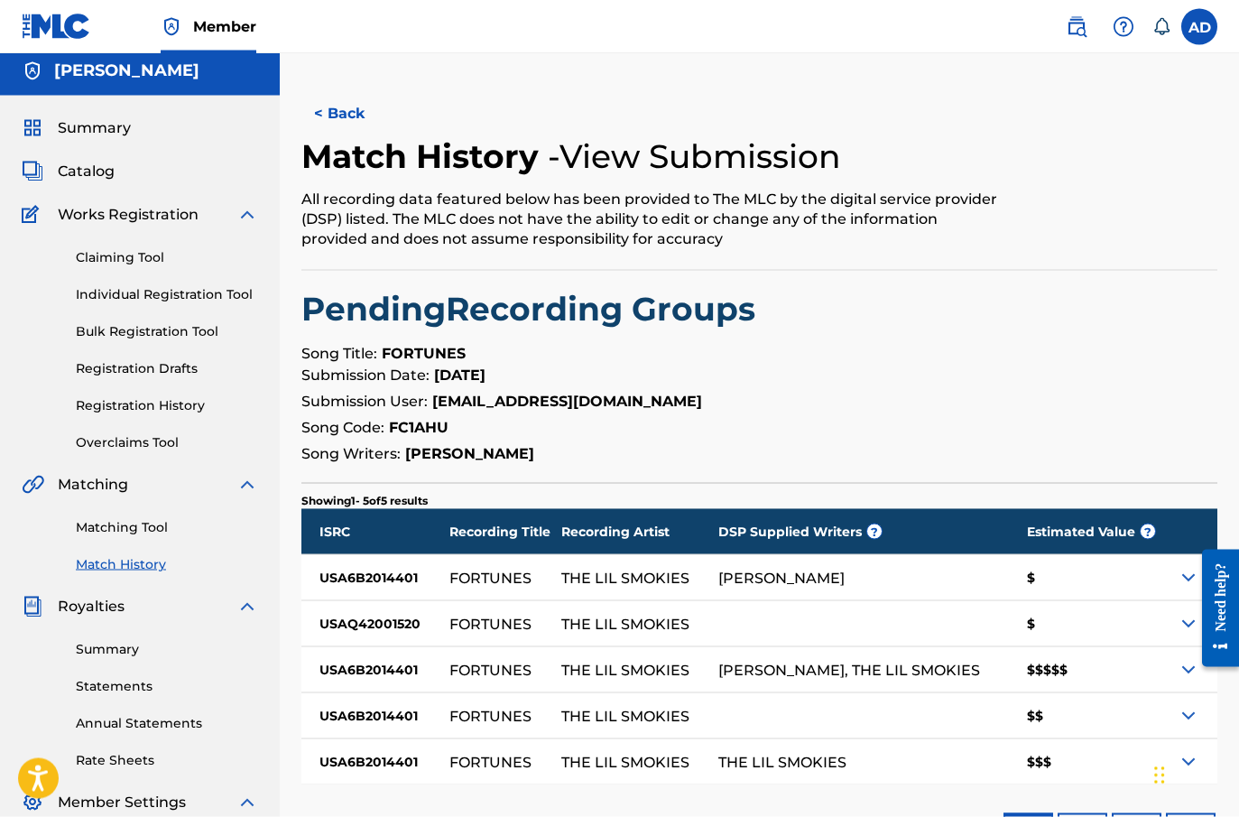
scroll to position [64, 0]
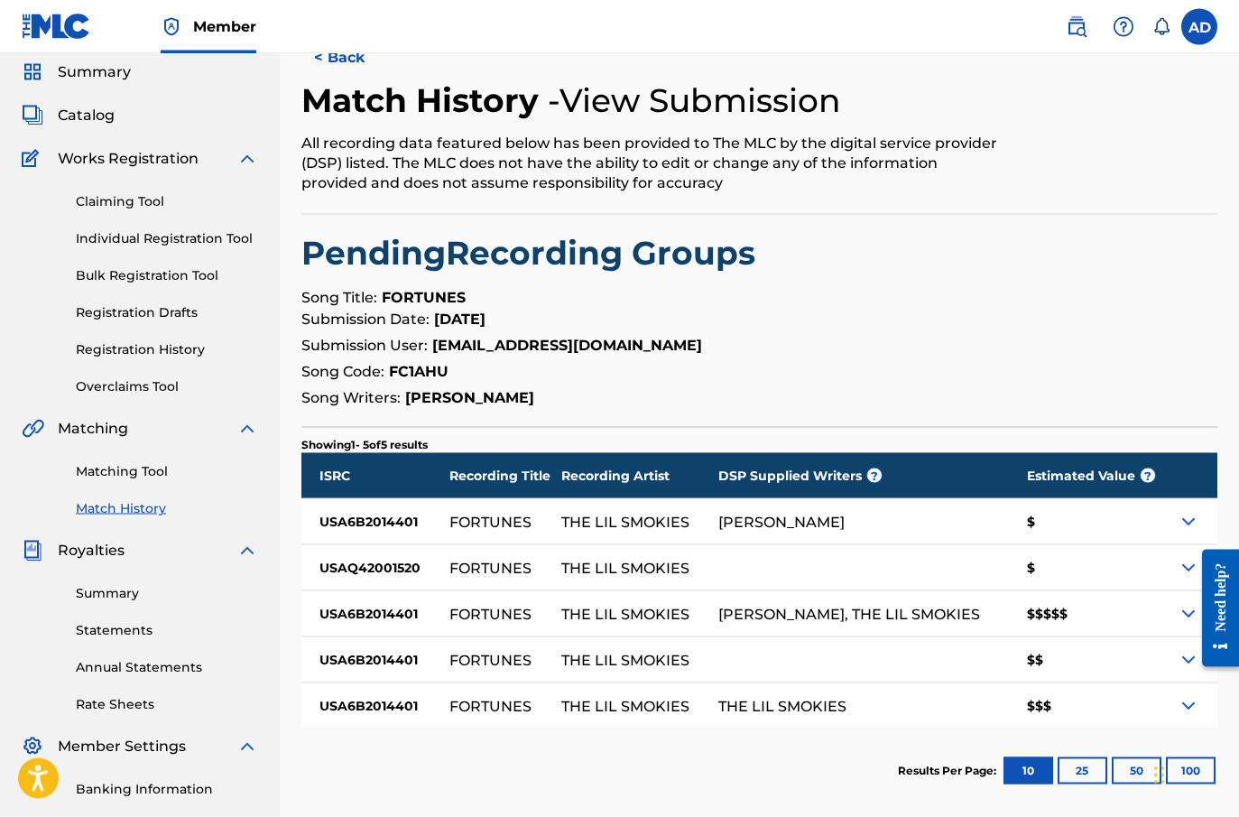
click at [341, 58] on button "< Back" at bounding box center [355, 57] width 108 height 45
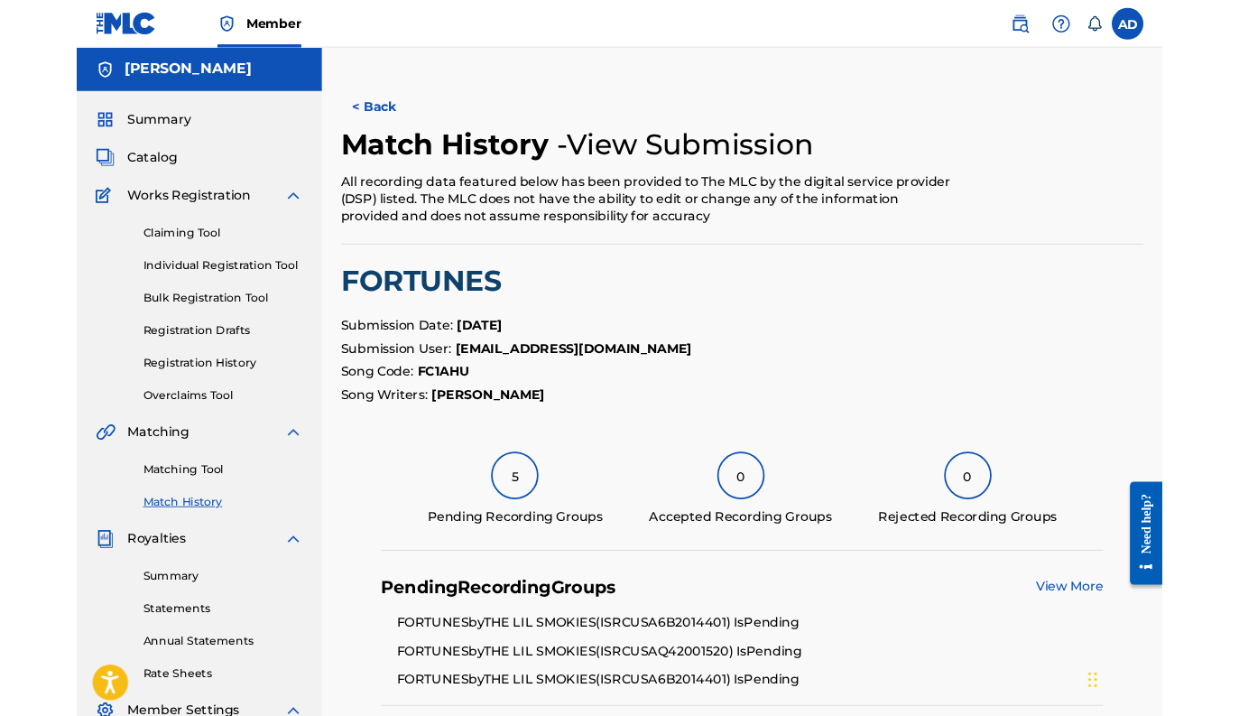
scroll to position [5, 0]
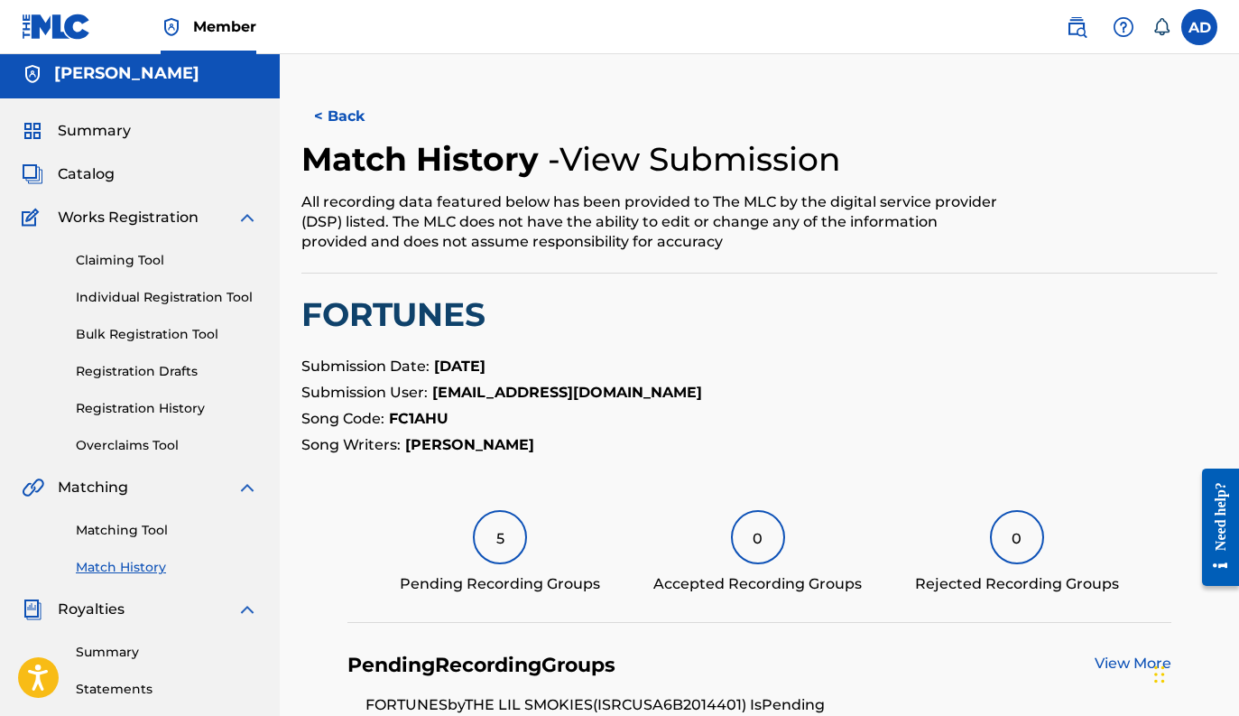
click at [340, 116] on button "< Back" at bounding box center [355, 116] width 108 height 45
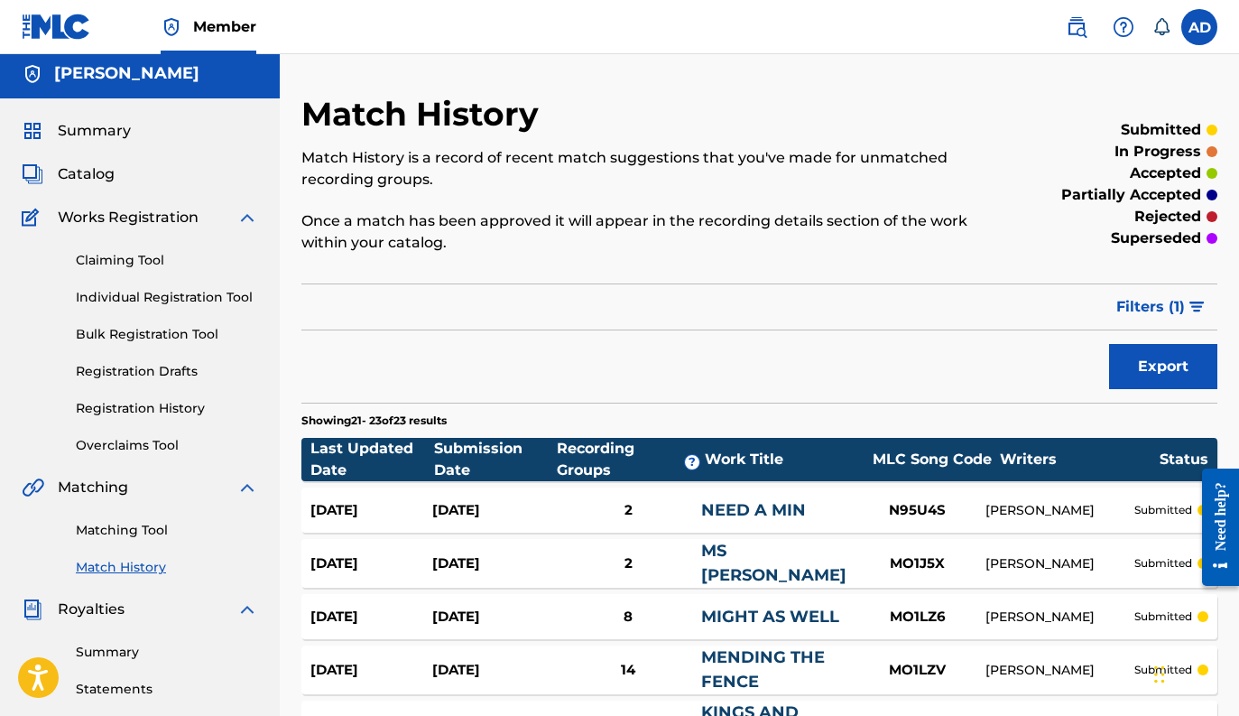
scroll to position [333, 0]
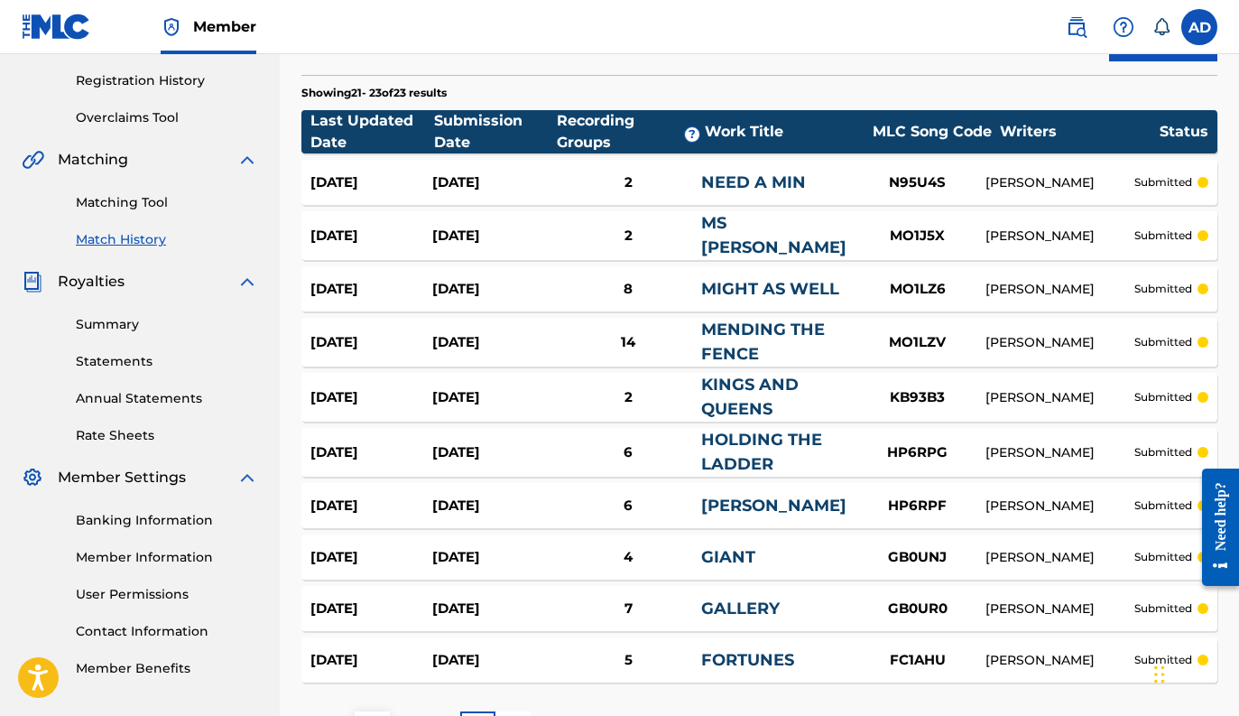
click at [753, 609] on link "GALLERY" at bounding box center [740, 608] width 79 height 20
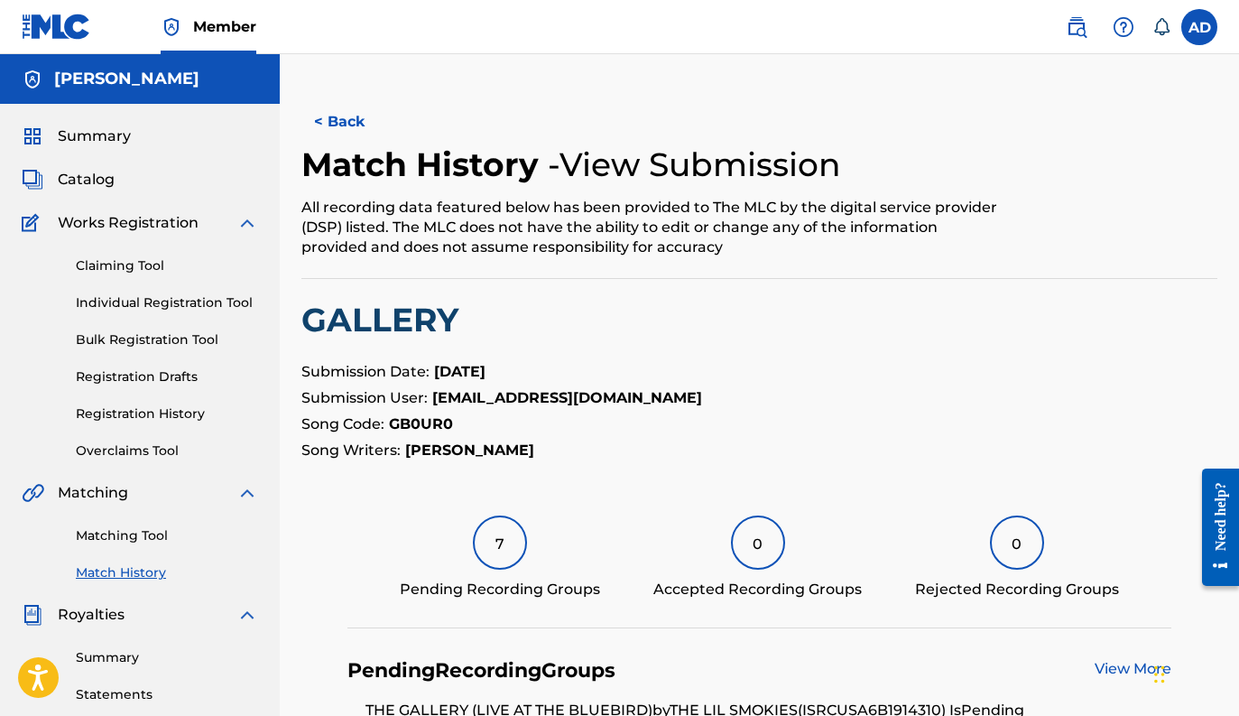
click at [503, 542] on div "7" at bounding box center [500, 542] width 54 height 54
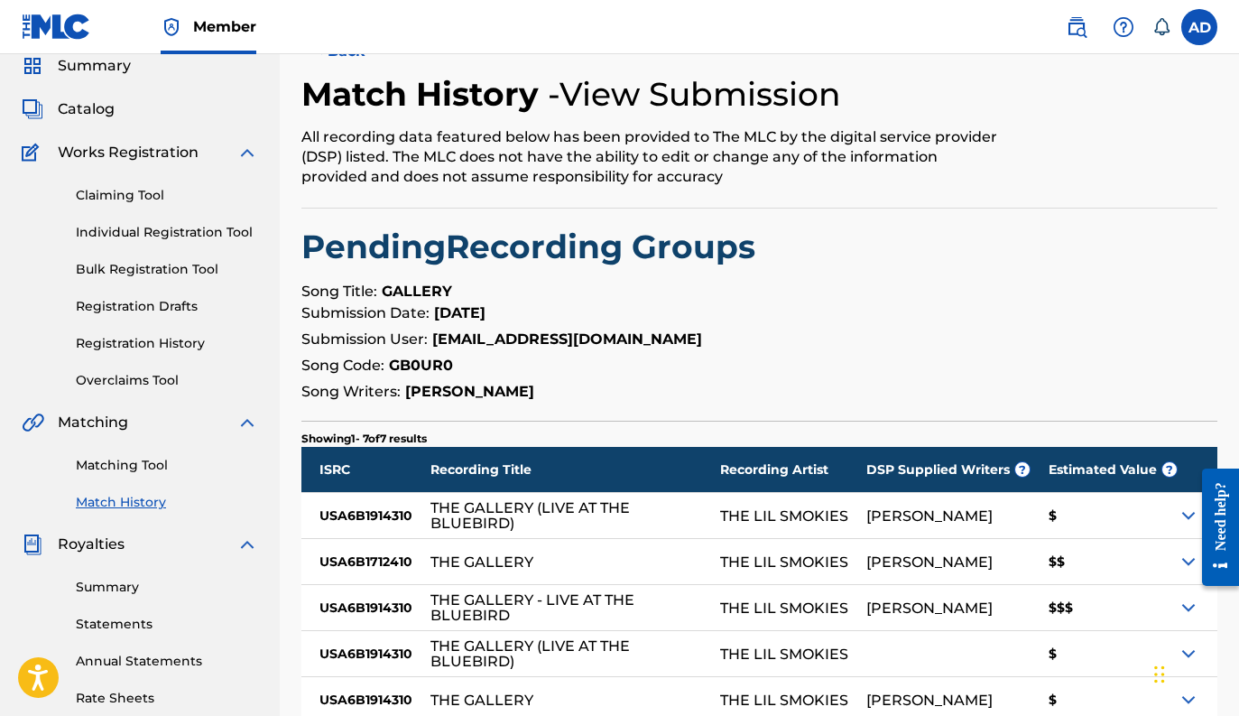
scroll to position [56, 0]
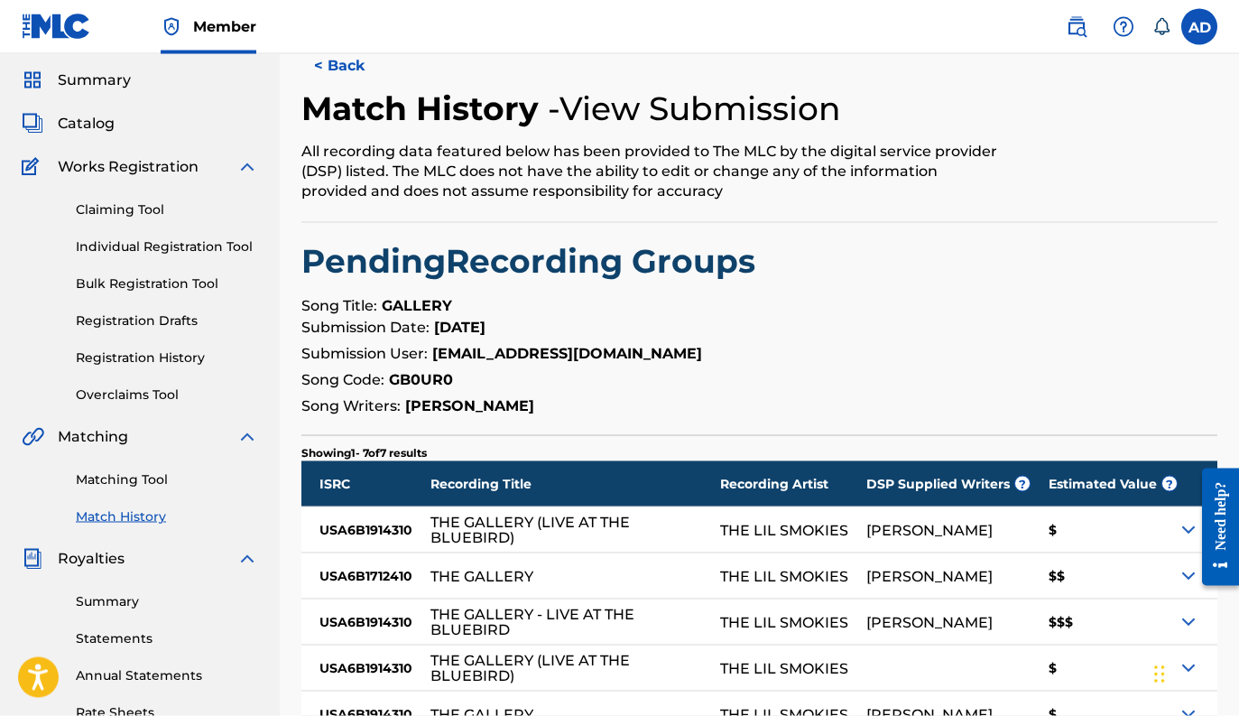
click at [340, 74] on button "< Back" at bounding box center [355, 65] width 108 height 45
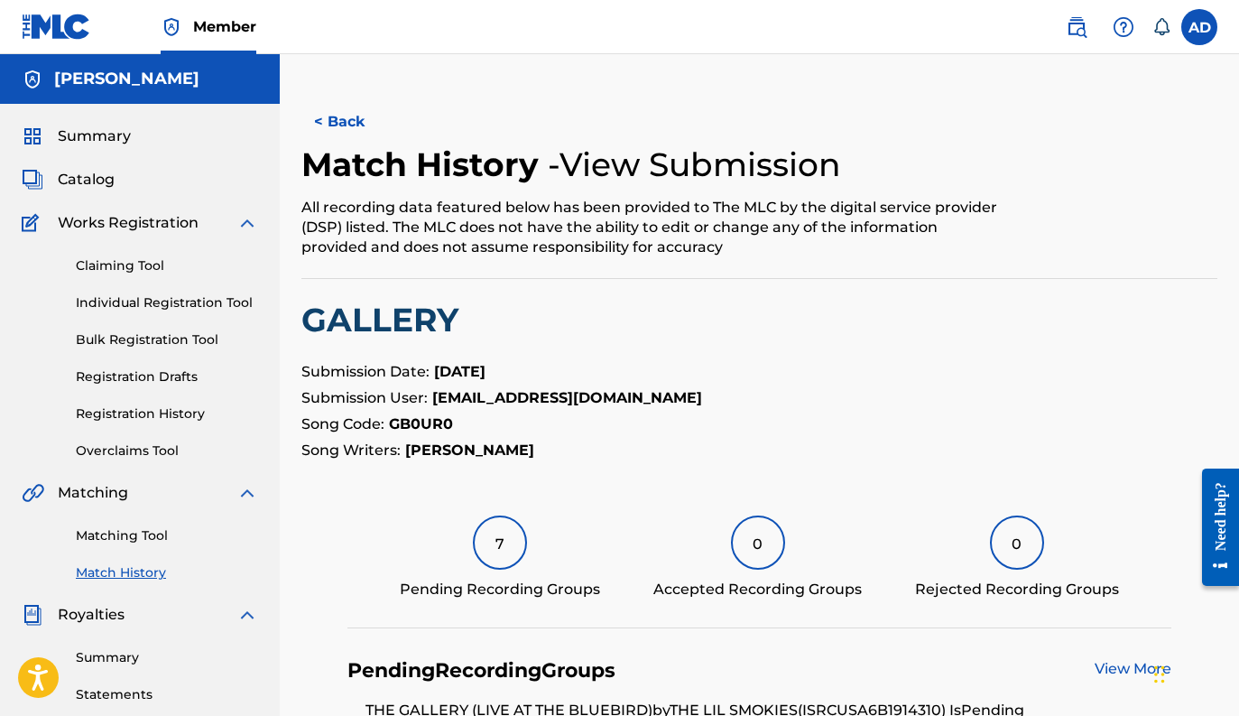
click at [363, 119] on button "< Back" at bounding box center [355, 121] width 108 height 45
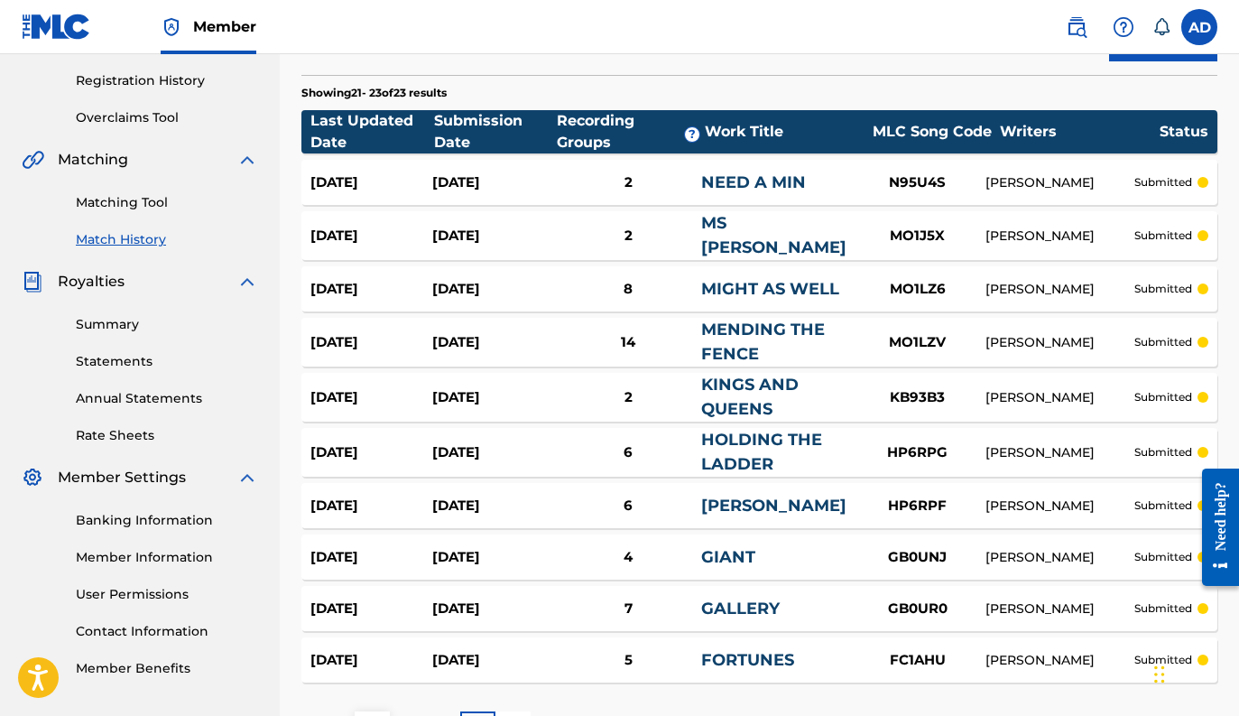
click at [706, 503] on link "[PERSON_NAME]" at bounding box center [773, 505] width 145 height 20
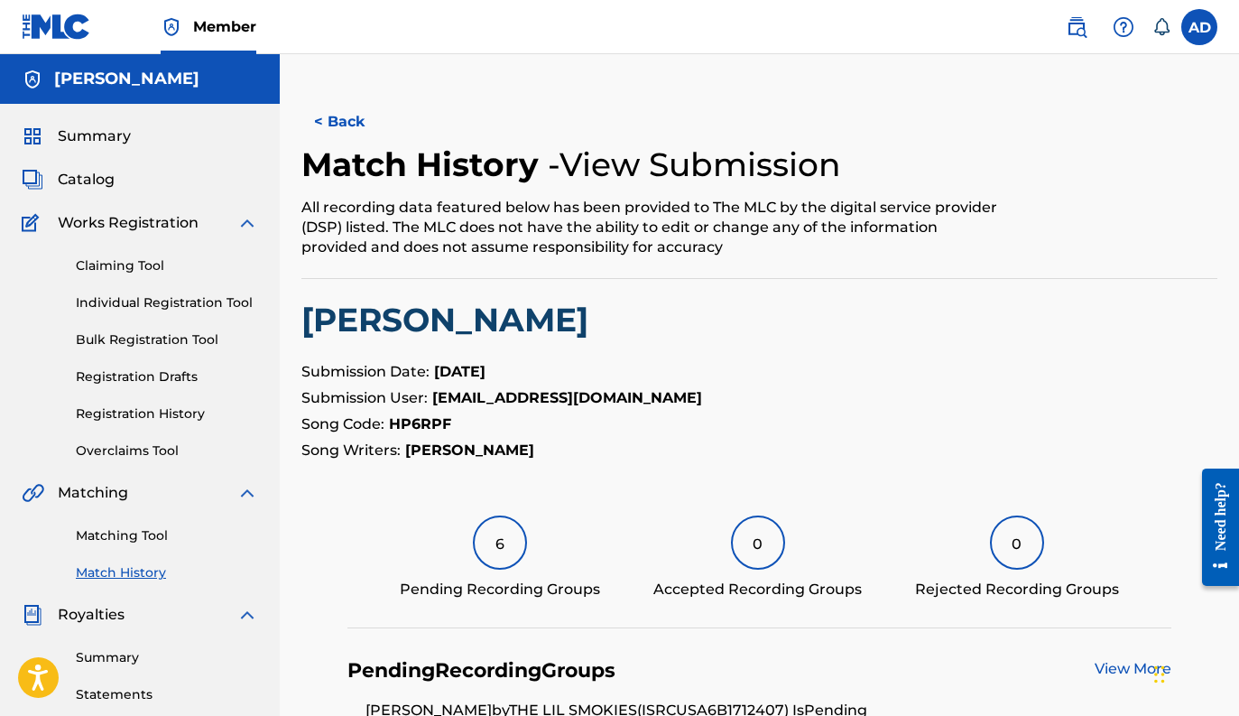
click at [504, 542] on div "6" at bounding box center [500, 542] width 54 height 54
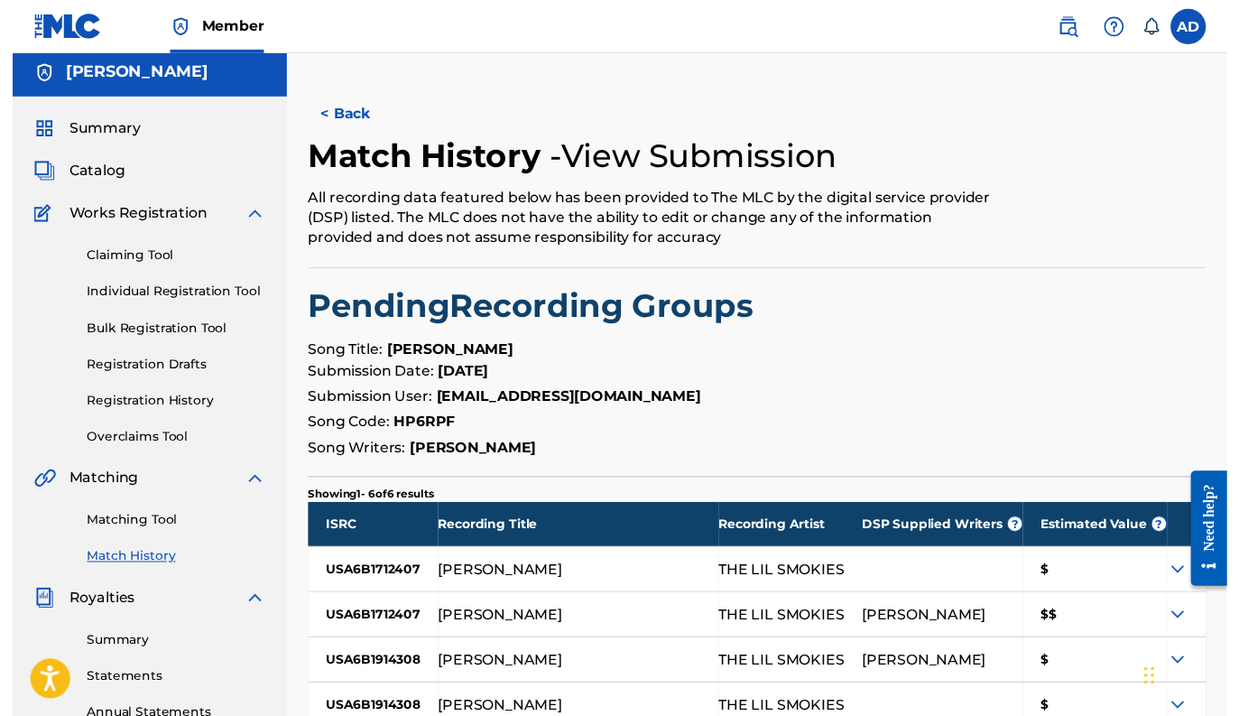
scroll to position [12, 0]
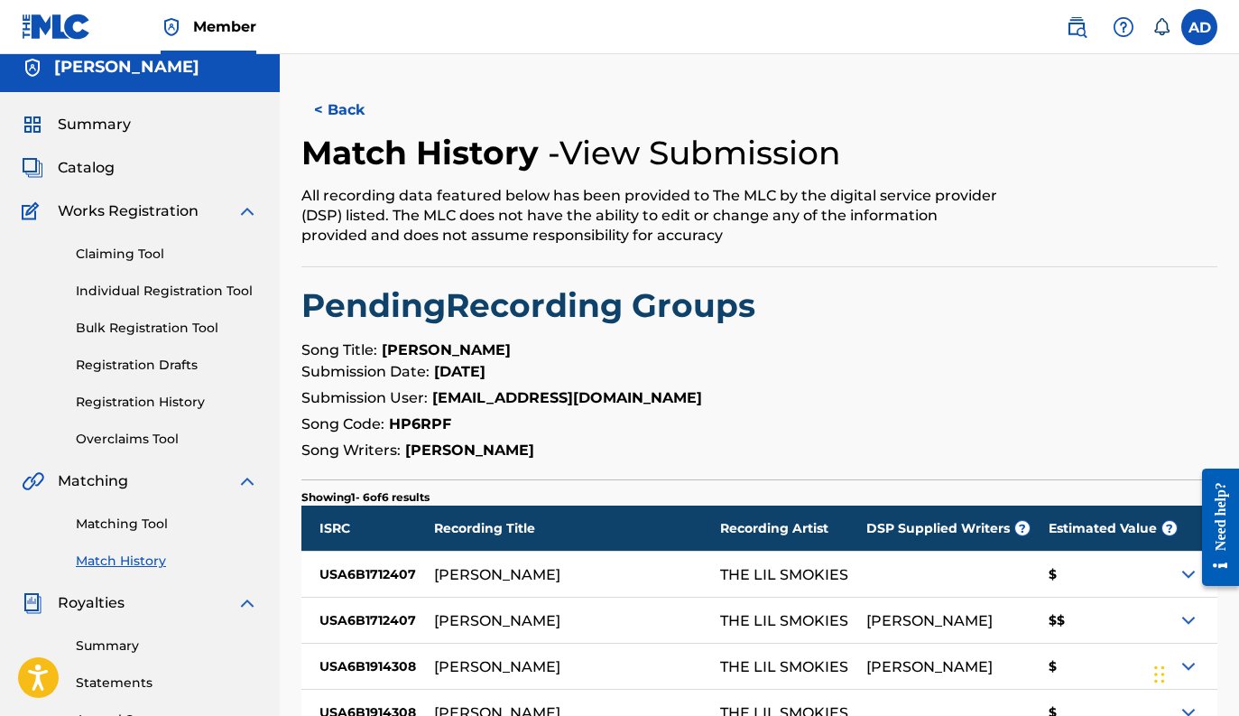
click at [324, 115] on button "< Back" at bounding box center [355, 110] width 108 height 45
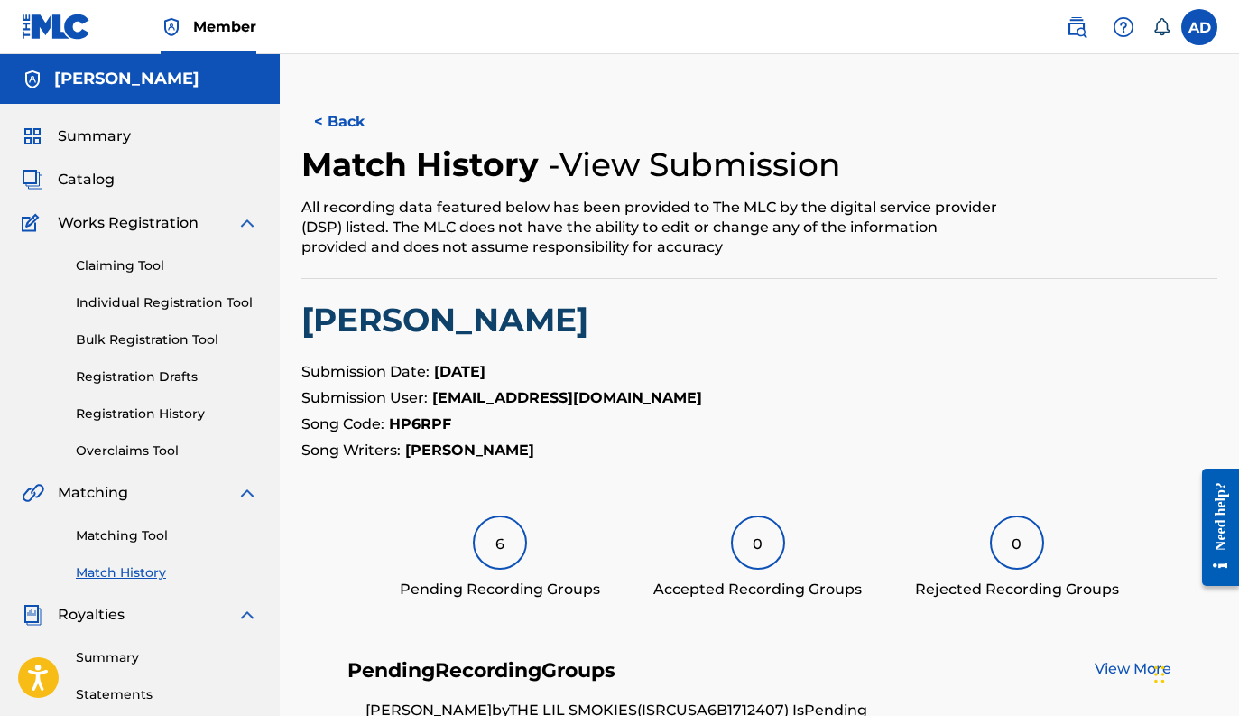
click at [324, 115] on button "< Back" at bounding box center [355, 121] width 108 height 45
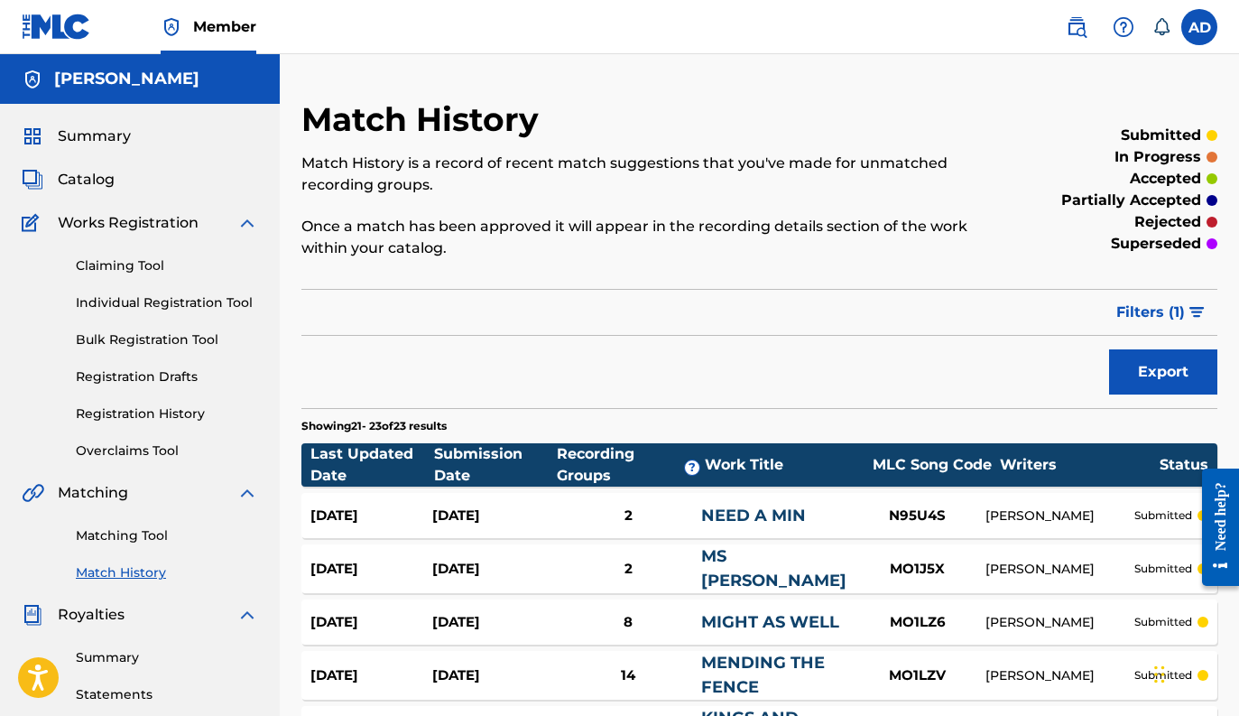
scroll to position [333, 0]
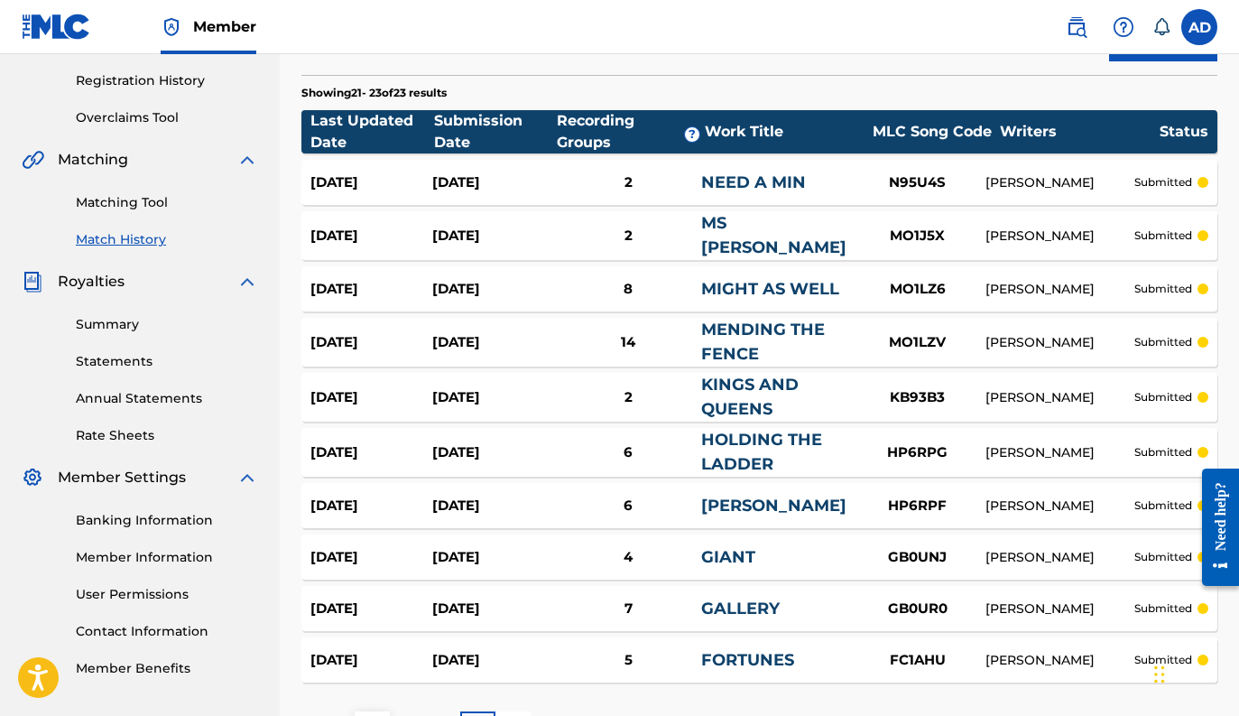
click at [735, 340] on link "MENDING THE FENCE" at bounding box center [763, 341] width 124 height 44
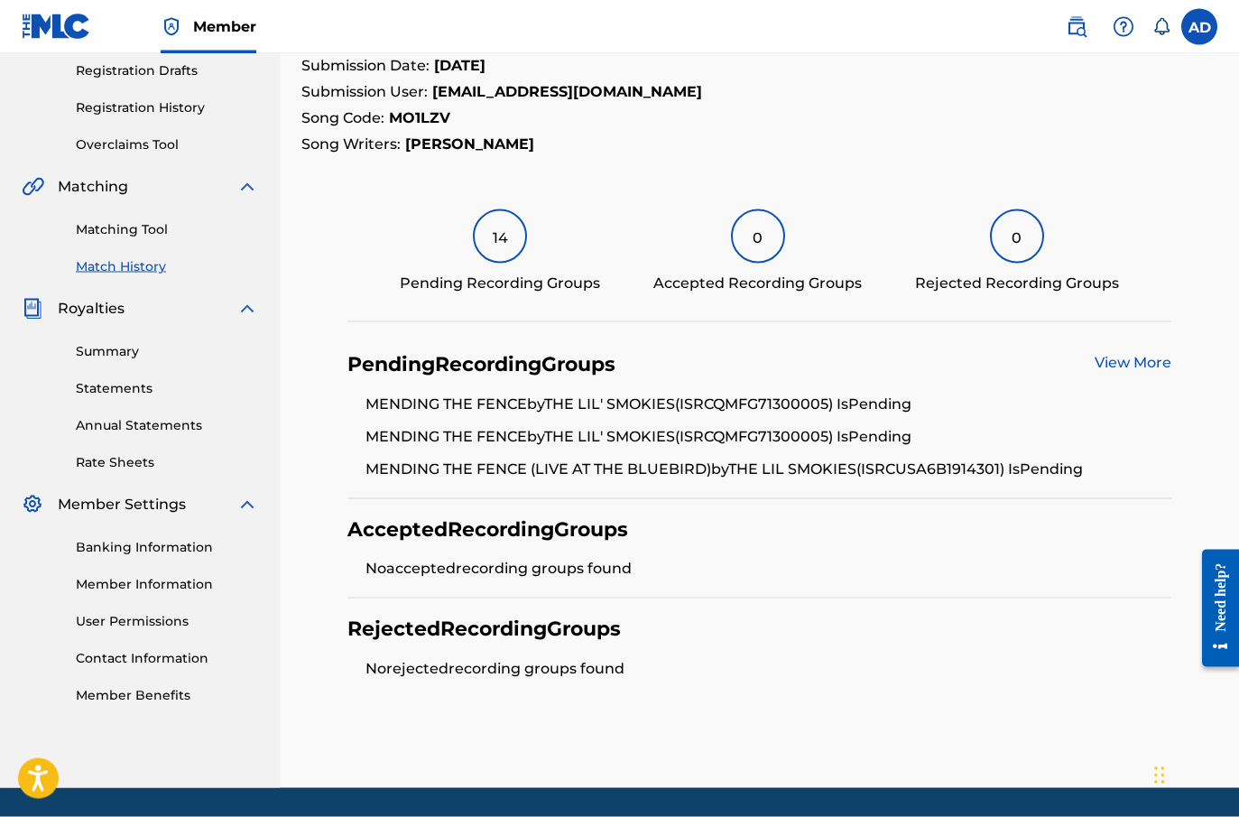
scroll to position [312, 0]
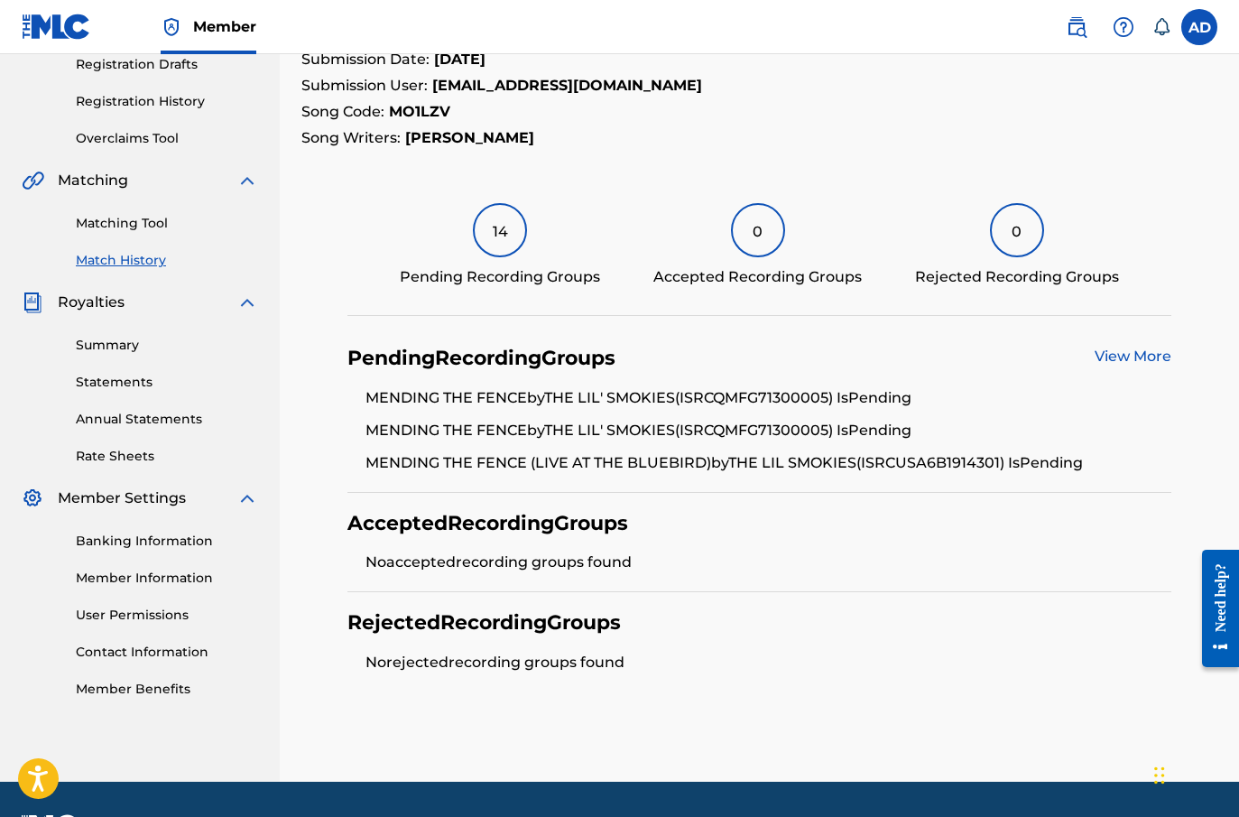
click at [498, 233] on div "14" at bounding box center [500, 230] width 54 height 54
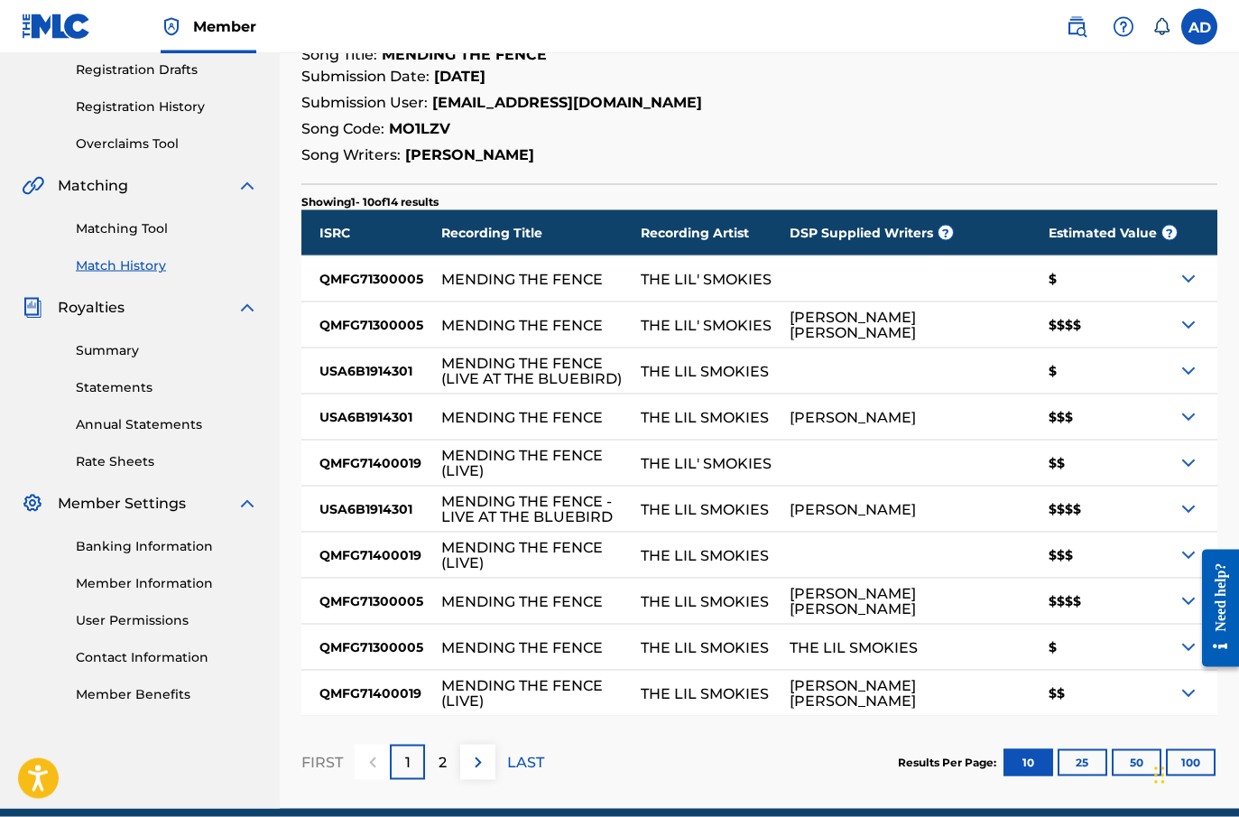
scroll to position [347, 0]
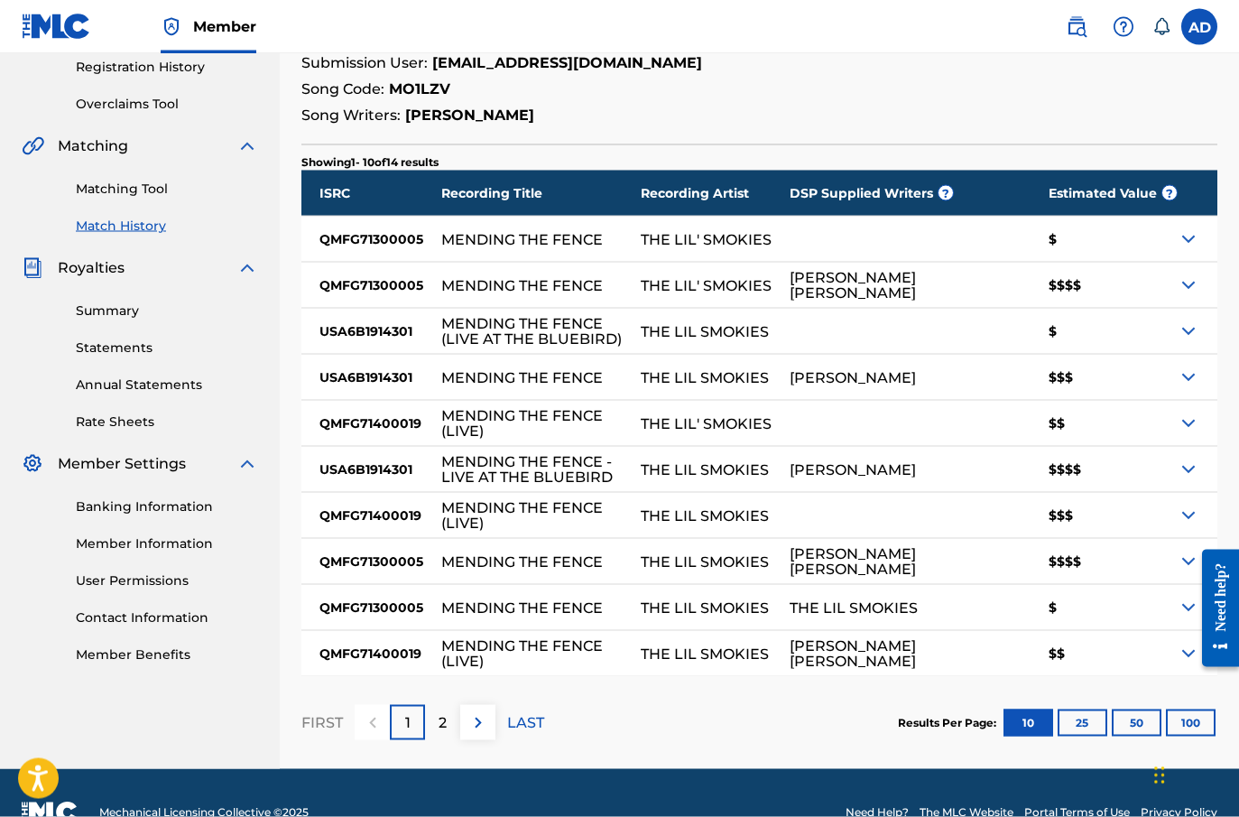
click at [1067, 715] on button "25" at bounding box center [1083, 722] width 50 height 27
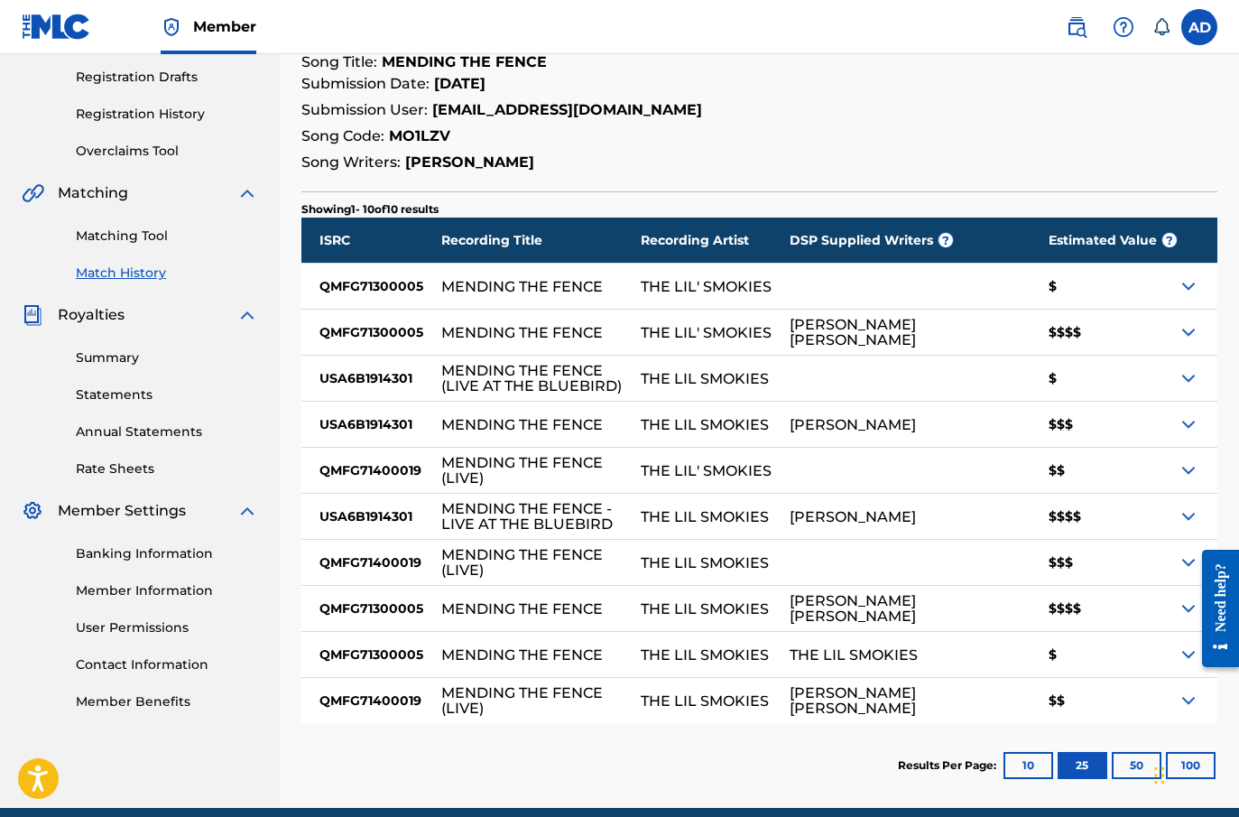
scroll to position [321, 0]
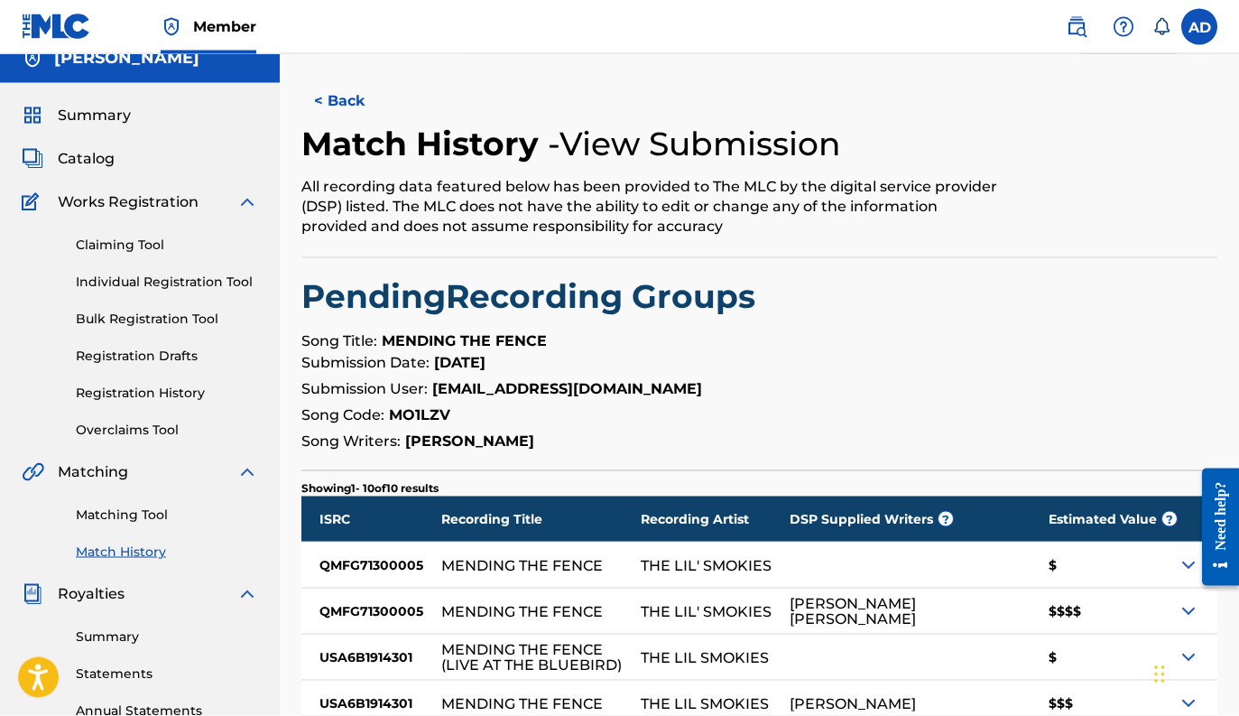
click at [347, 106] on button "< Back" at bounding box center [355, 101] width 108 height 45
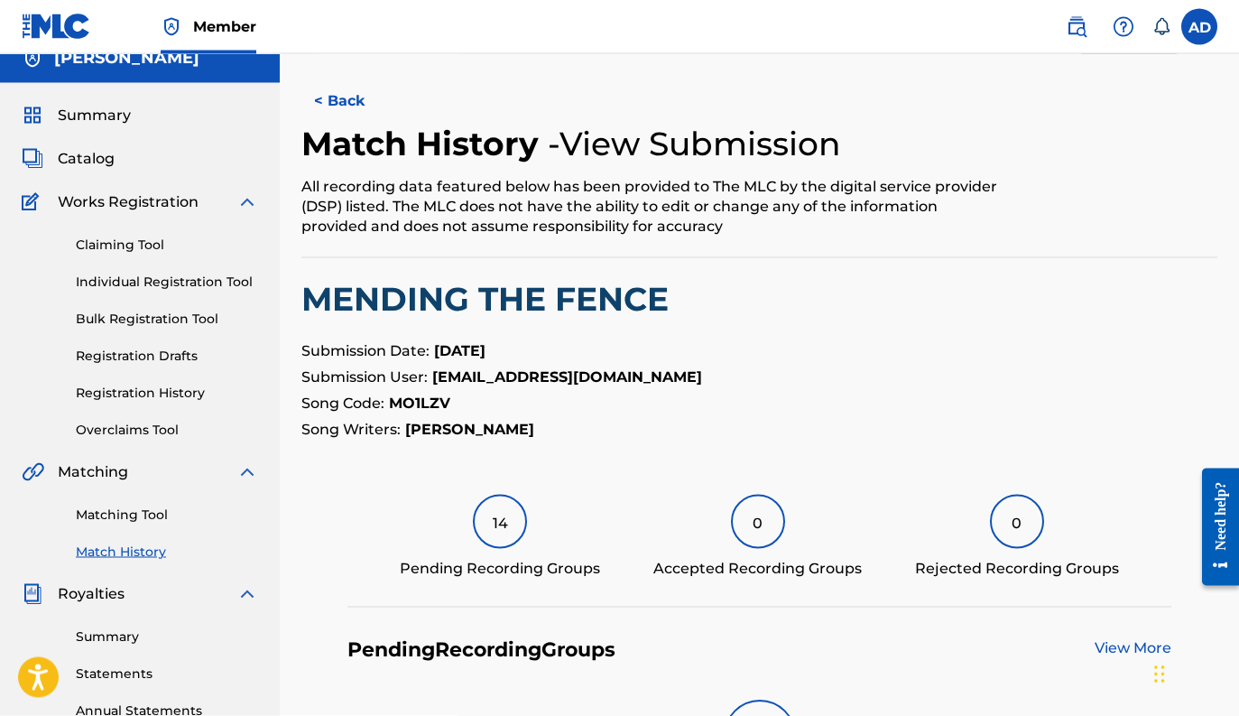
scroll to position [312, 0]
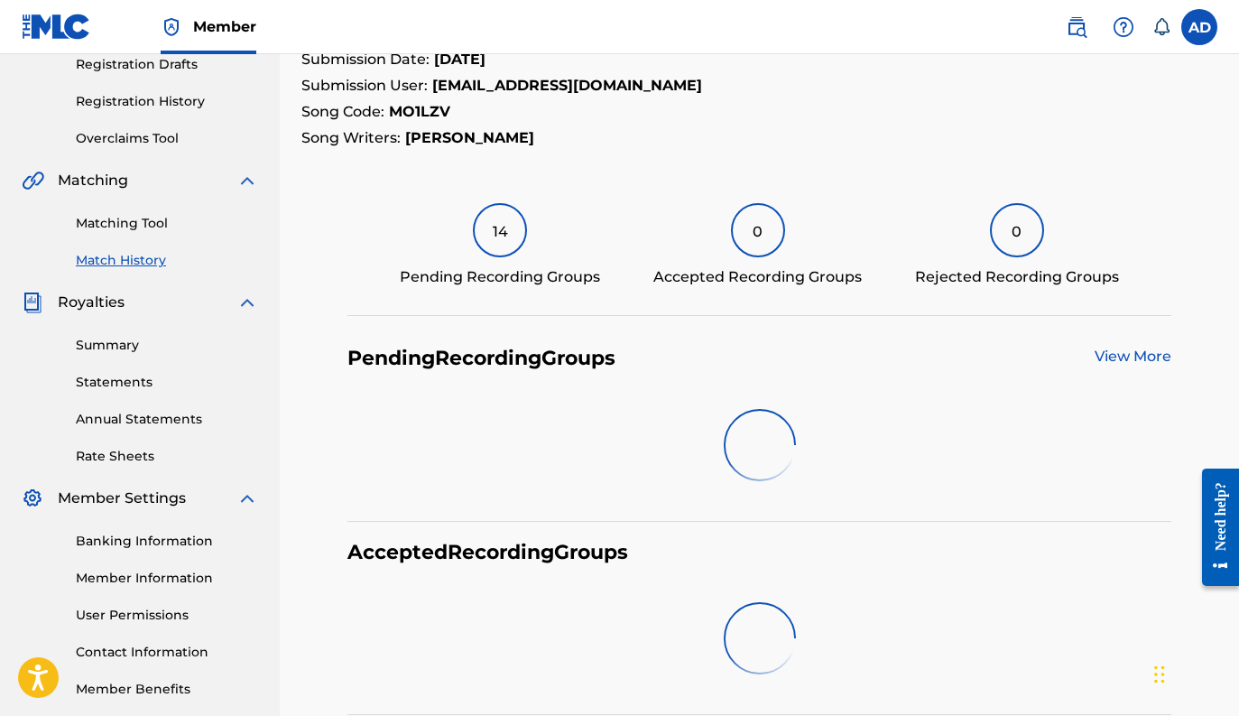
click at [347, 106] on span "Song Code:" at bounding box center [342, 111] width 83 height 17
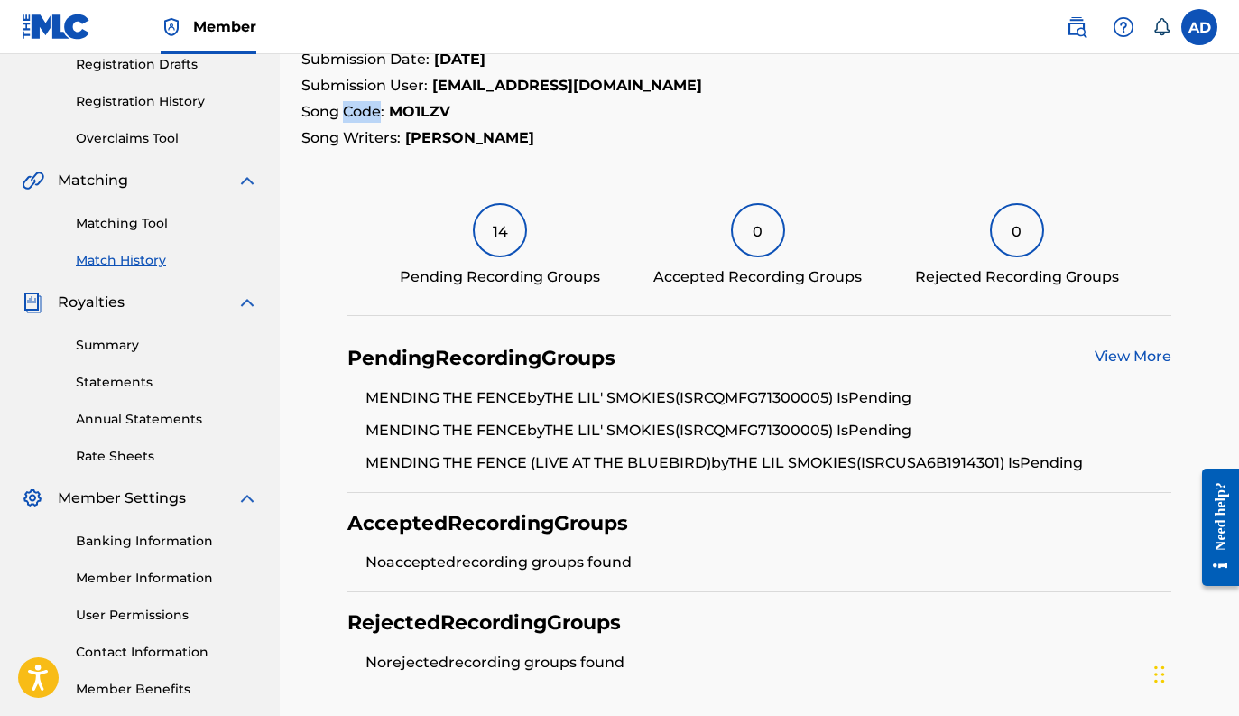
click at [347, 106] on span "Song Code:" at bounding box center [342, 111] width 83 height 17
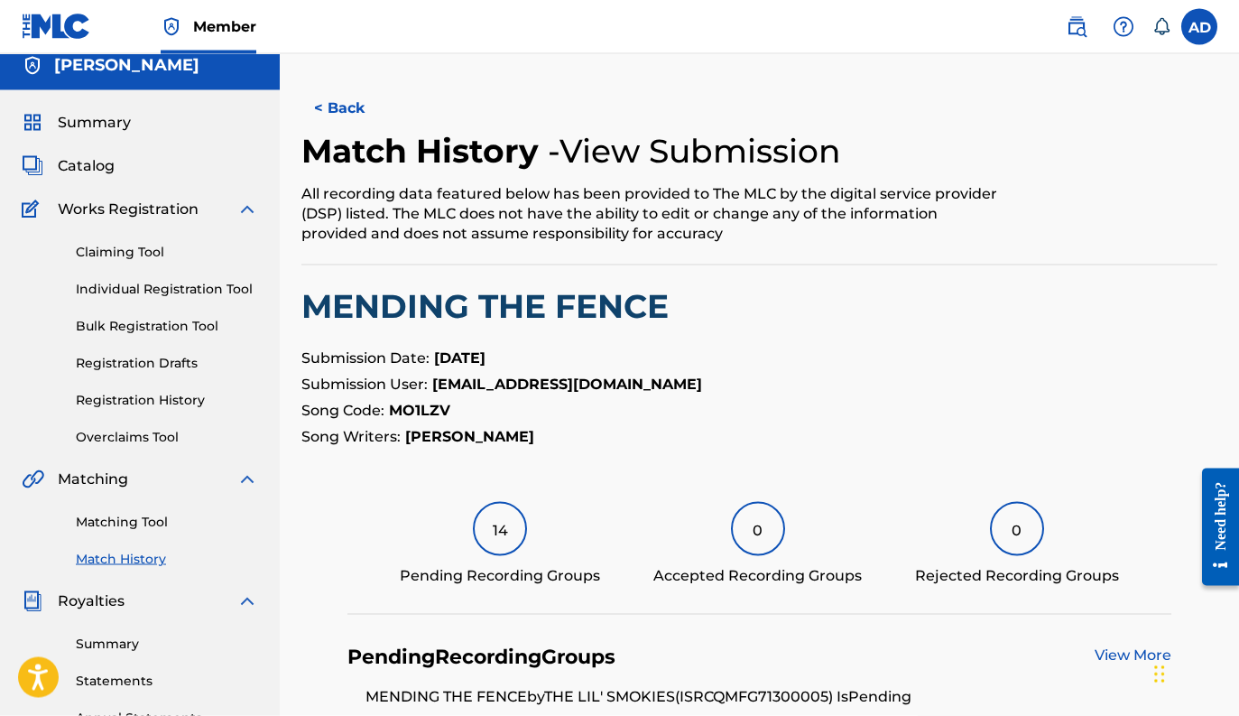
scroll to position [0, 0]
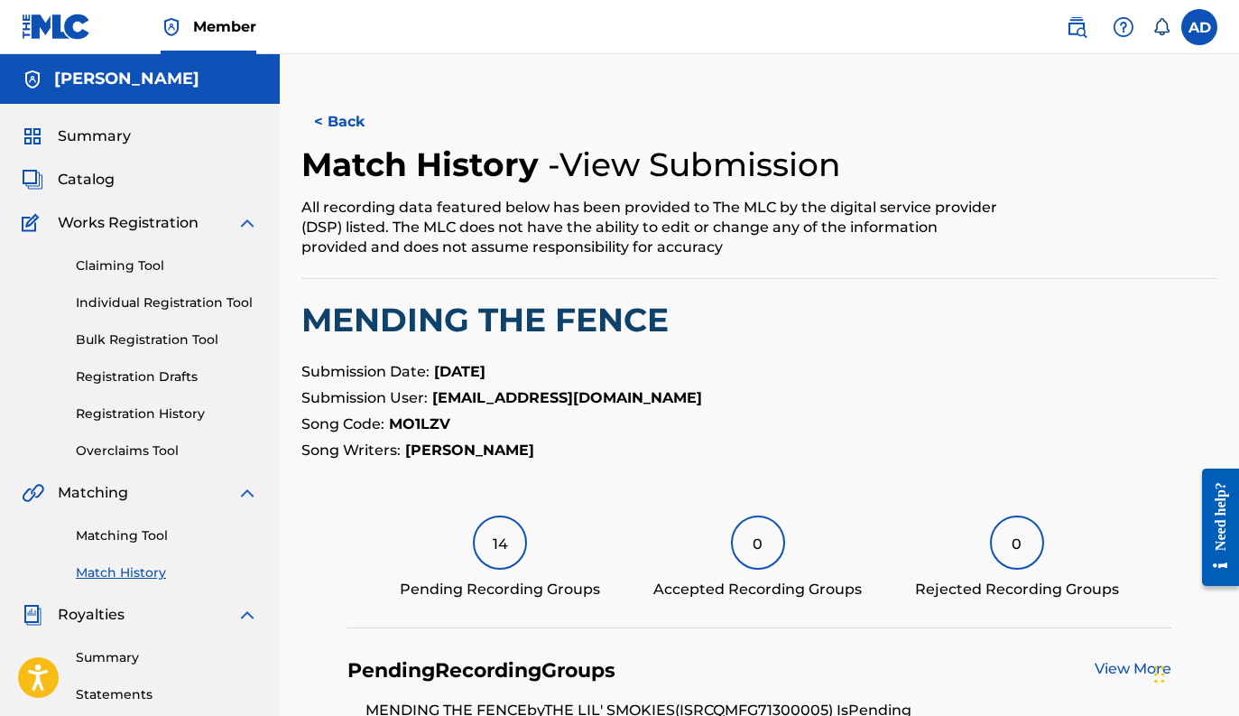
click at [339, 125] on button "< Back" at bounding box center [355, 121] width 108 height 45
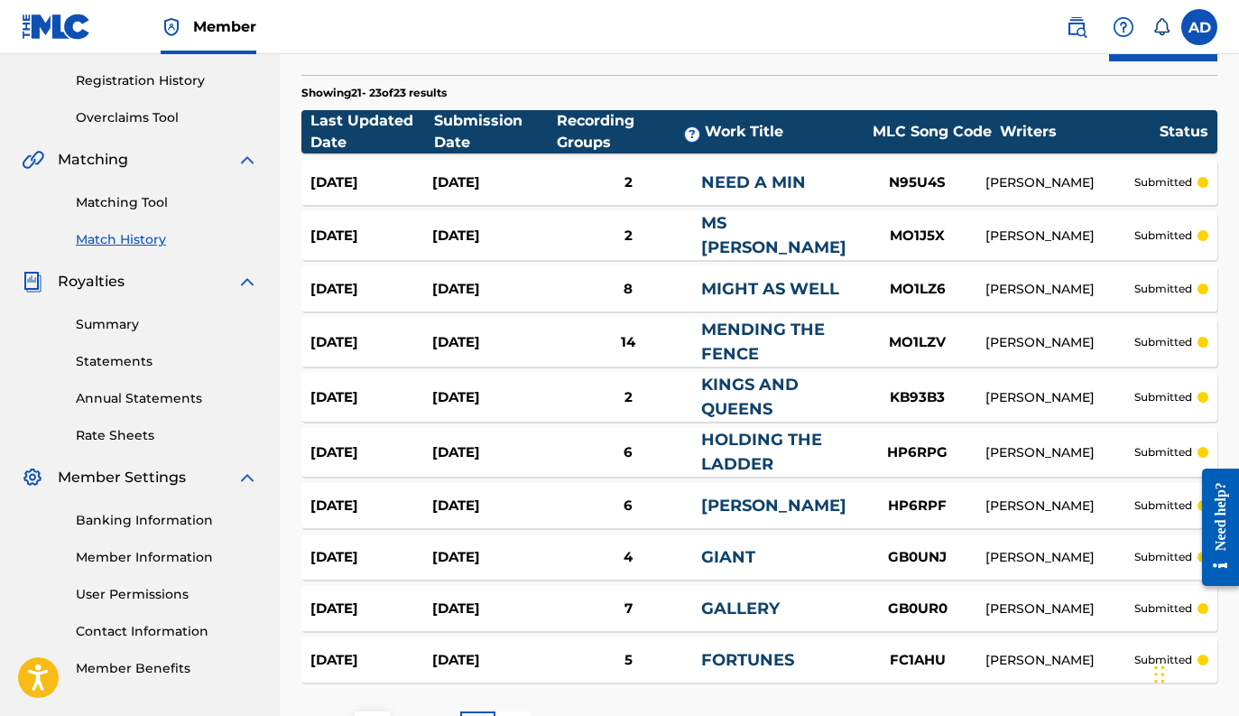
click at [766, 599] on link "GALLERY" at bounding box center [740, 608] width 79 height 20
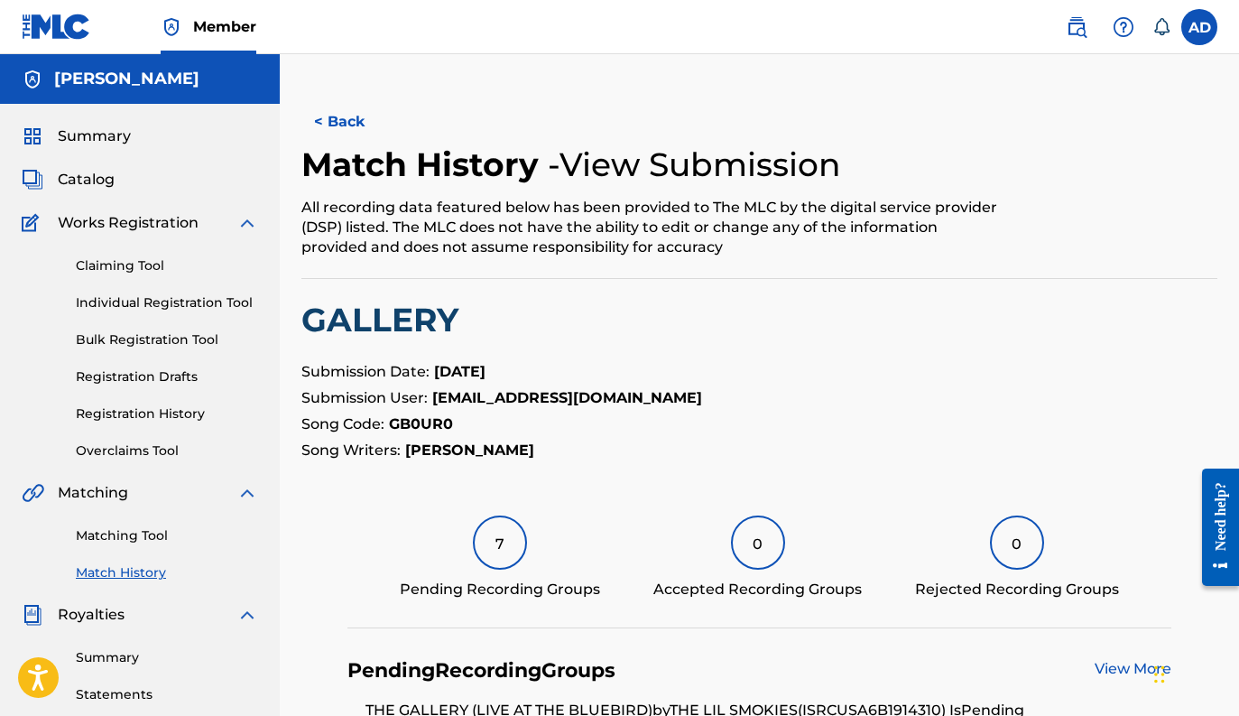
click at [481, 547] on div "7" at bounding box center [500, 542] width 54 height 54
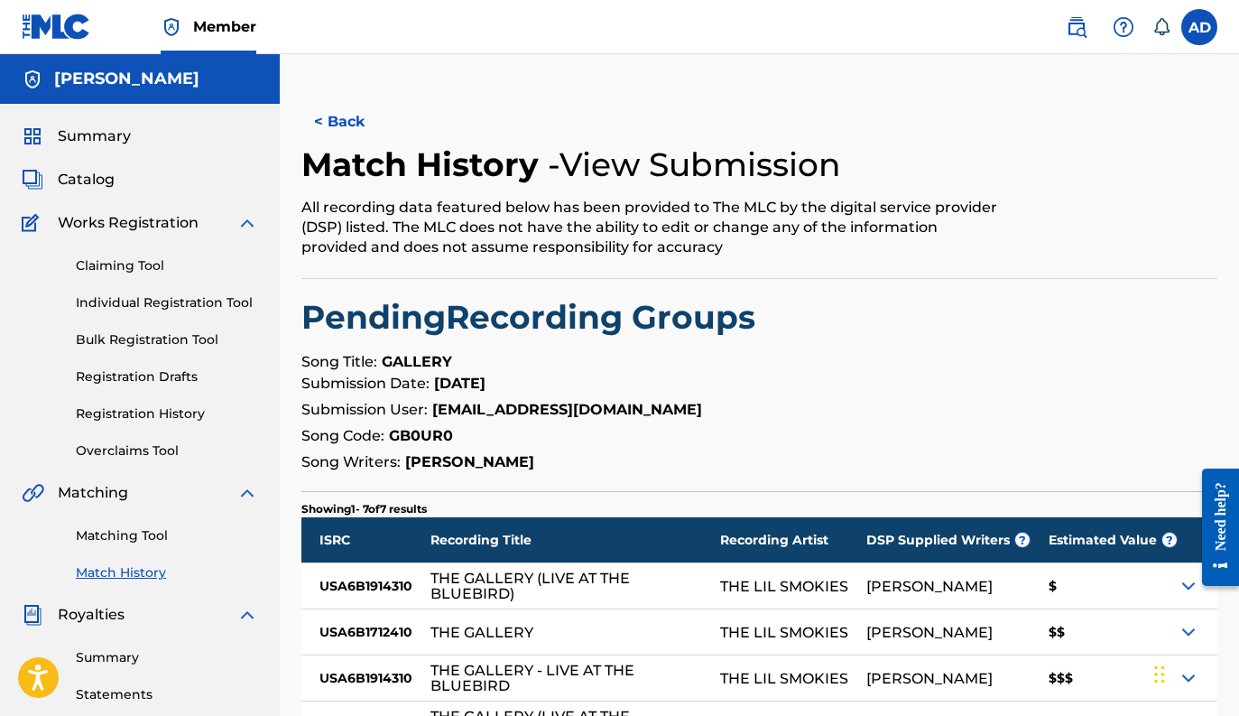
click at [336, 112] on button "< Back" at bounding box center [355, 121] width 108 height 45
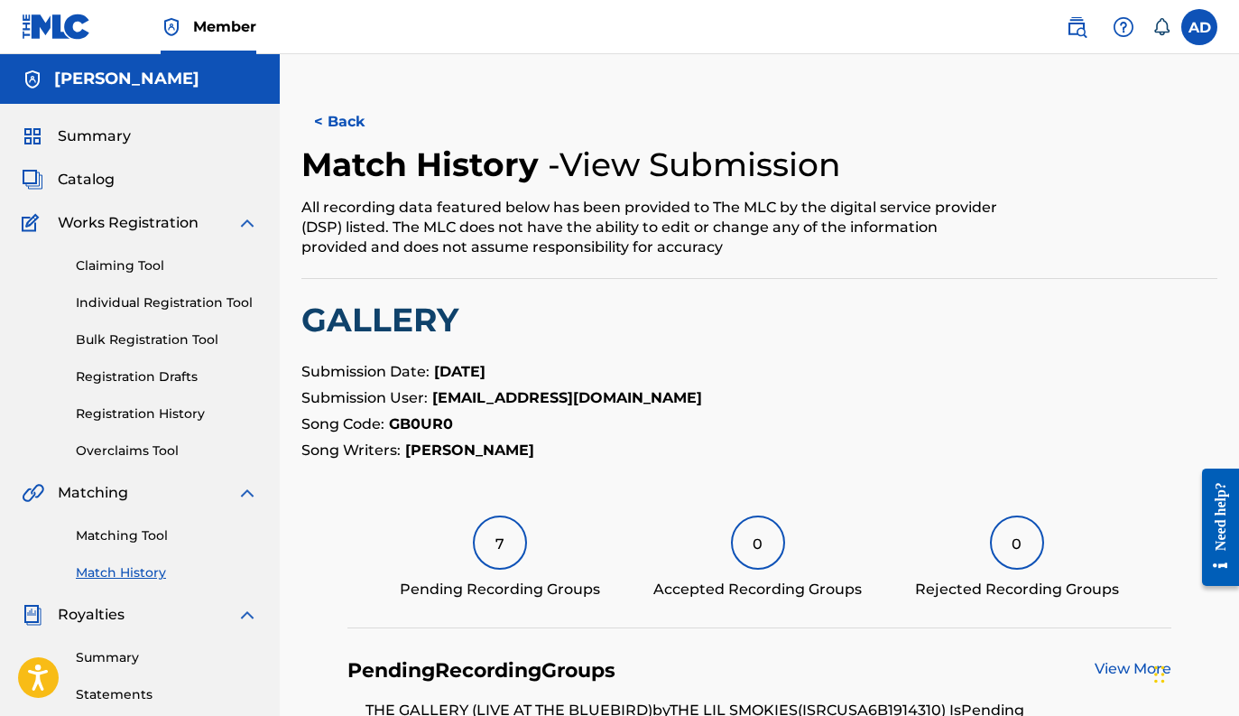
click at [336, 112] on button "< Back" at bounding box center [355, 121] width 108 height 45
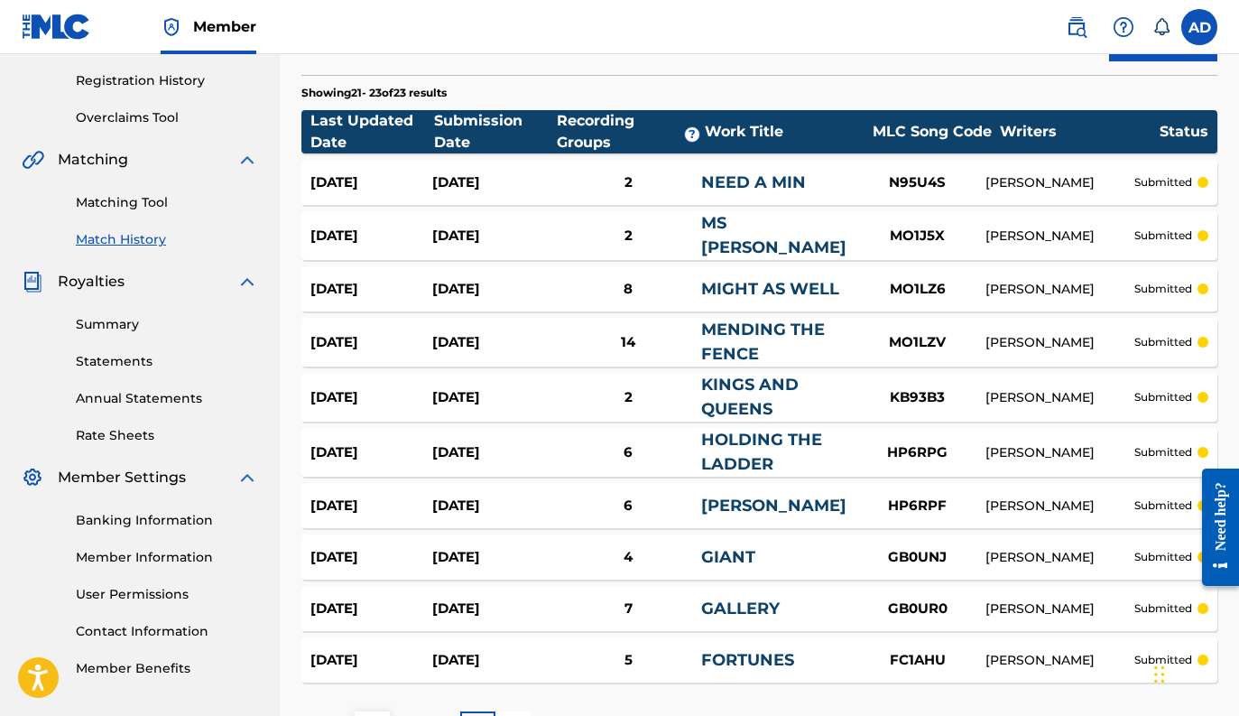
click at [702, 195] on div "Aug 28, 2025 Aug 28, 2025 2 NEED A MIN N95U4S ANDREW DUNNIGAN submitted" at bounding box center [759, 182] width 916 height 45
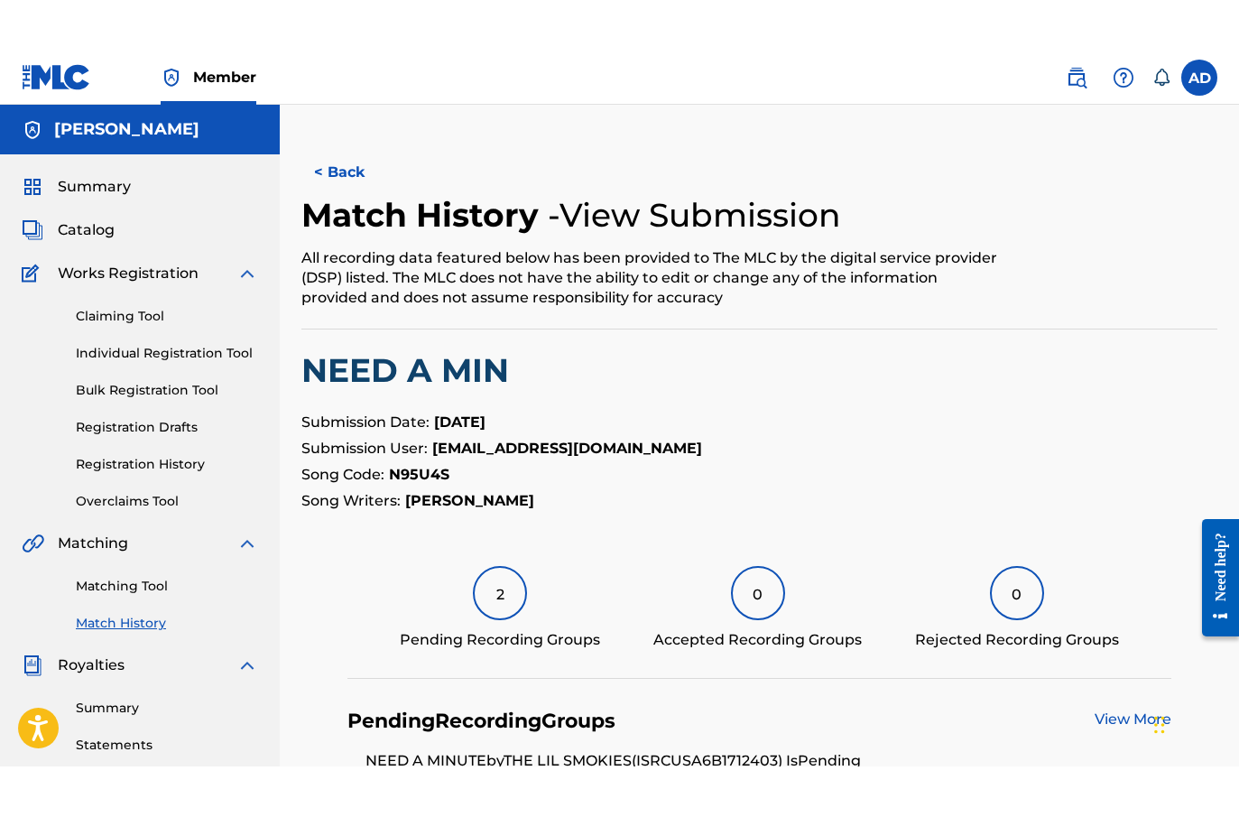
scroll to position [204, 0]
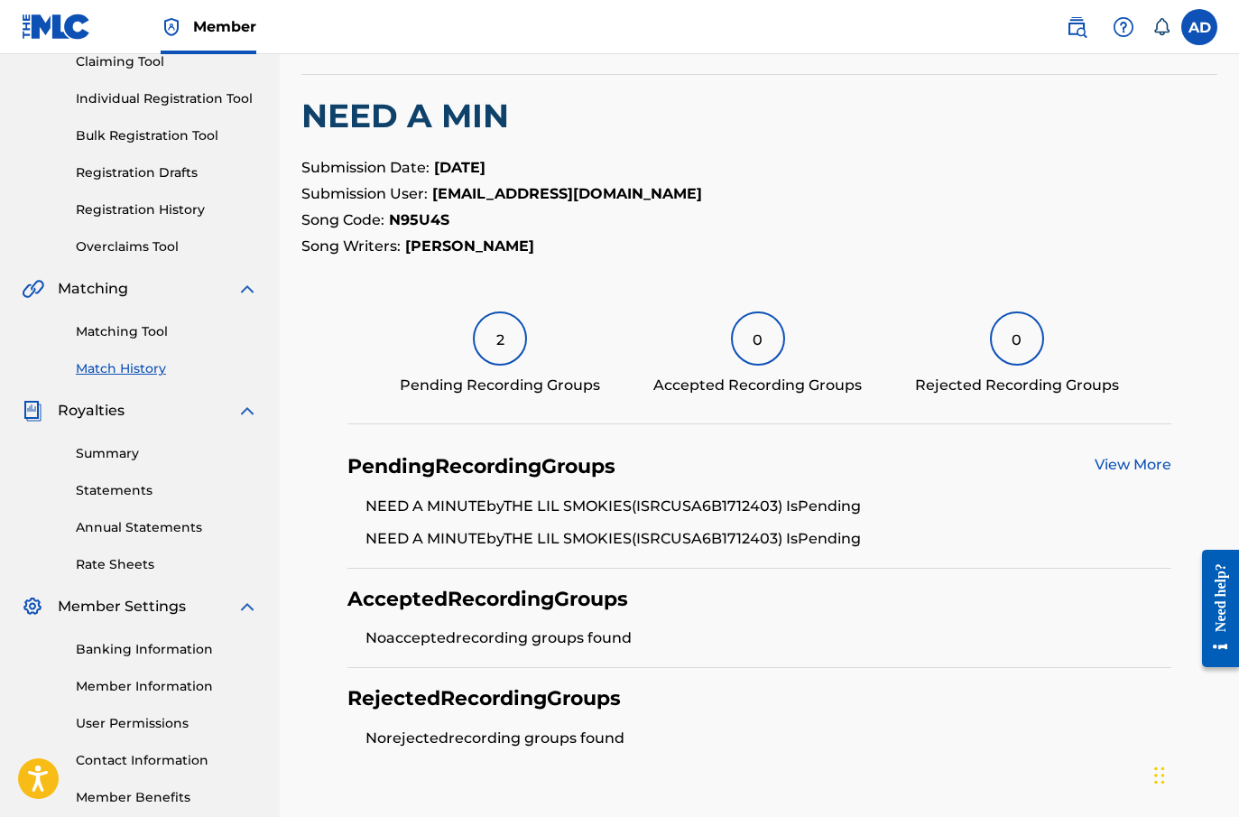
click at [507, 332] on div "2" at bounding box center [500, 338] width 54 height 54
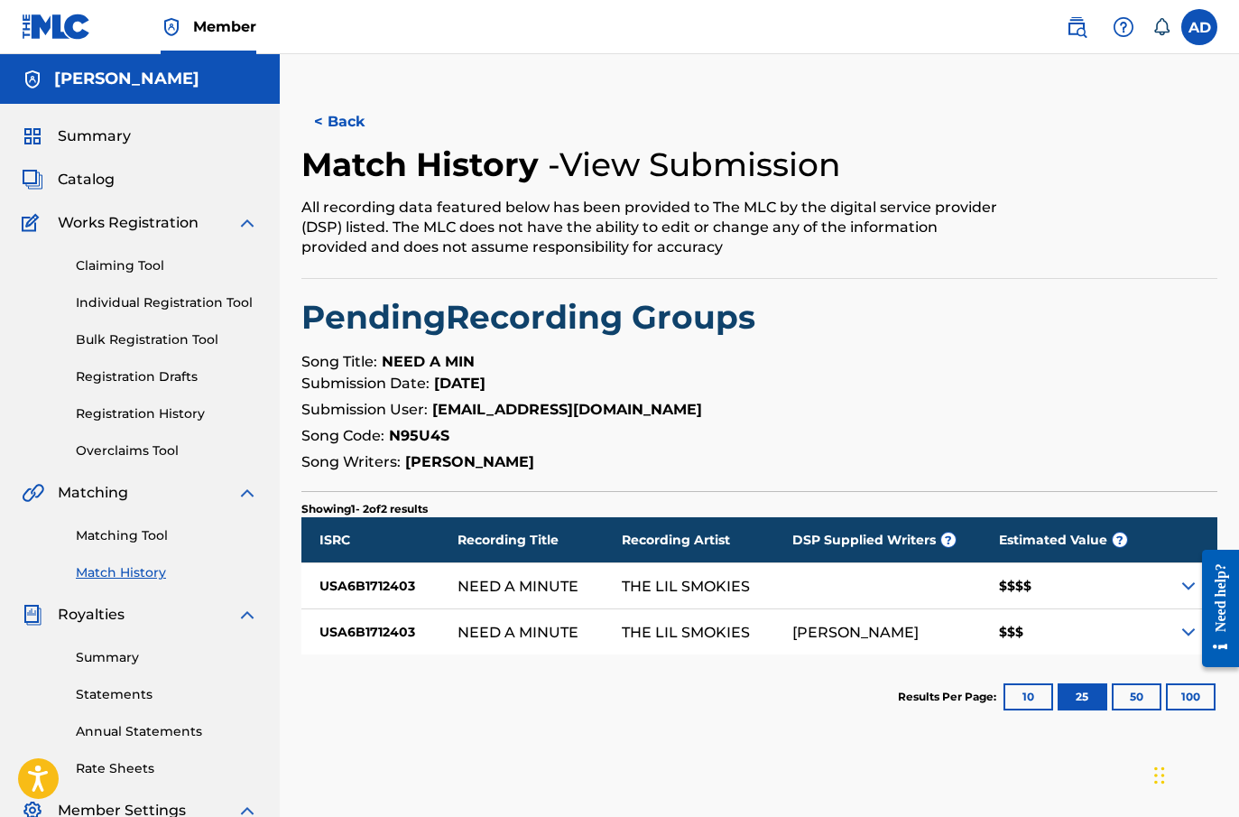
click at [328, 136] on button "< Back" at bounding box center [355, 121] width 108 height 45
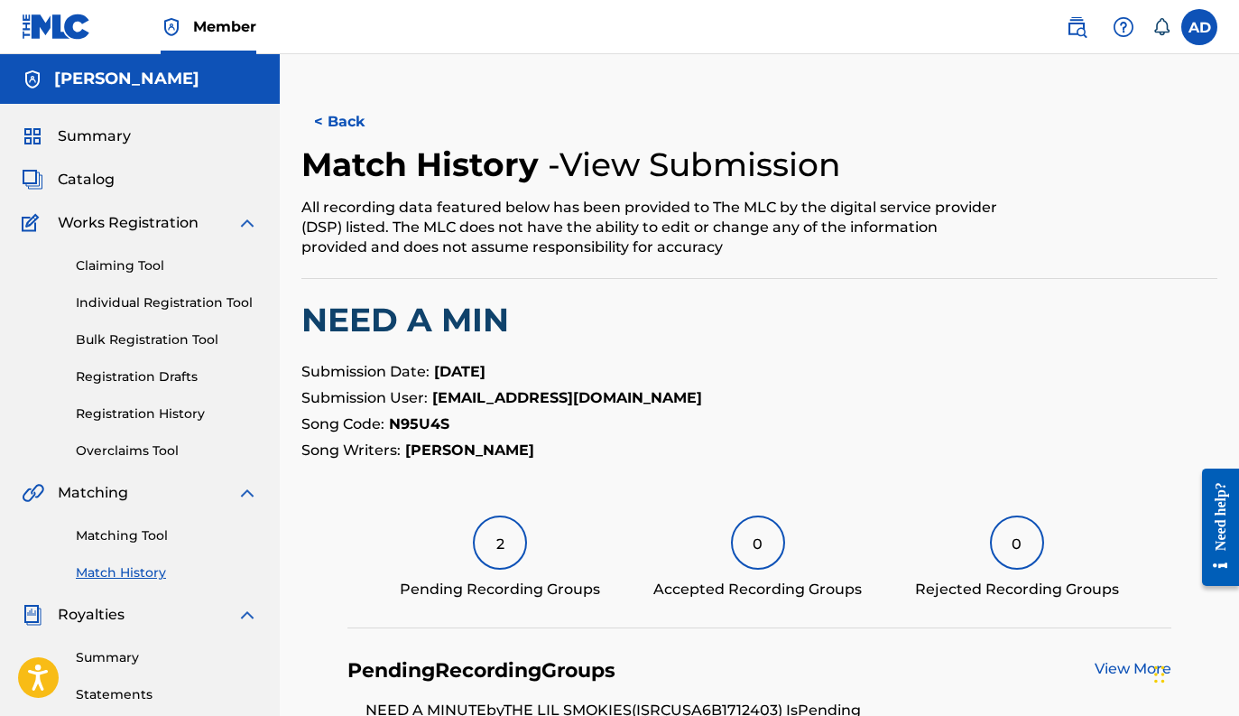
click at [327, 122] on button "< Back" at bounding box center [355, 121] width 108 height 45
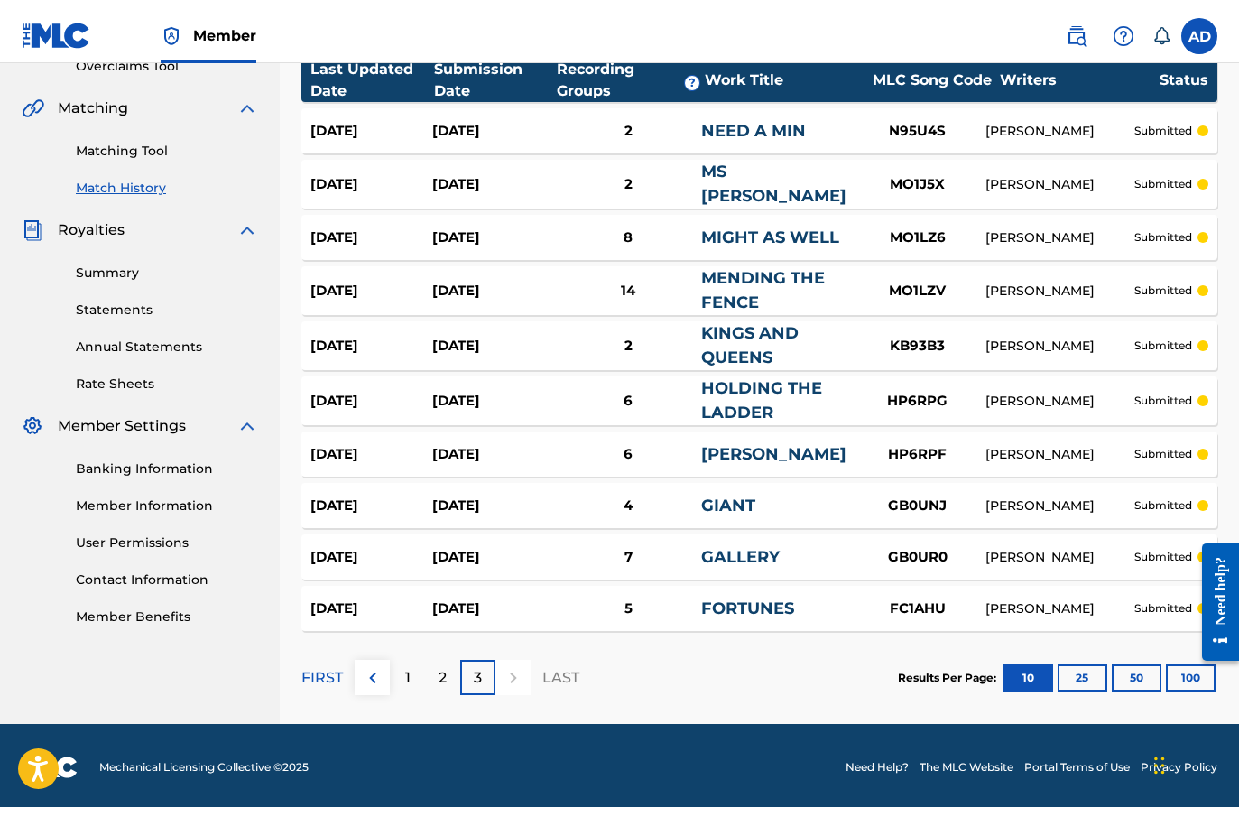
scroll to position [369, 0]
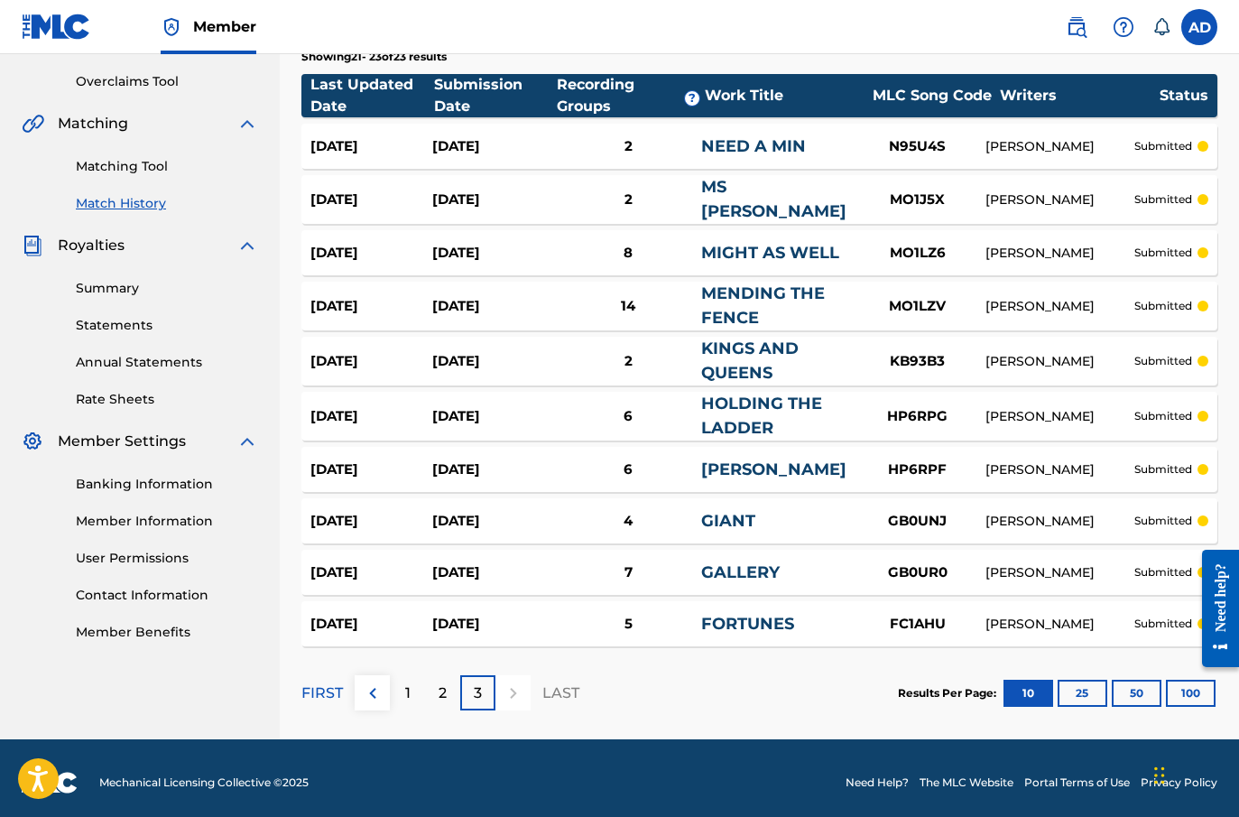
click at [436, 691] on div "2" at bounding box center [442, 692] width 35 height 35
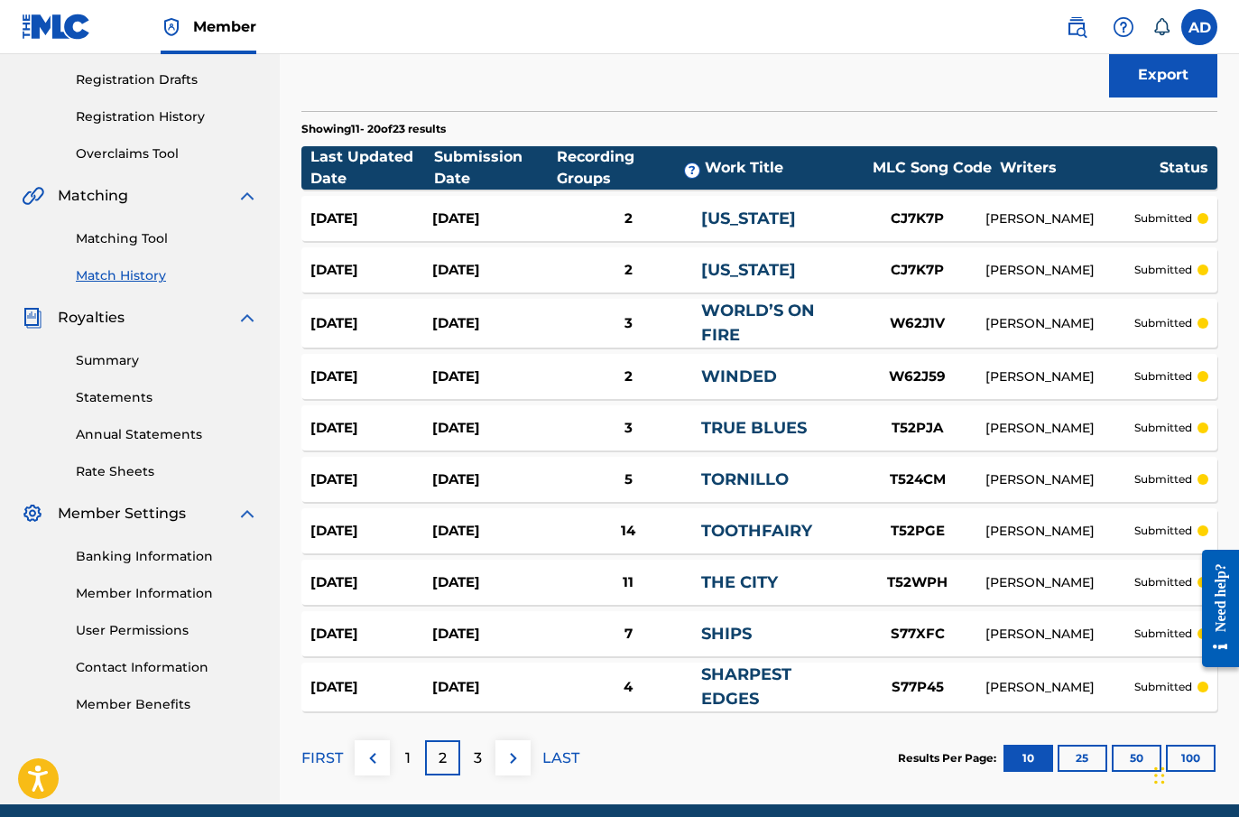
click at [711, 523] on link "TOOTHFAIRY" at bounding box center [756, 531] width 111 height 20
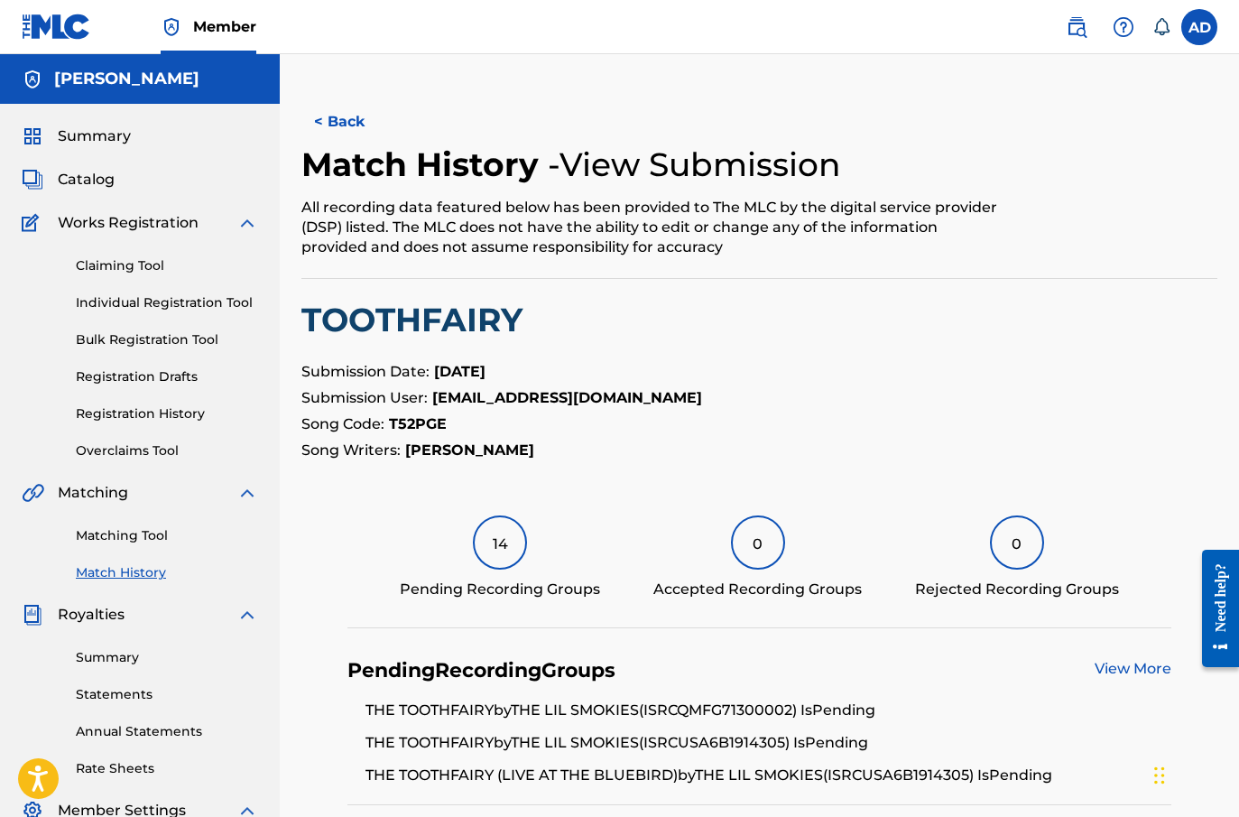
click at [515, 550] on div "14" at bounding box center [500, 542] width 54 height 54
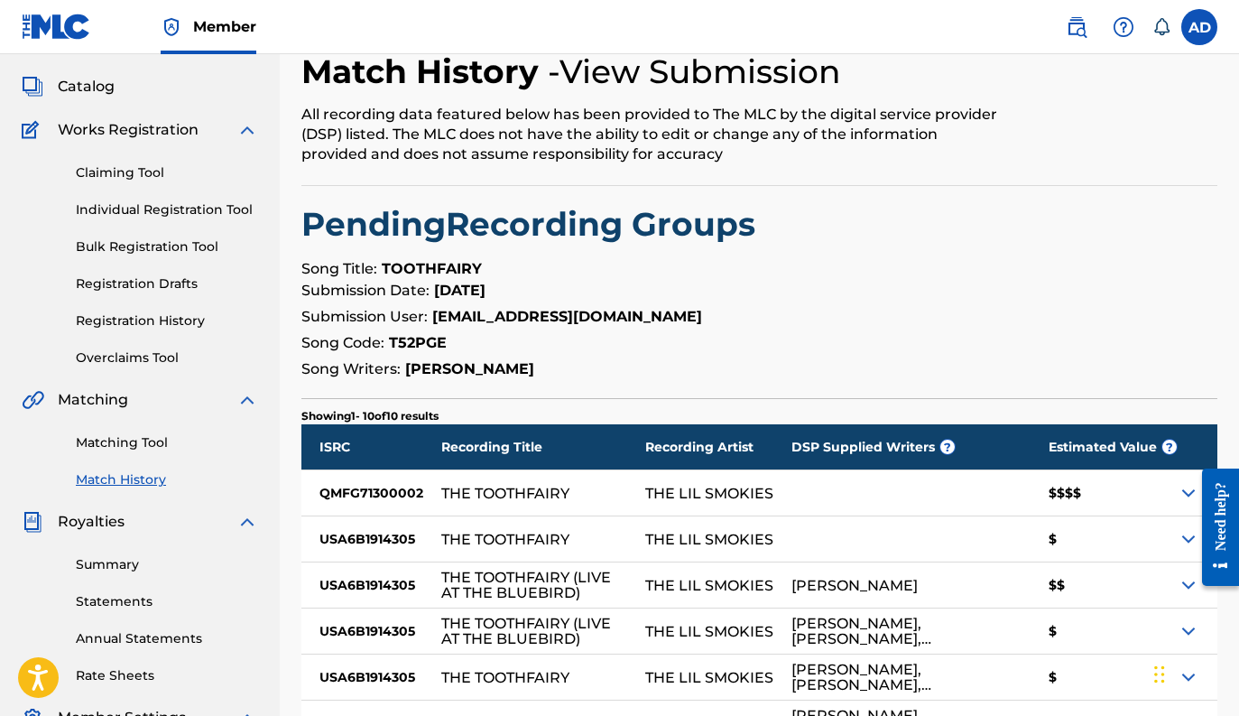
scroll to position [14, 0]
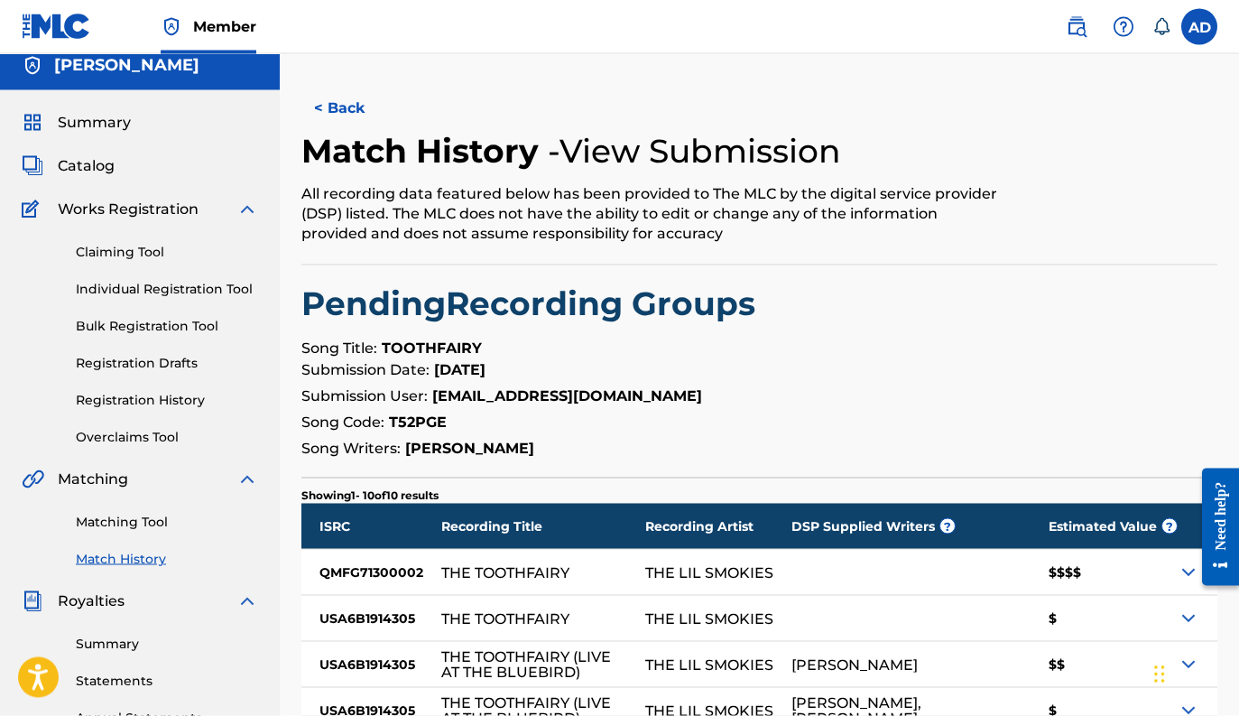
click at [362, 108] on button "< Back" at bounding box center [355, 108] width 108 height 45
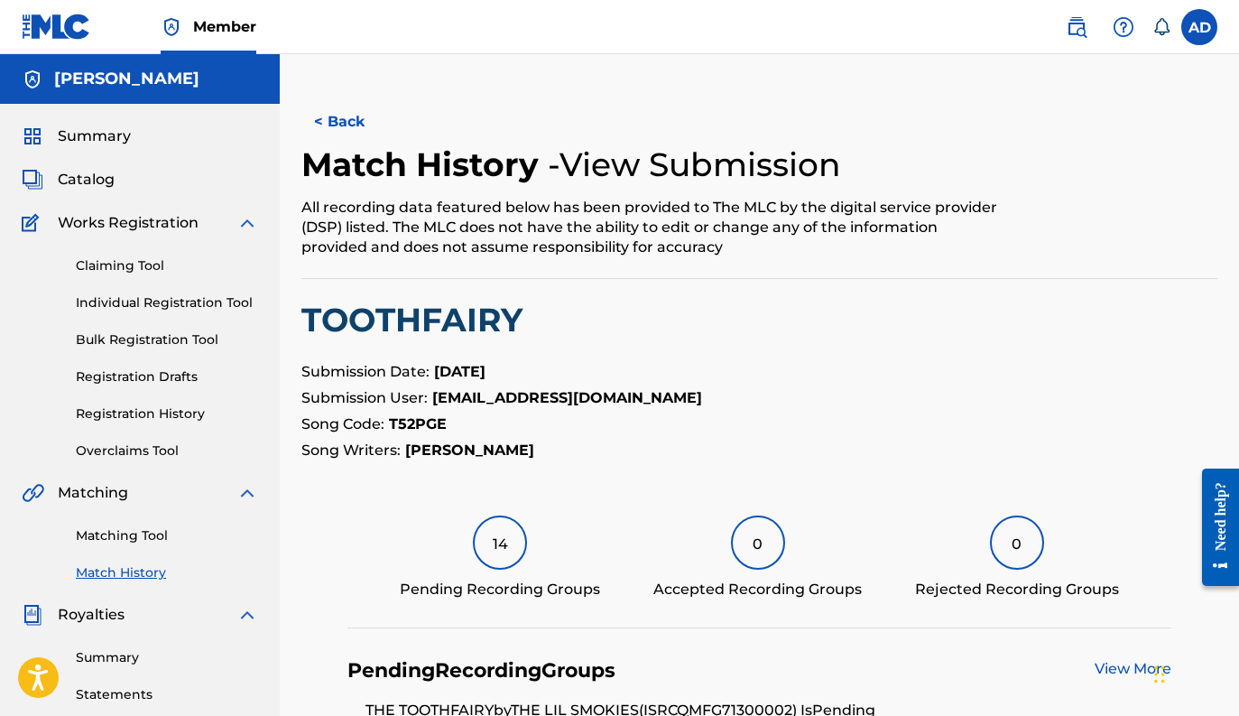
click at [348, 122] on button "< Back" at bounding box center [355, 121] width 108 height 45
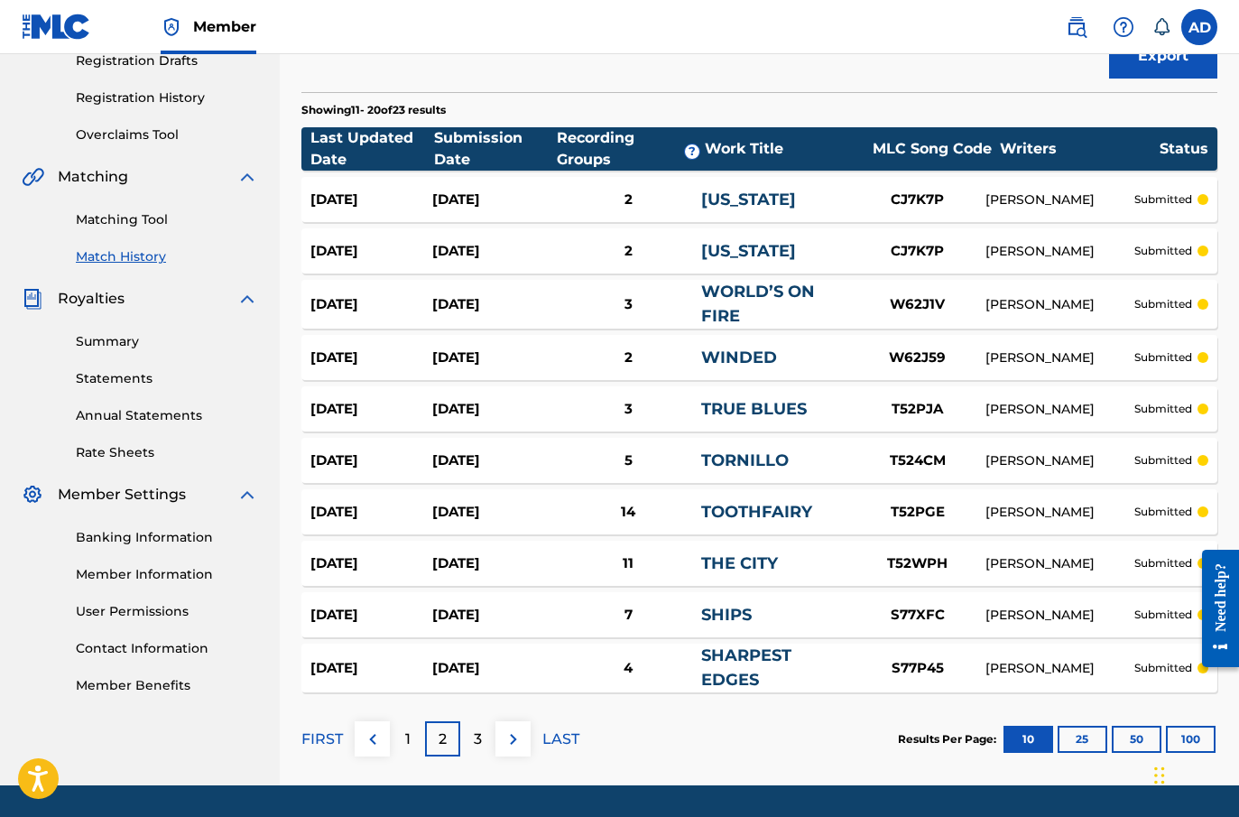
scroll to position [317, 0]
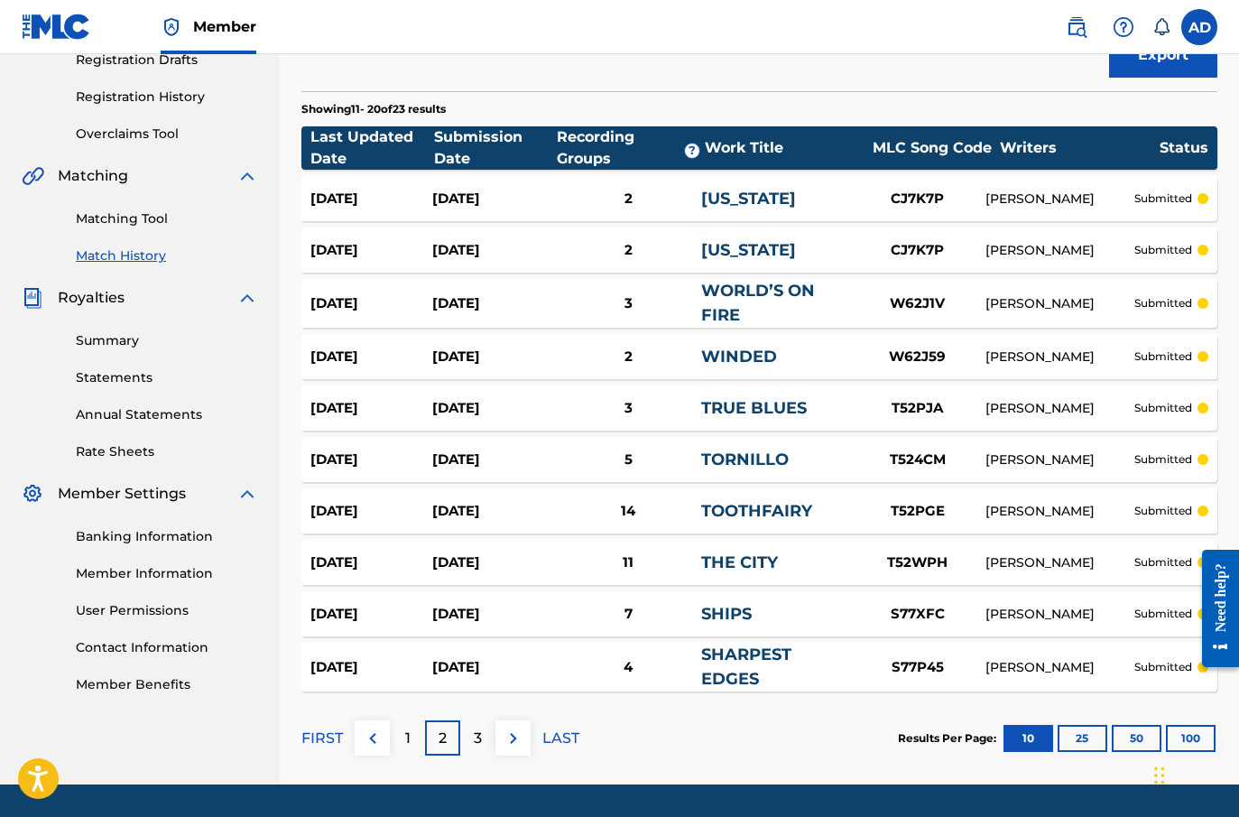
click at [741, 660] on link "SHARPEST EDGES" at bounding box center [746, 666] width 90 height 44
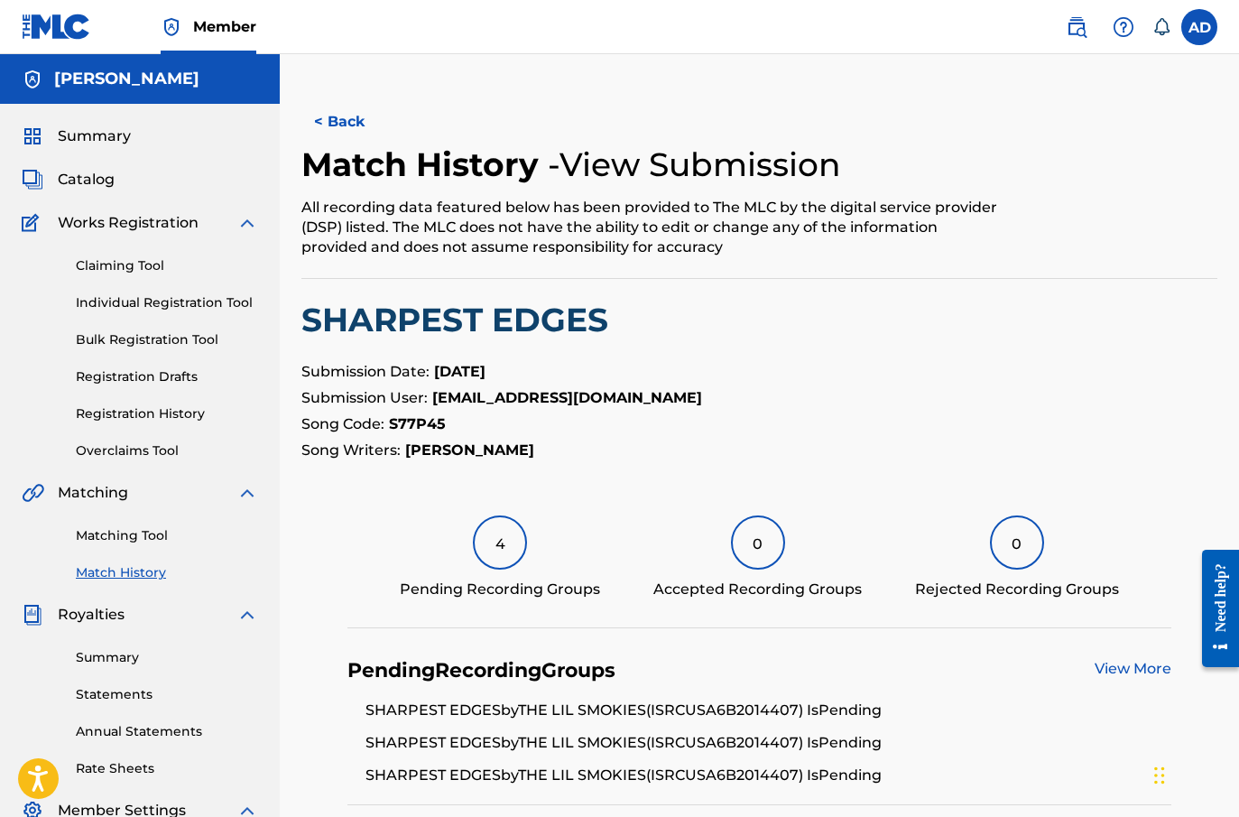
click at [505, 550] on div "4" at bounding box center [500, 542] width 54 height 54
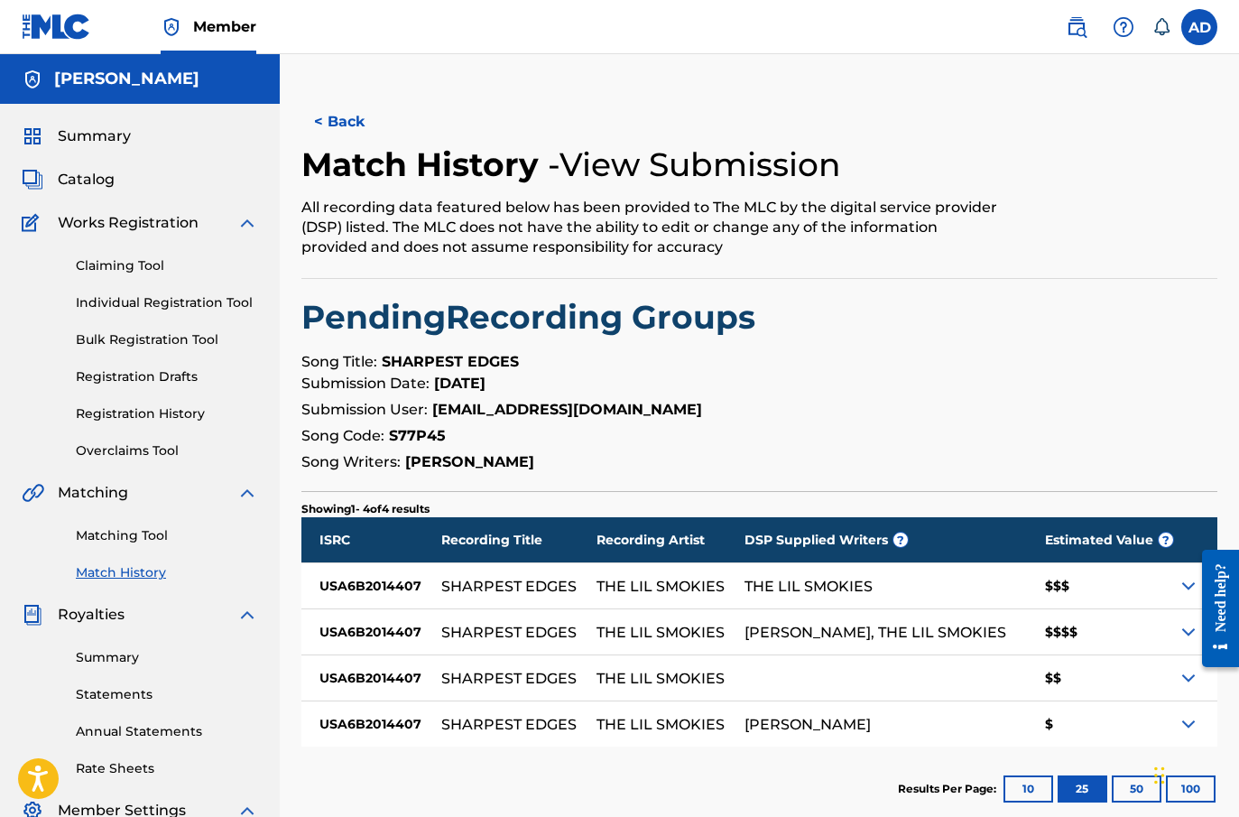
click at [327, 119] on button "< Back" at bounding box center [355, 121] width 108 height 45
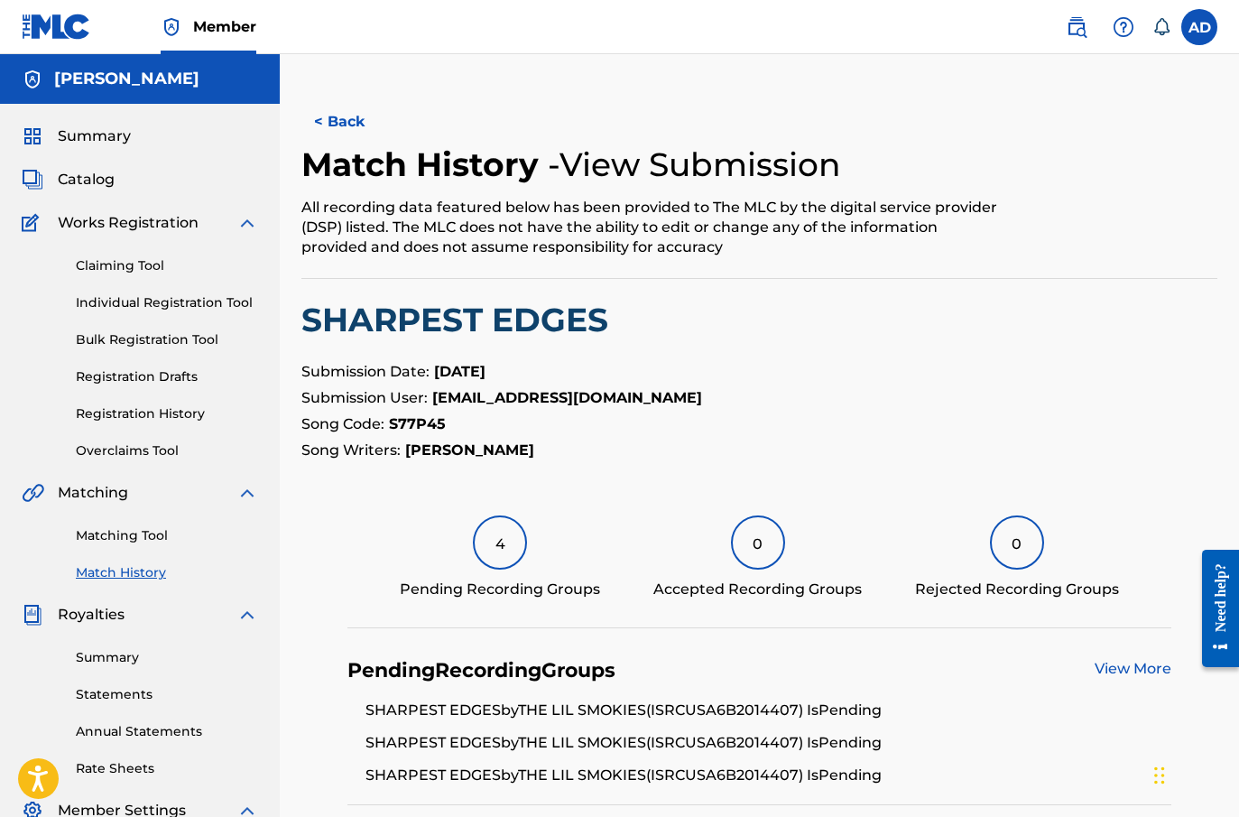
click at [327, 119] on button "< Back" at bounding box center [355, 121] width 108 height 45
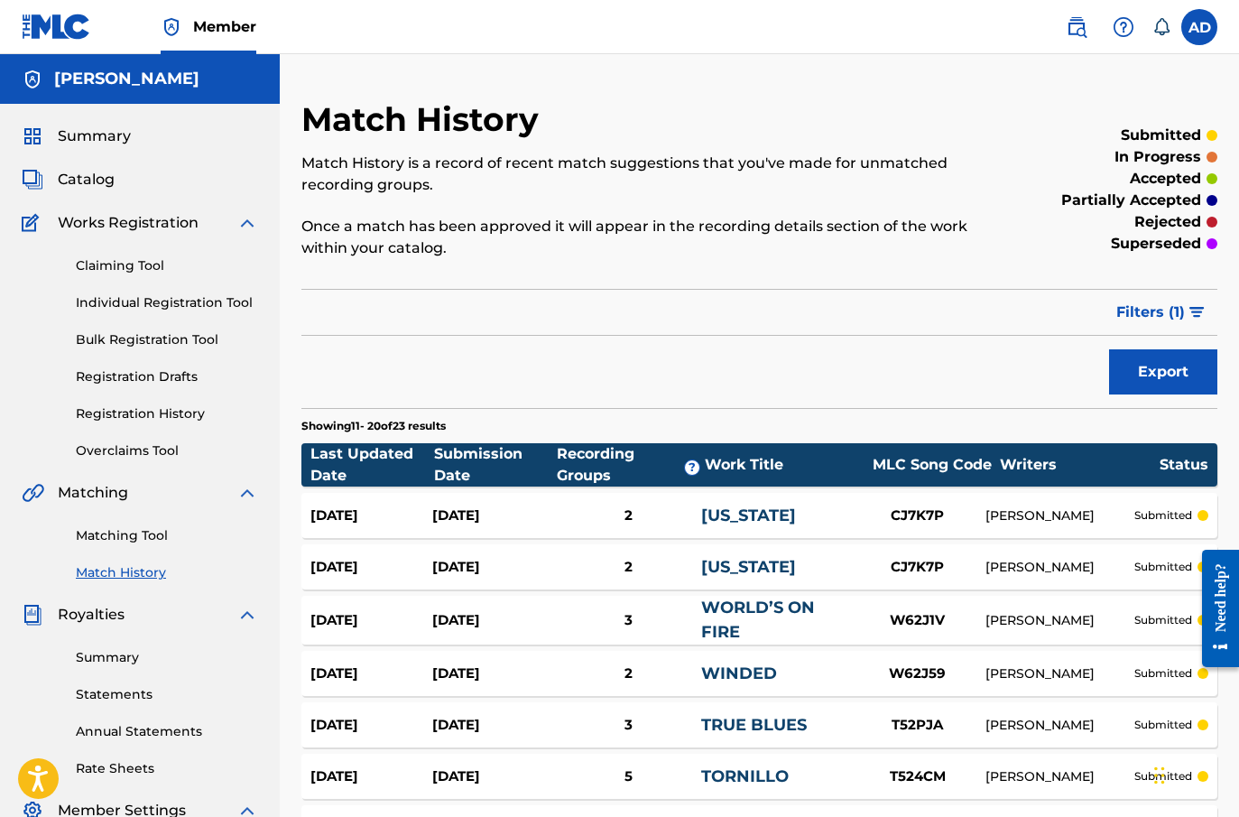
scroll to position [317, 0]
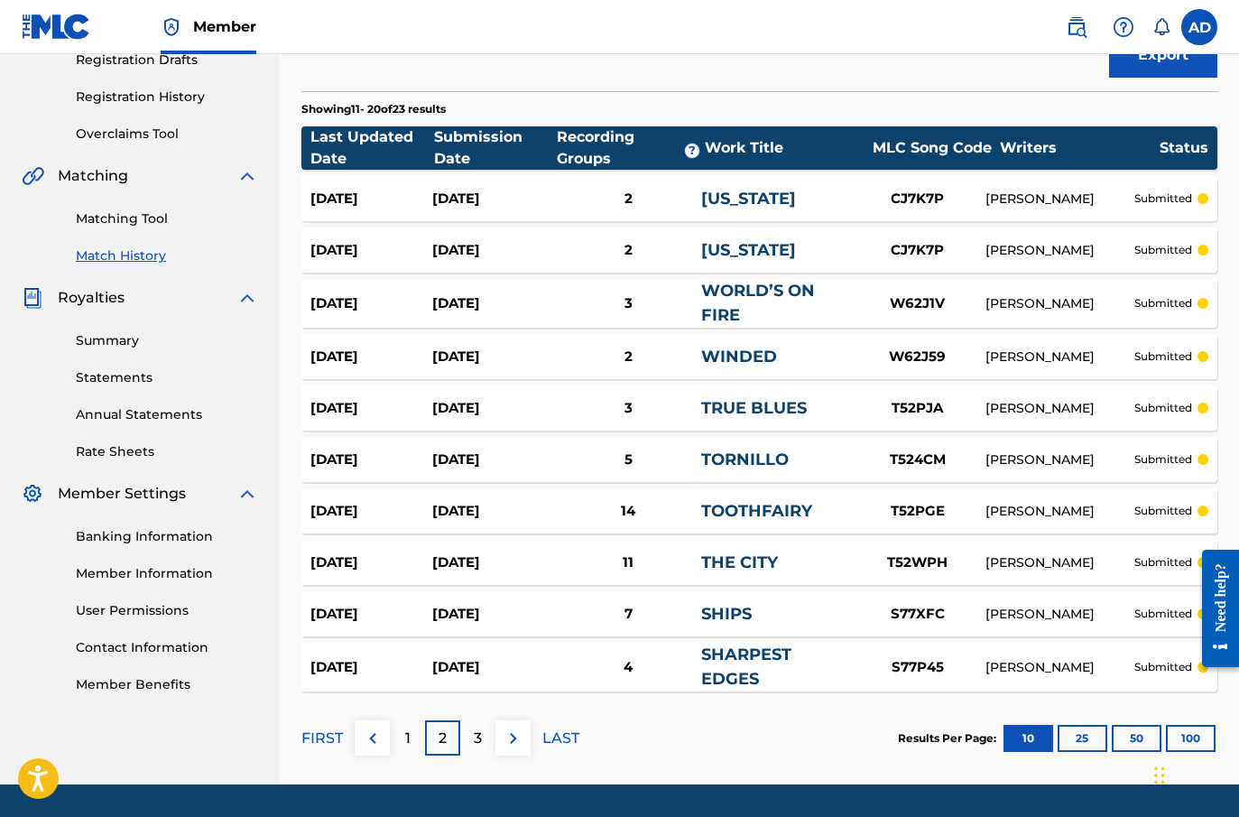
click at [476, 715] on p "3" at bounding box center [478, 738] width 8 height 22
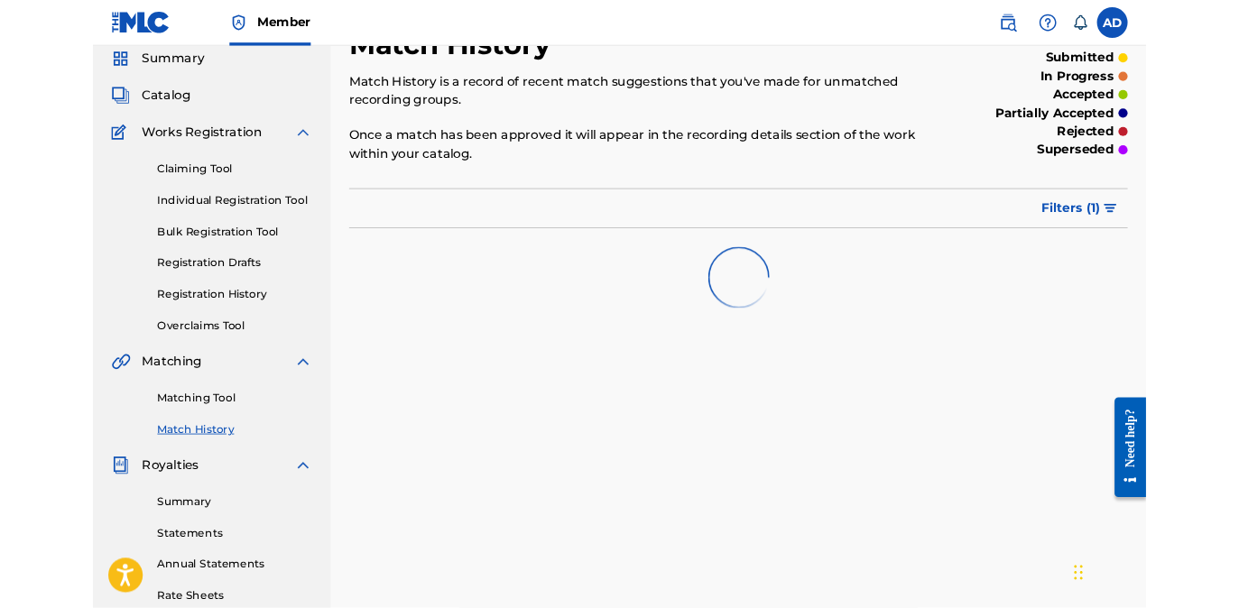
scroll to position [0, 0]
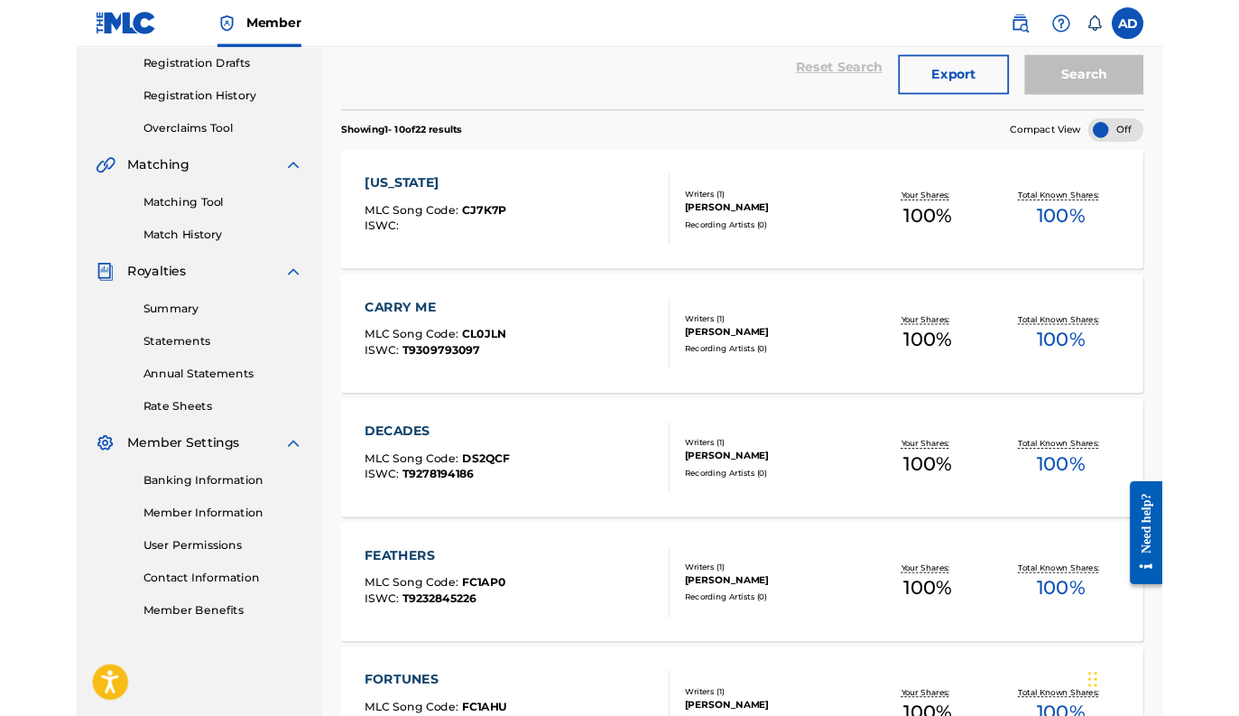
scroll to position [356, 0]
